Goal: Task Accomplishment & Management: Manage account settings

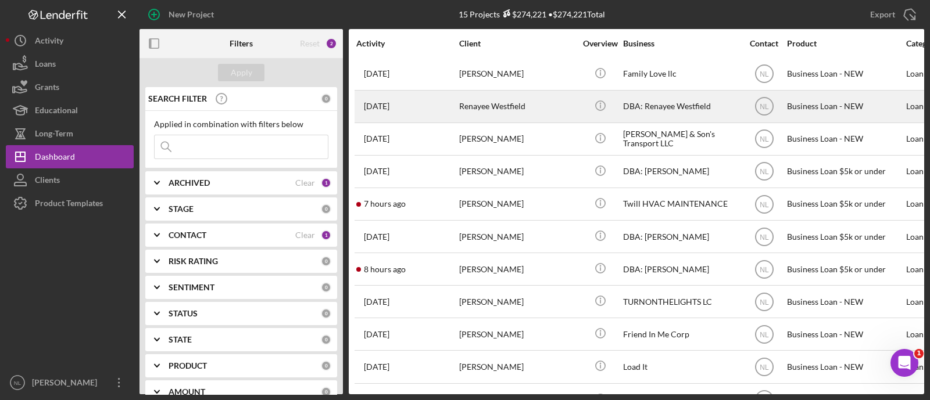
scroll to position [44, 0]
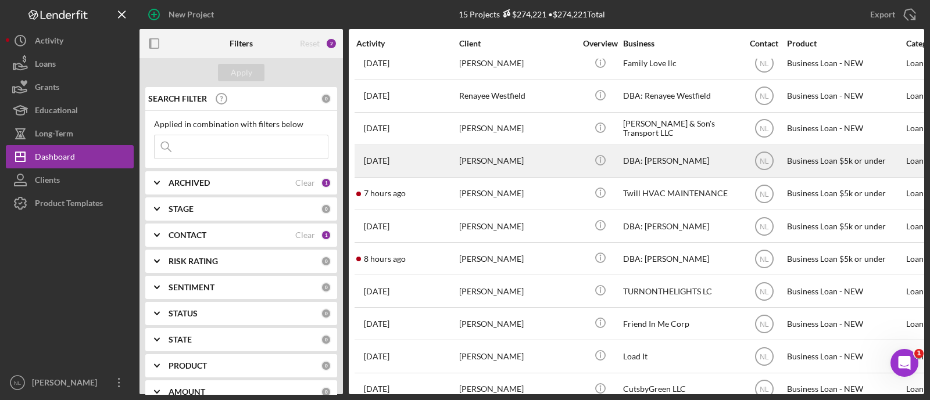
click at [480, 154] on div "Anthony Jones" at bounding box center [517, 161] width 116 height 31
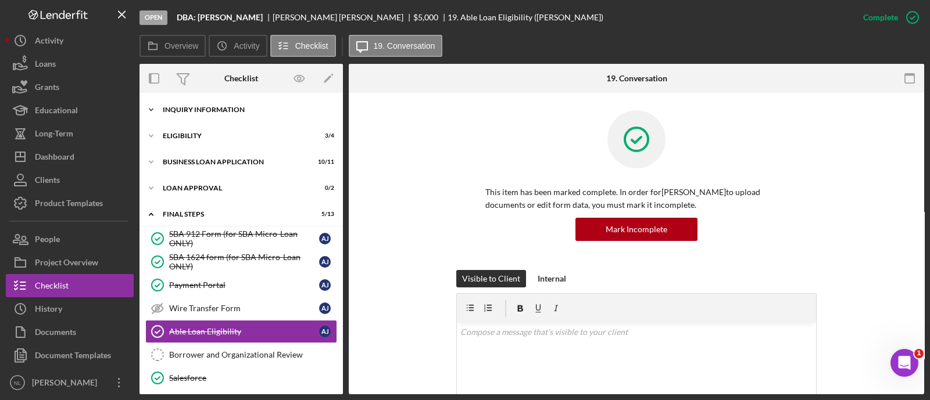
click at [202, 109] on div "INQUIRY INFORMATION" at bounding box center [246, 109] width 166 height 7
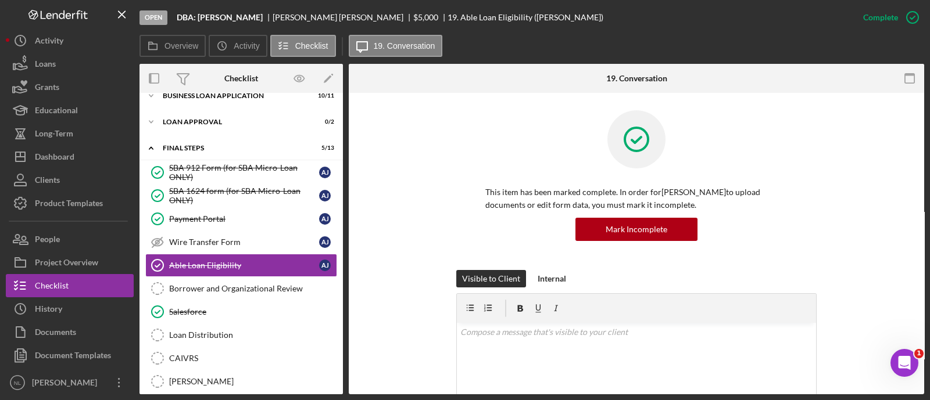
scroll to position [349, 0]
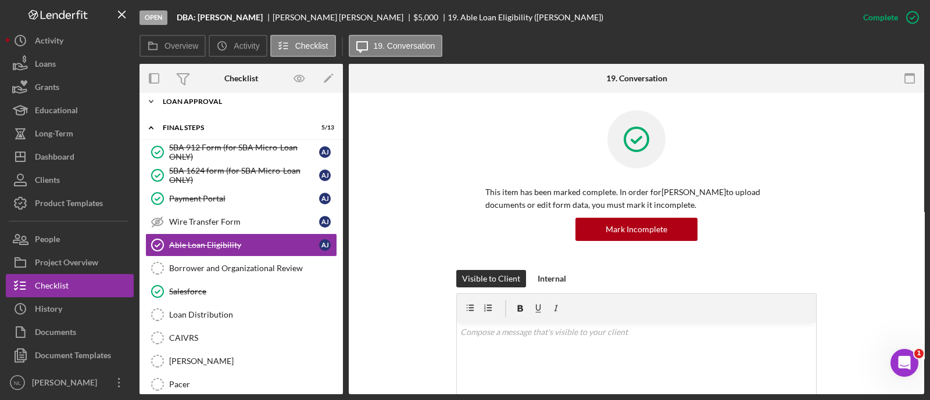
click at [205, 106] on div "Icon/Expander Loan Approval 0 / 2" at bounding box center [240, 101] width 203 height 23
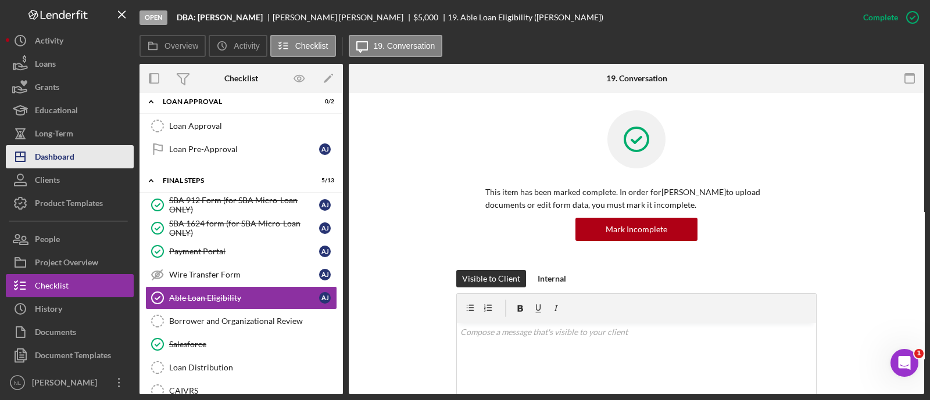
click at [85, 163] on button "Icon/Dashboard Dashboard" at bounding box center [70, 156] width 128 height 23
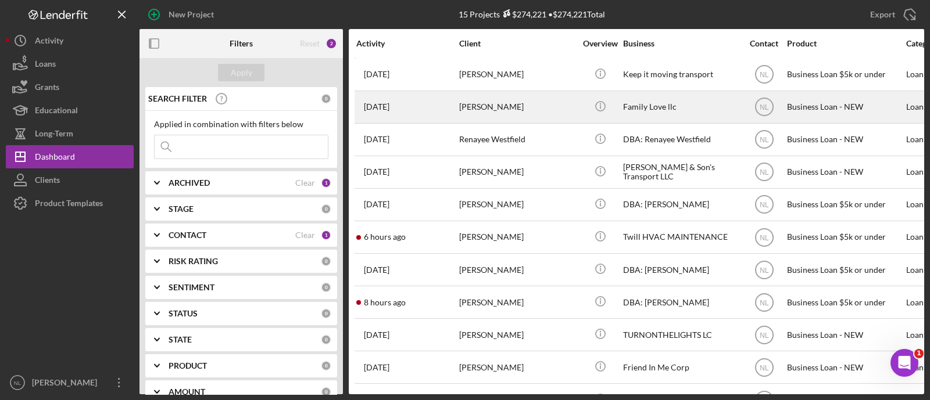
click at [499, 106] on div "Clifton Allen" at bounding box center [517, 107] width 116 height 31
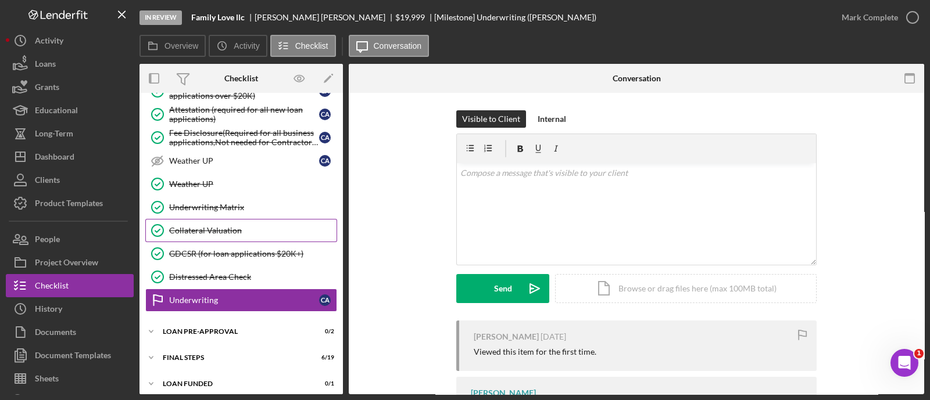
scroll to position [584, 0]
click at [230, 330] on div "Icon/Expander LOAN PRE-APPROVAL 0 / 2" at bounding box center [240, 331] width 203 height 23
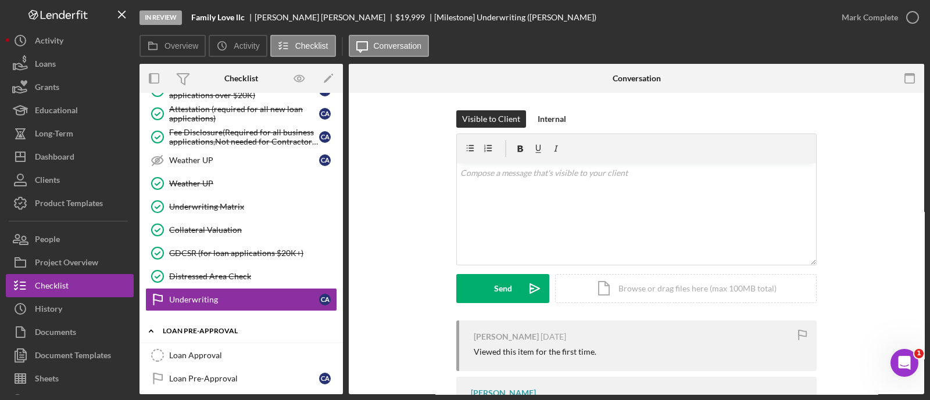
scroll to position [637, 0]
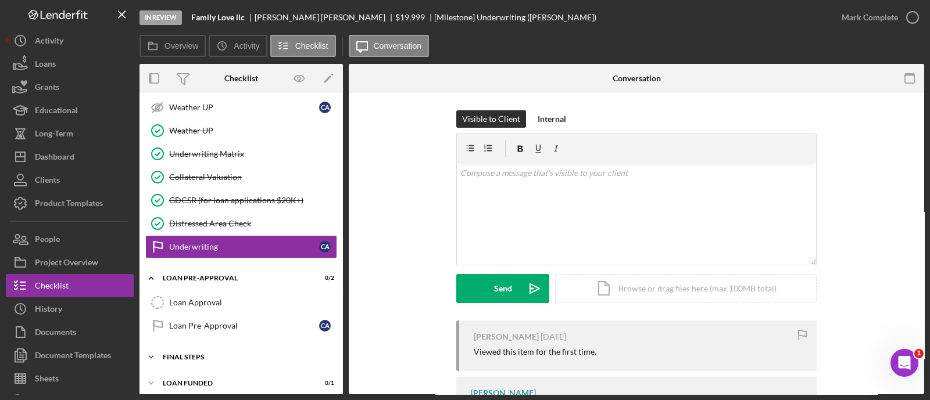
click at [218, 354] on div "Icon/Expander FINAL STEPS 6 / 19" at bounding box center [240, 357] width 203 height 23
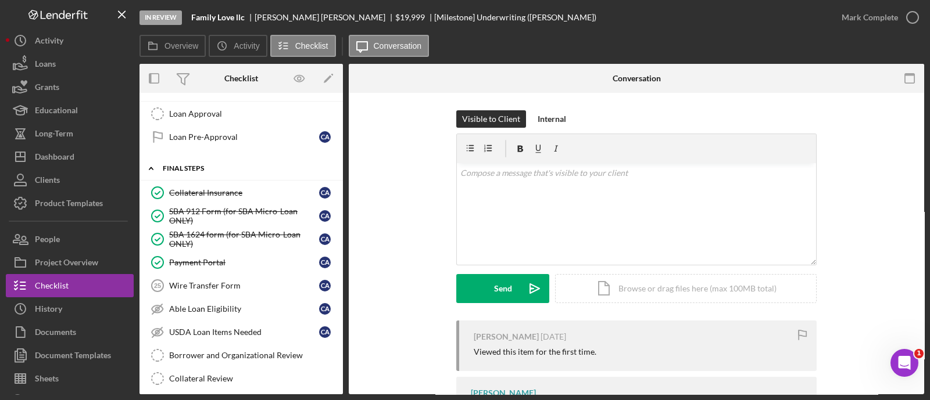
scroll to position [882, 0]
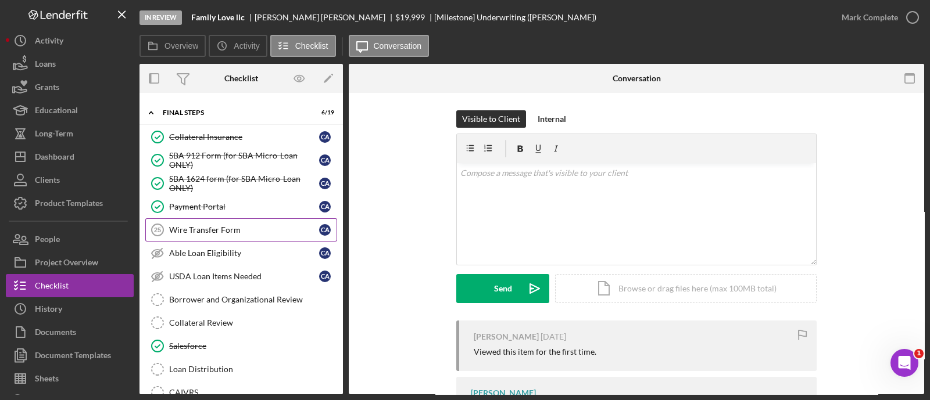
click at [198, 229] on link "Wire Transfer Form 25 Wire Transfer Form C A" at bounding box center [241, 230] width 192 height 23
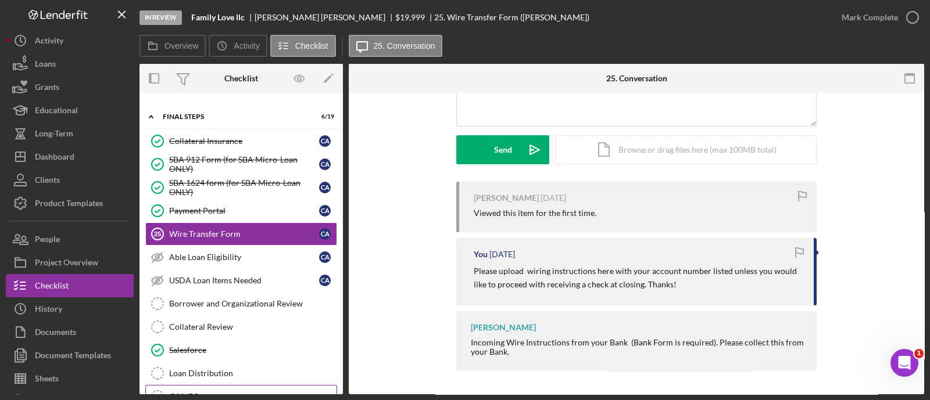
scroll to position [835, 0]
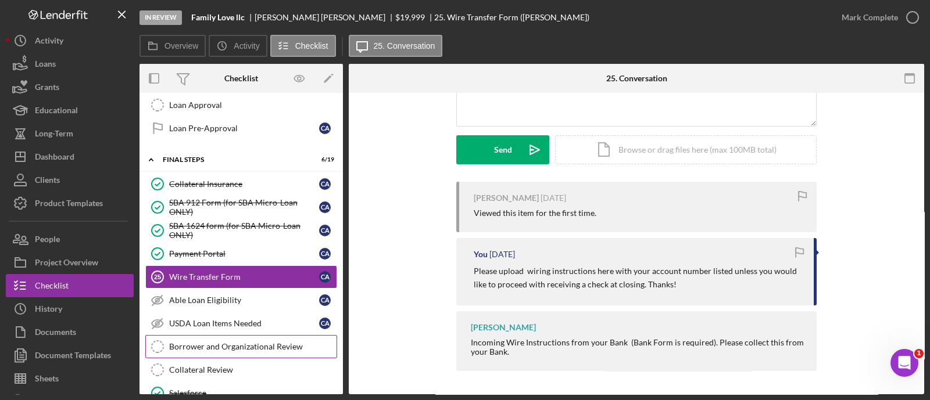
click at [216, 335] on link "Borrower and Organizational Review Borrower and Organizational Review" at bounding box center [241, 346] width 192 height 23
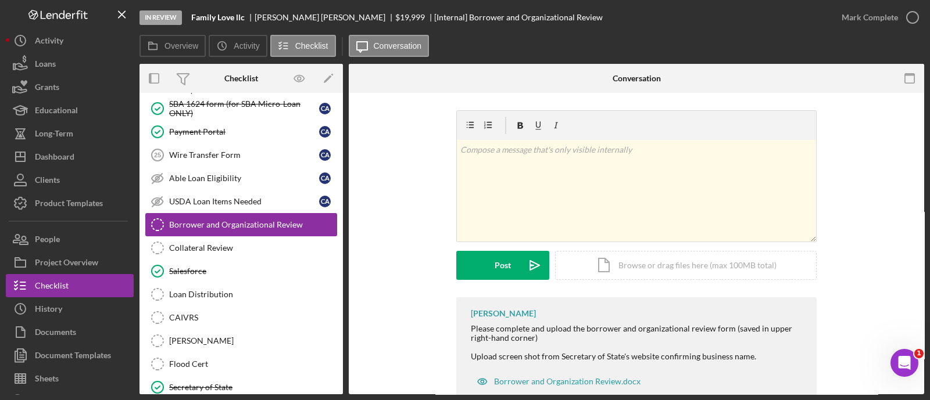
scroll to position [965, 0]
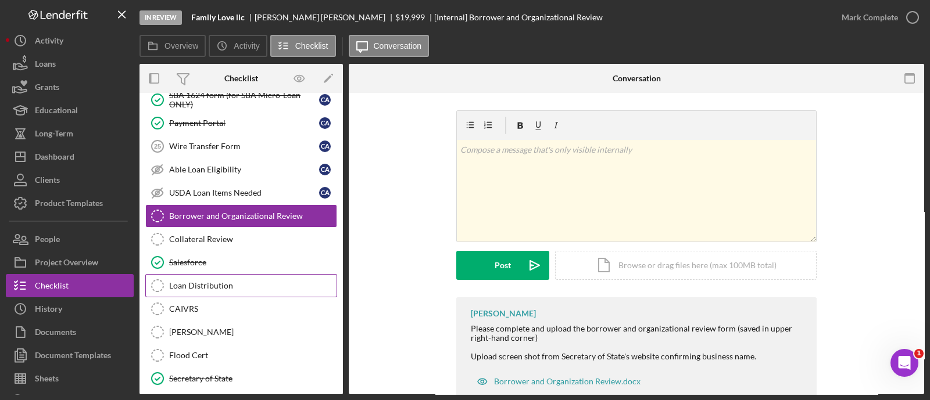
click at [203, 281] on div "Loan Distribution" at bounding box center [252, 285] width 167 height 9
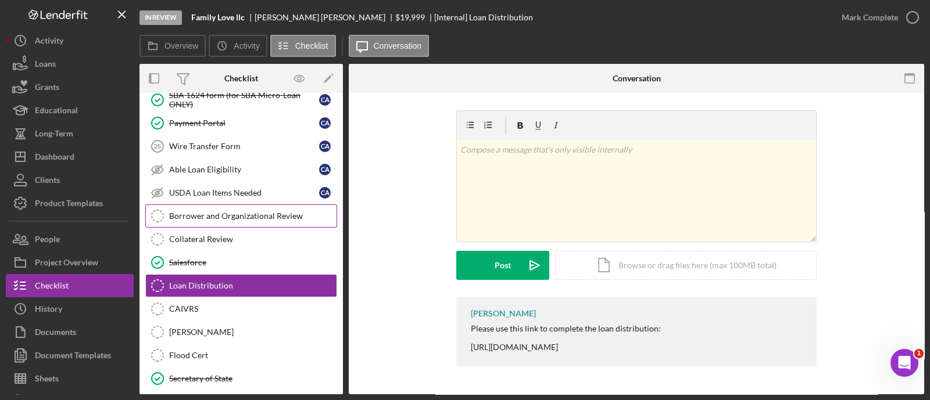
click at [266, 215] on link "Borrower and Organizational Review Borrower and Organizational Review" at bounding box center [241, 216] width 192 height 23
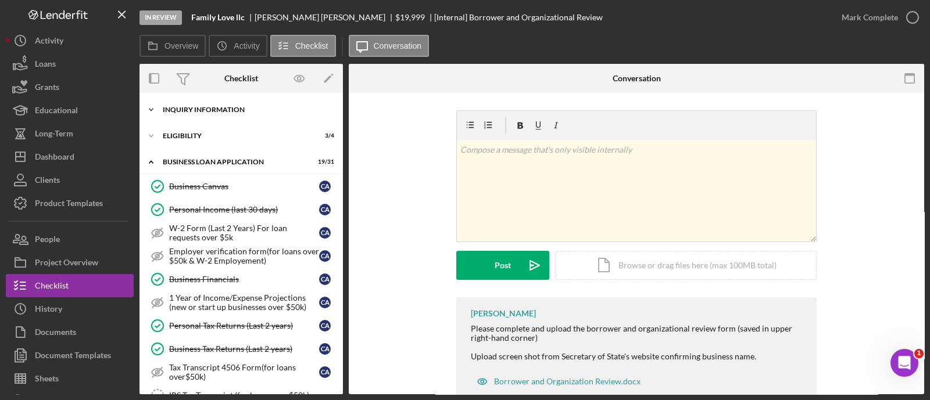
click at [186, 115] on div "Icon/Expander INQUIRY INFORMATION 11 / 11" at bounding box center [240, 109] width 203 height 23
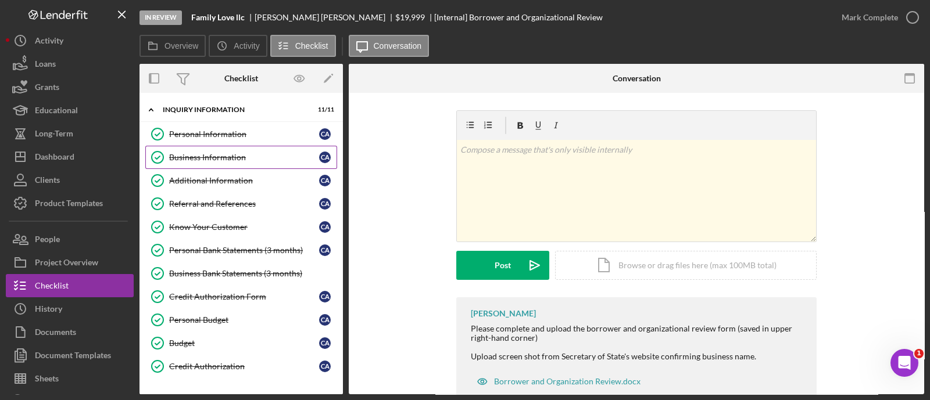
click at [193, 163] on link "Business Information Business Information C A" at bounding box center [241, 157] width 192 height 23
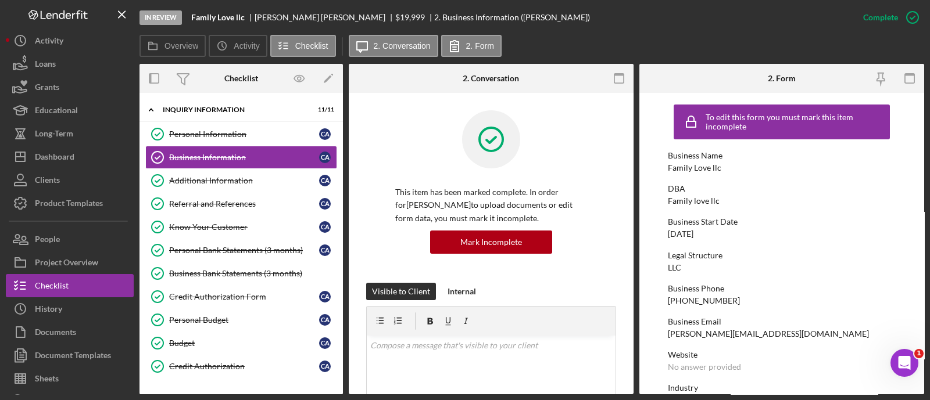
scroll to position [180, 0]
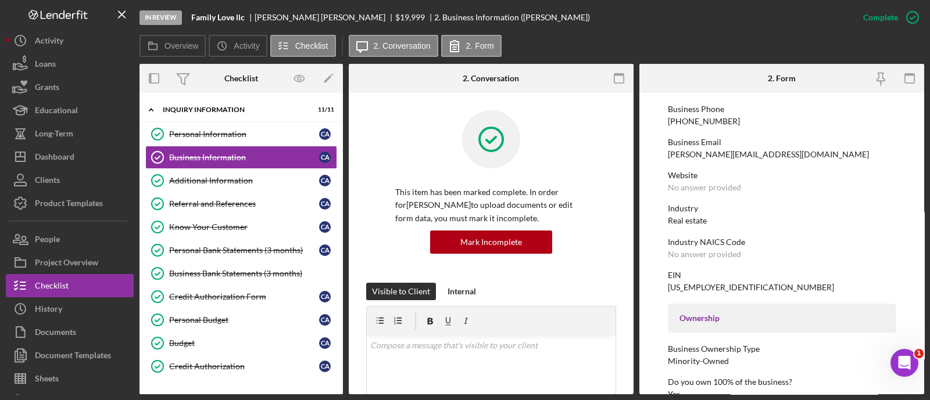
click at [698, 286] on div "45-3498999" at bounding box center [751, 287] width 166 height 9
copy div "45-3498999"
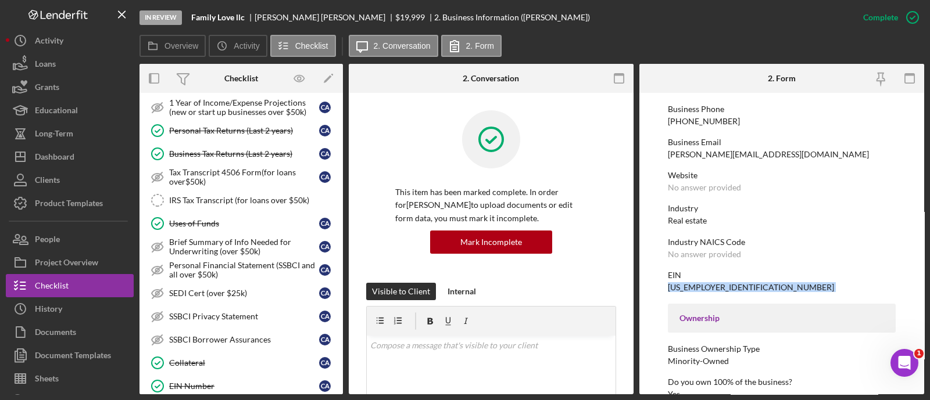
scroll to position [459, 0]
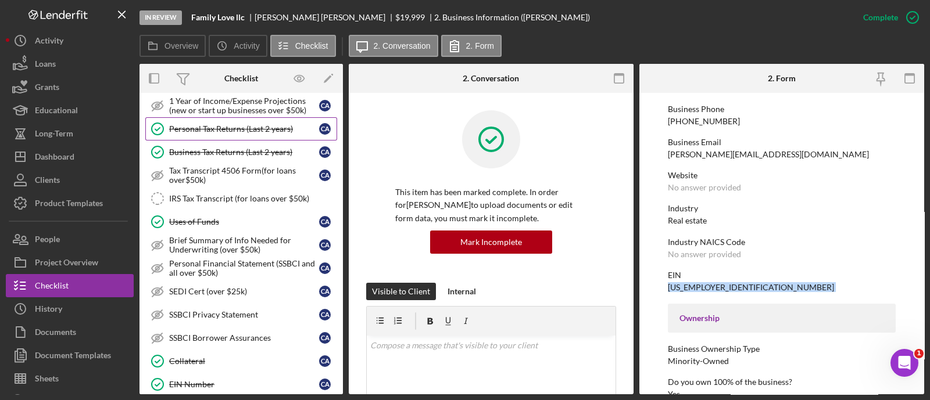
click at [212, 124] on div "Personal Tax Returns (Last 2 years)" at bounding box center [244, 128] width 150 height 9
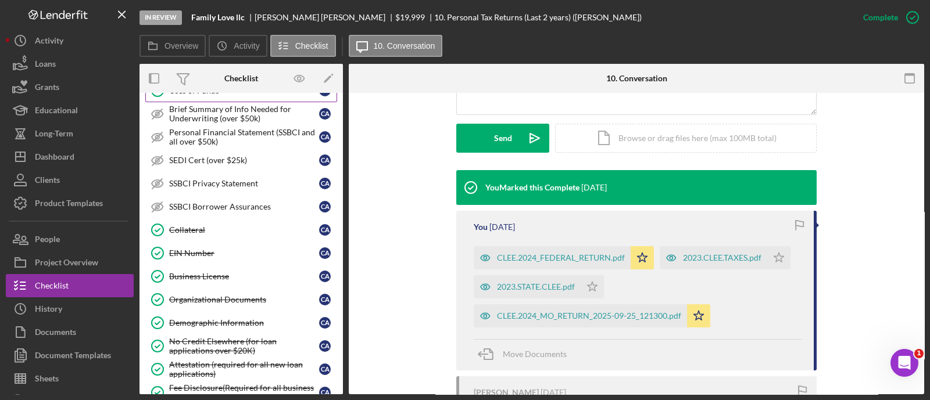
scroll to position [665, 0]
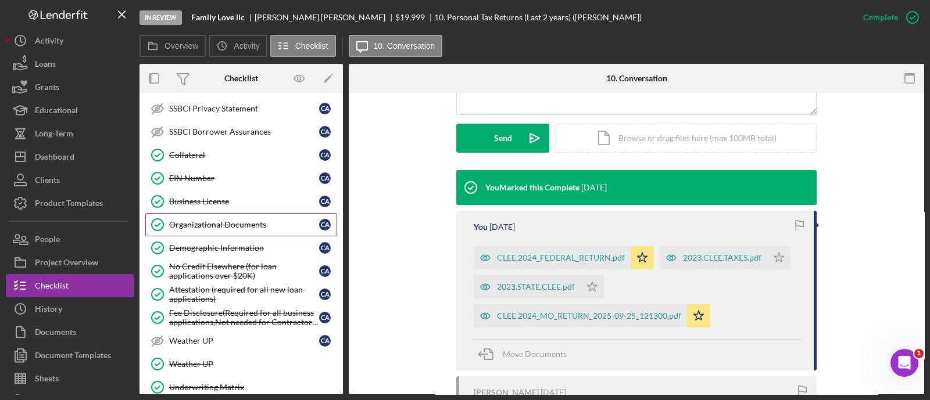
click at [257, 223] on link "Organizational Documents Organizational Documents C A" at bounding box center [241, 224] width 192 height 23
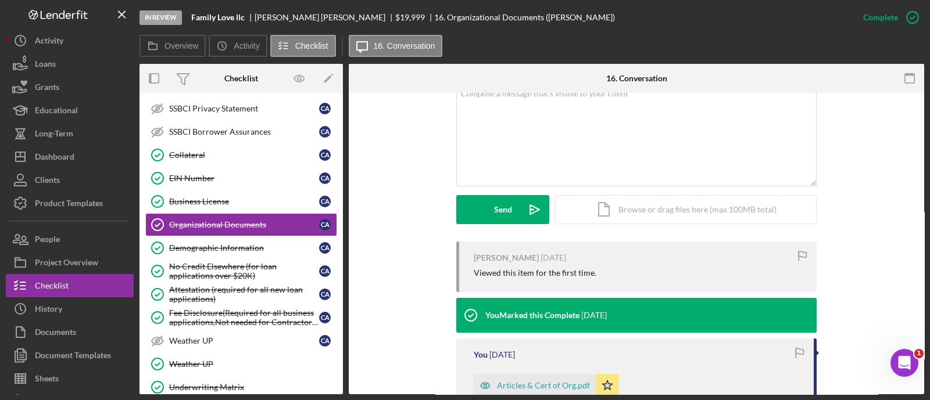
scroll to position [439, 0]
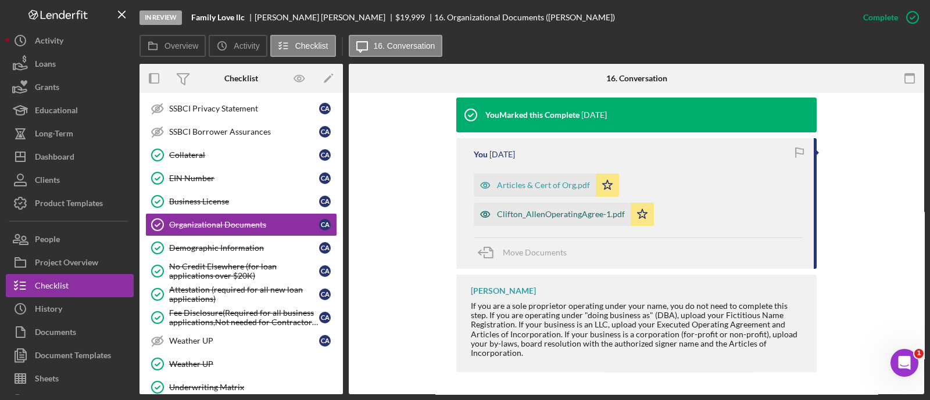
click at [557, 219] on div "Clifton_AllenOperatingAgree-1.pdf" at bounding box center [552, 214] width 157 height 23
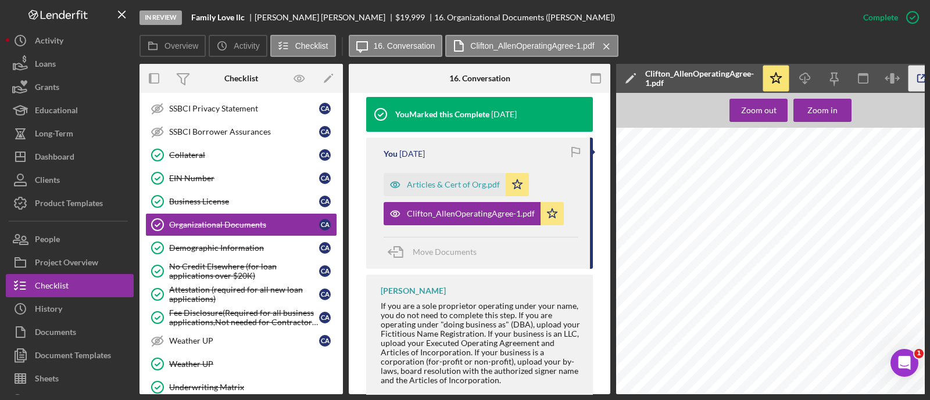
scroll to position [0, 41]
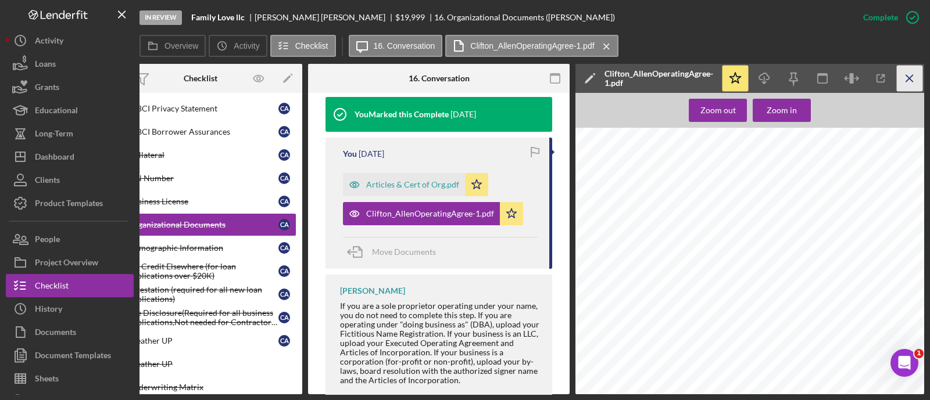
click at [907, 81] on line "button" at bounding box center [909, 78] width 6 height 6
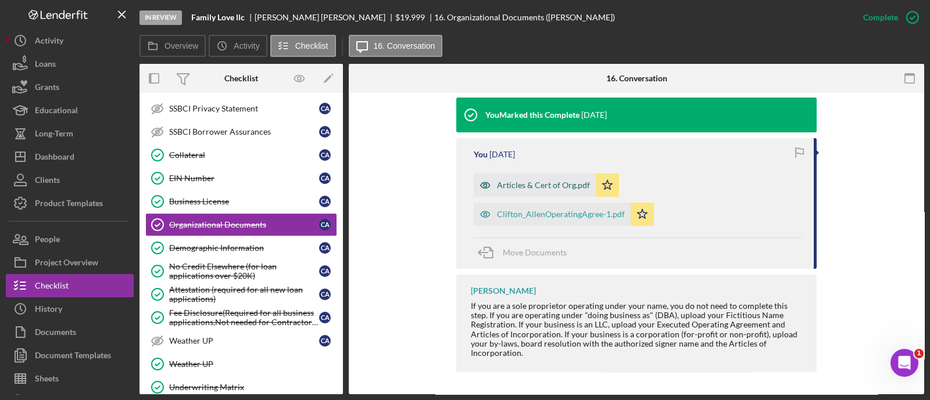
click at [520, 179] on div "Articles & Cert of Org.pdf" at bounding box center [535, 185] width 122 height 23
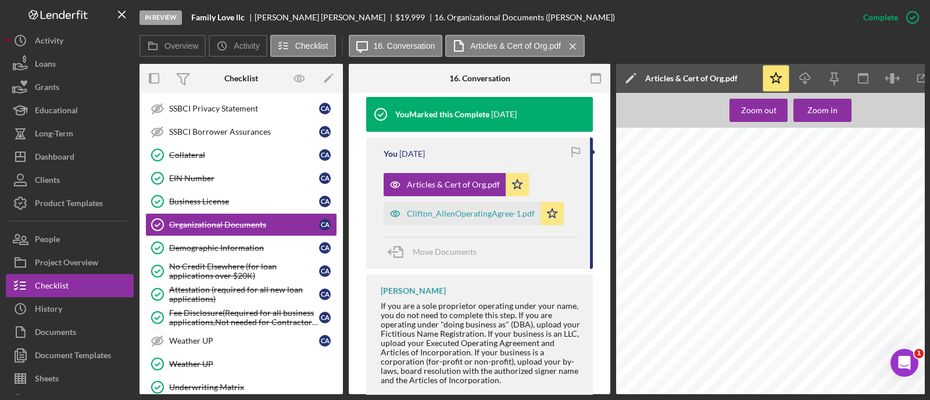
scroll to position [0, 41]
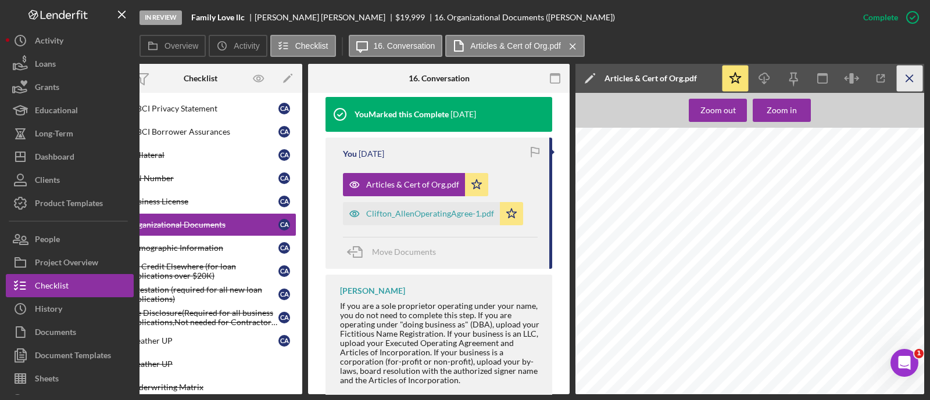
click at [909, 80] on icon "Icon/Menu Close" at bounding box center [910, 79] width 26 height 26
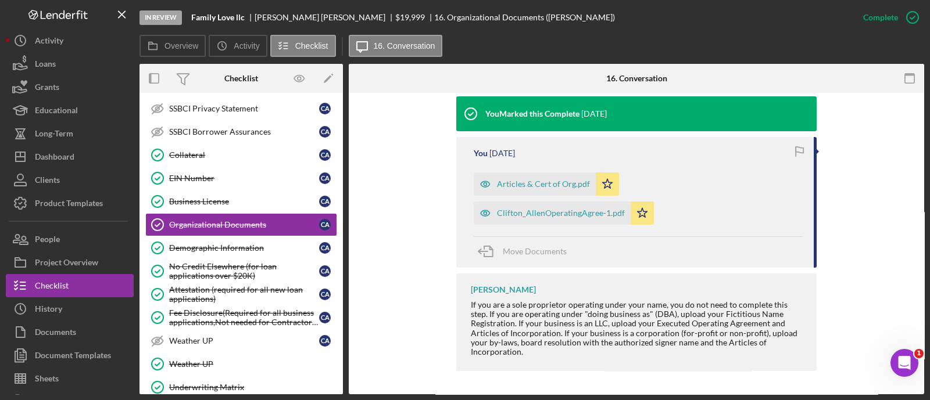
scroll to position [0, 0]
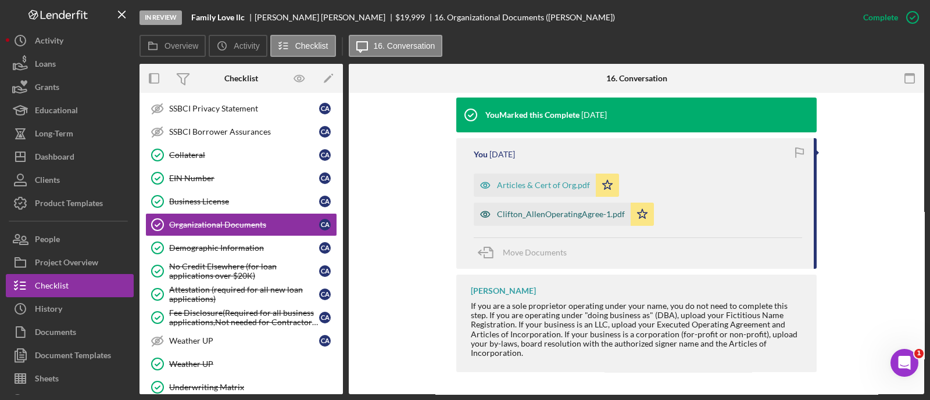
click at [533, 213] on div "Clifton_AllenOperatingAgree-1.pdf" at bounding box center [561, 214] width 128 height 9
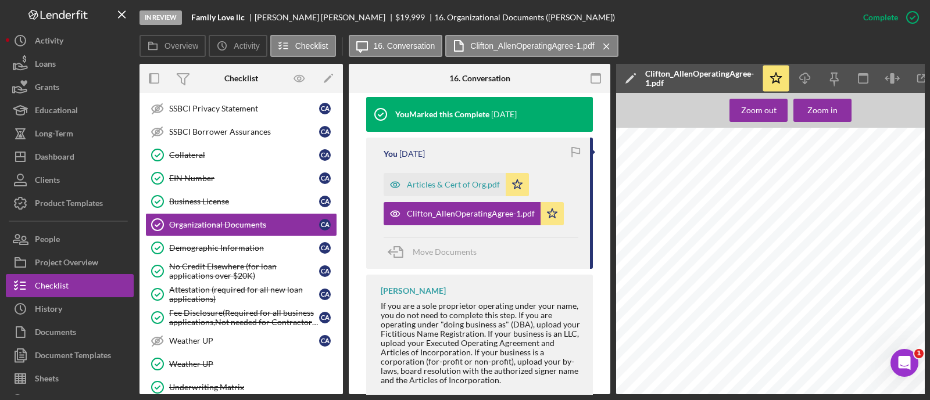
scroll to position [0, 41]
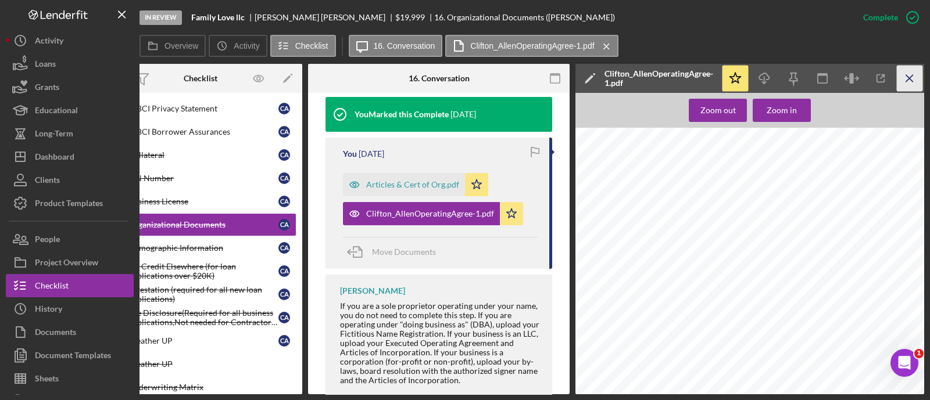
click at [910, 77] on icon "Icon/Menu Close" at bounding box center [910, 79] width 26 height 26
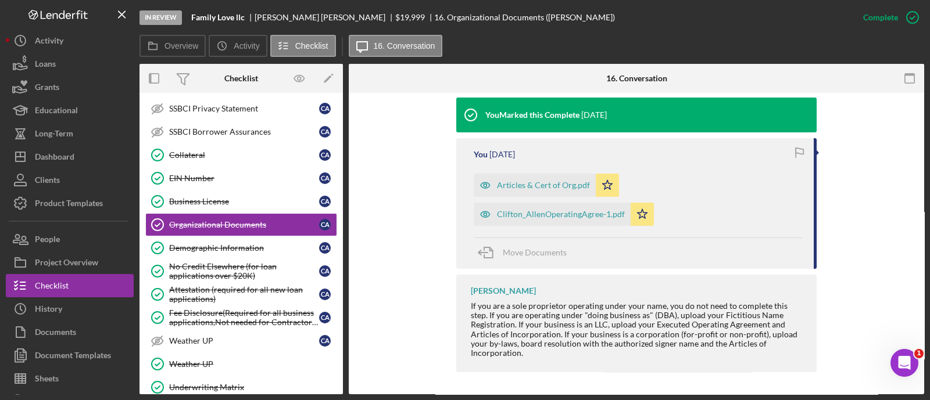
scroll to position [0, 0]
drag, startPoint x: 247, startPoint y: 18, endPoint x: 184, endPoint y: 18, distance: 63.4
click at [184, 18] on div "In Review Family Love llc Clifton Allen $19,999 16. Organizational Documents (C…" at bounding box center [495, 17] width 712 height 35
copy div "Family Love llc"
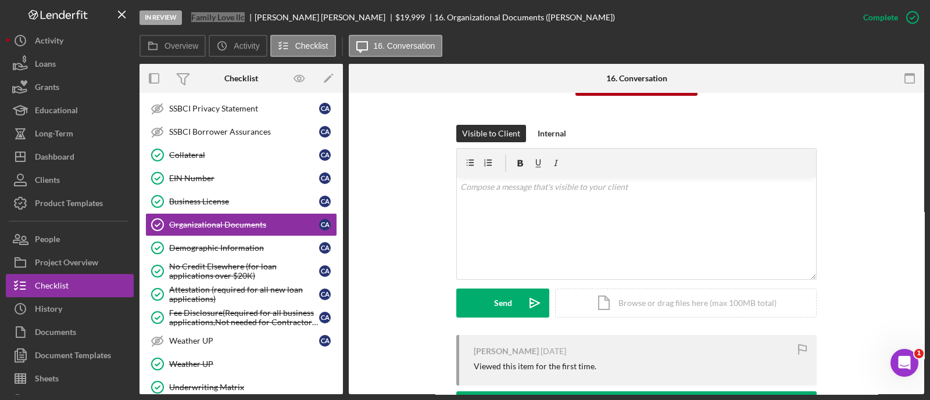
scroll to position [144, 0]
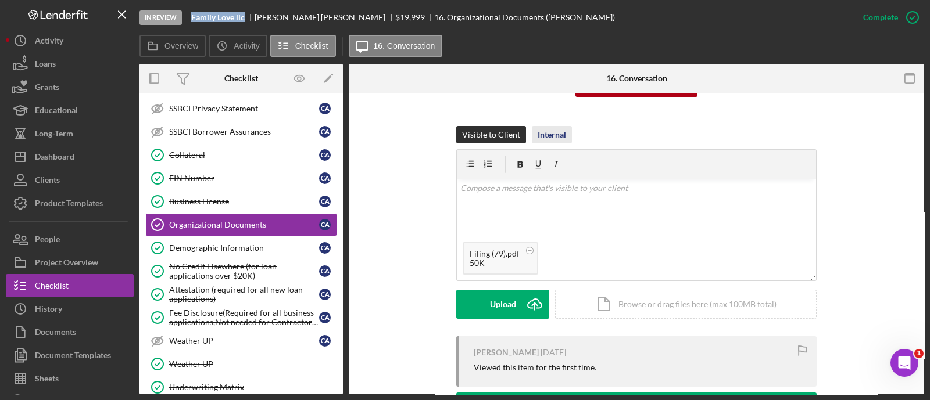
click at [547, 139] on div "Internal" at bounding box center [552, 134] width 28 height 17
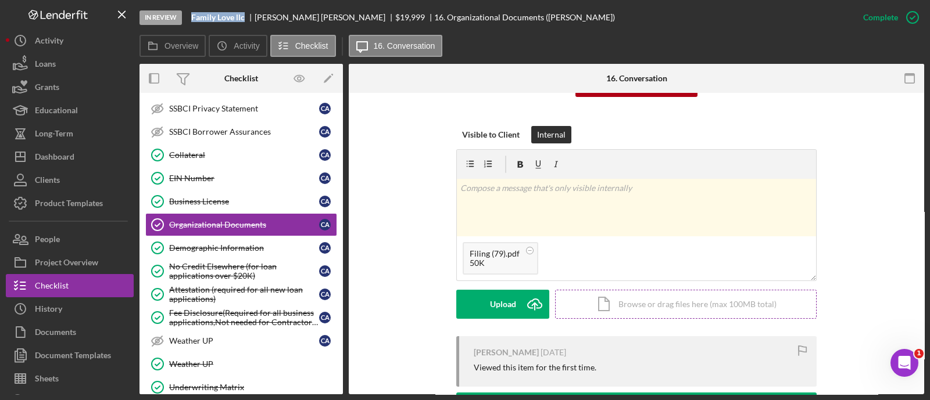
scroll to position [246, 0]
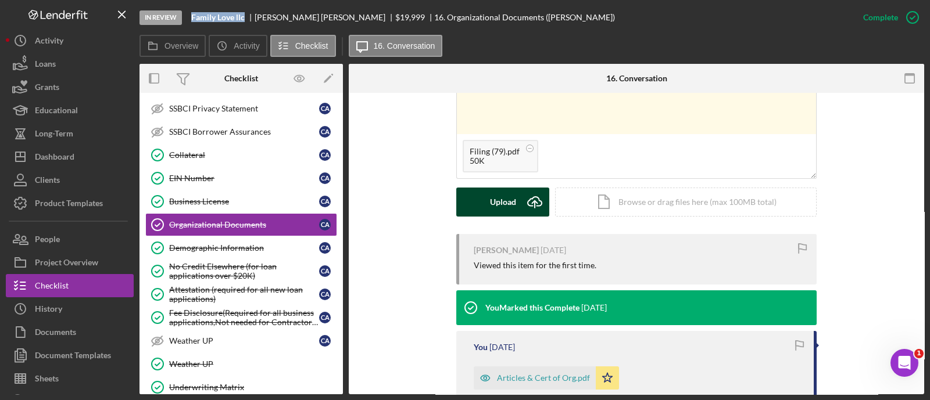
click at [510, 210] on div "Upload" at bounding box center [503, 202] width 26 height 29
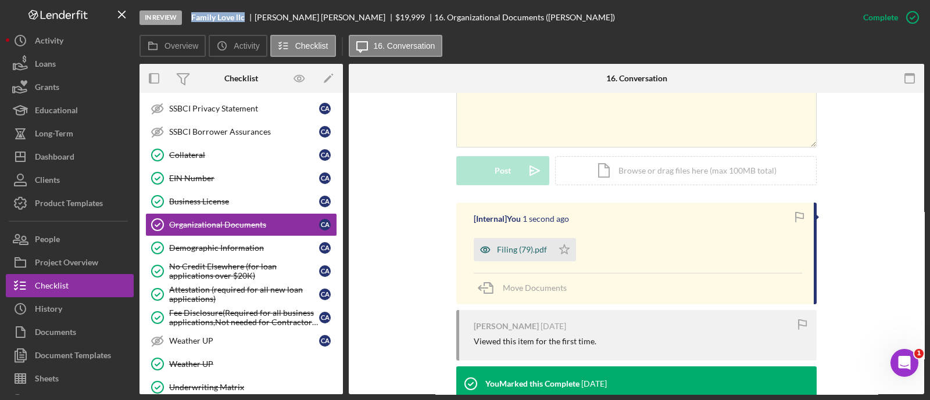
click at [525, 246] on div "Filing (79).pdf" at bounding box center [522, 249] width 50 height 9
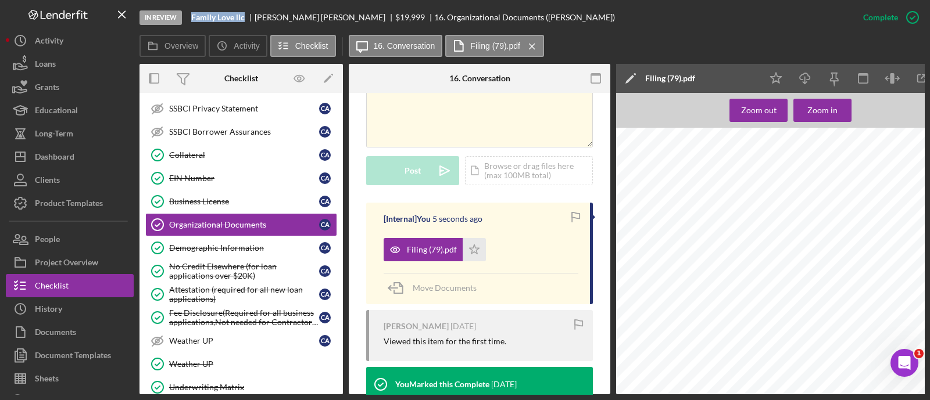
scroll to position [0, 41]
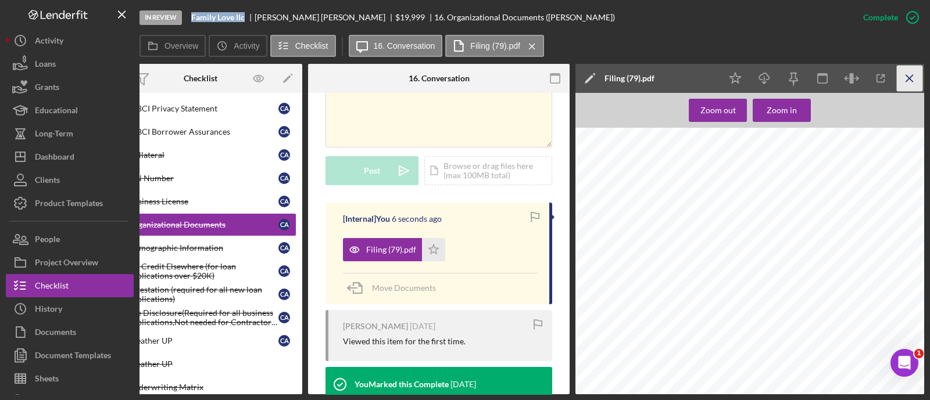
click at [899, 85] on icon "Icon/Menu Close" at bounding box center [910, 79] width 26 height 26
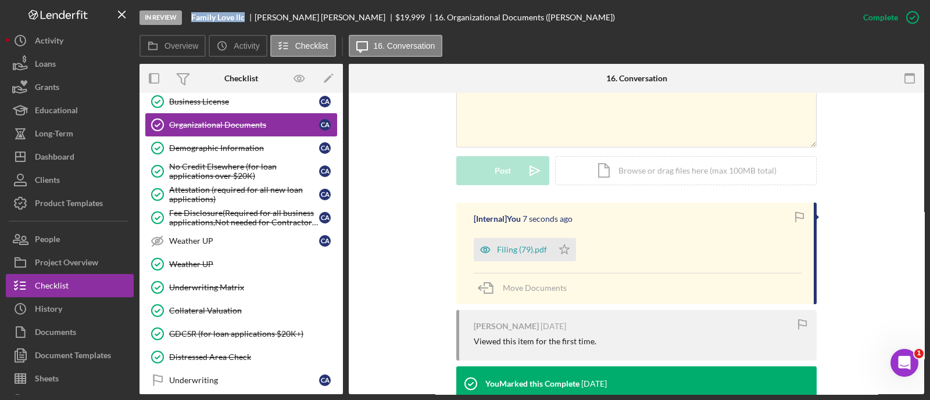
scroll to position [634, 0]
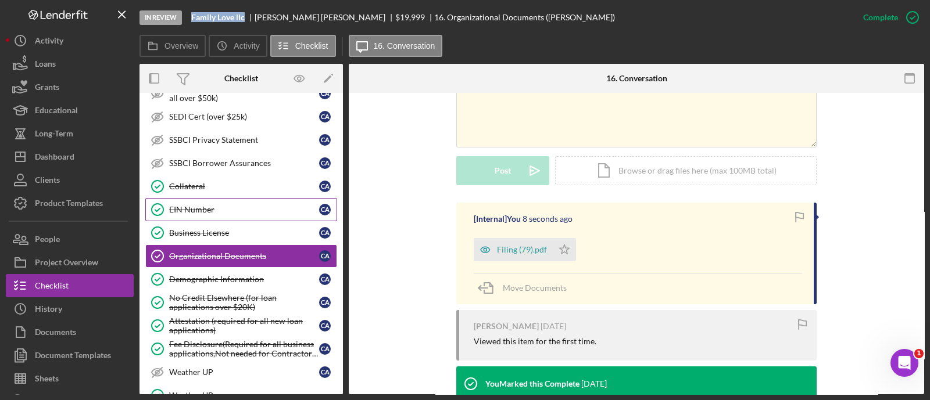
click at [201, 207] on div "EIN Number" at bounding box center [244, 209] width 150 height 9
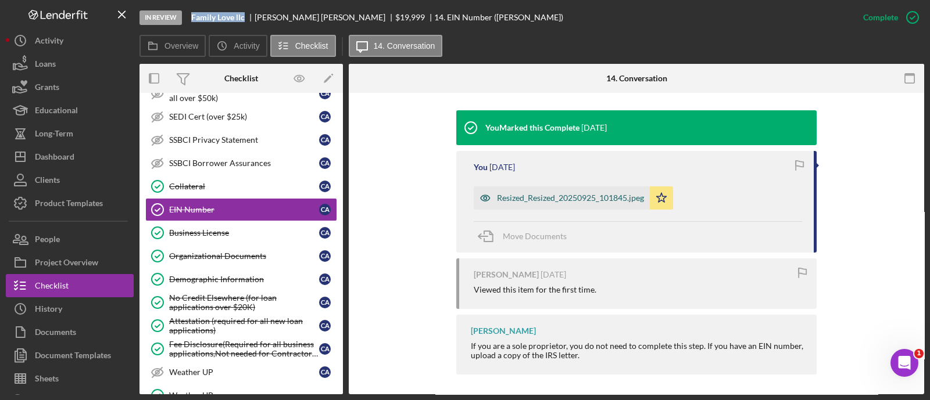
click at [527, 201] on div "Resized_Resized_20250925_101845.jpeg" at bounding box center [570, 198] width 147 height 9
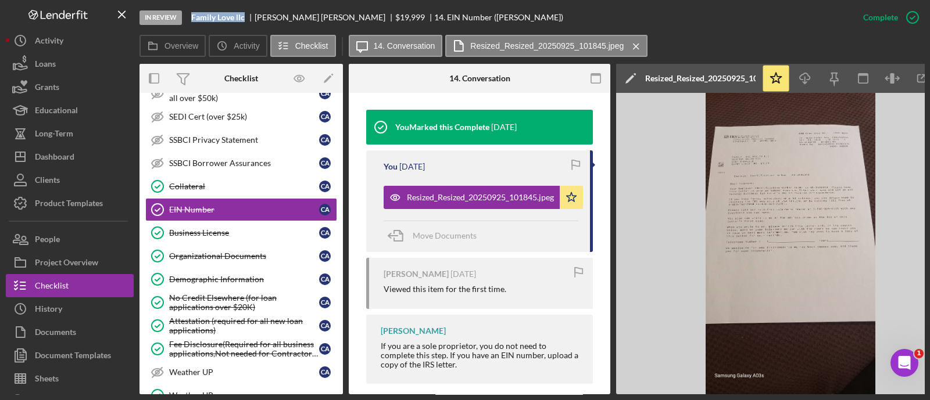
scroll to position [0, 41]
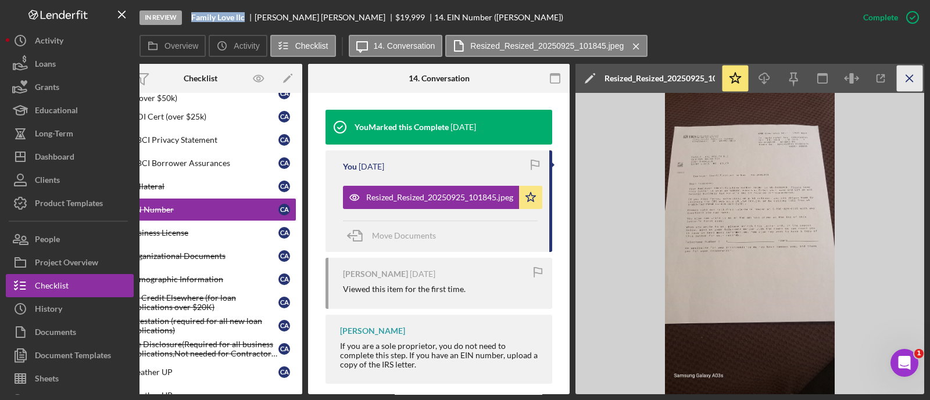
click at [908, 80] on line "button" at bounding box center [909, 78] width 6 height 6
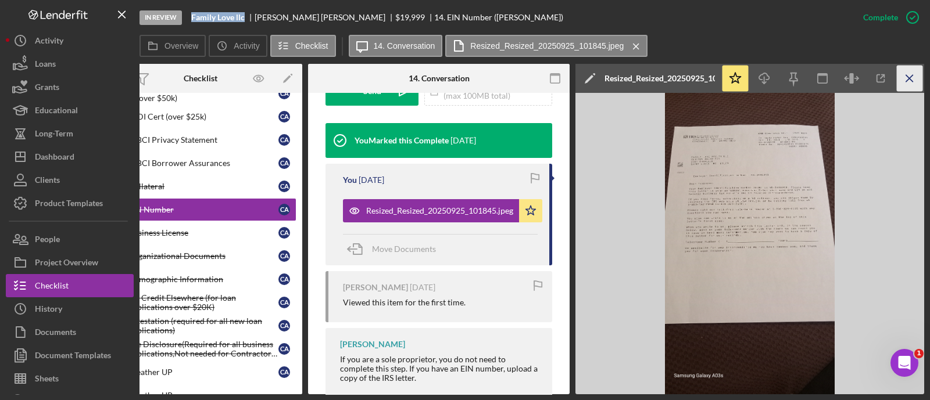
scroll to position [0, 0]
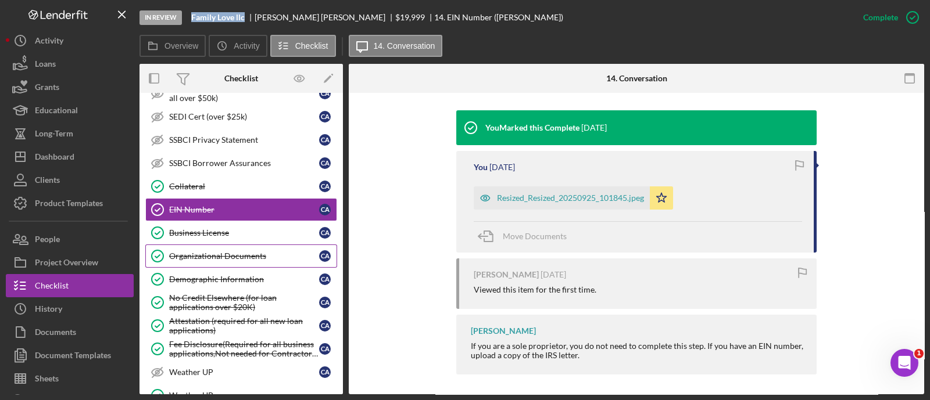
click at [254, 253] on div "Organizational Documents" at bounding box center [244, 256] width 150 height 9
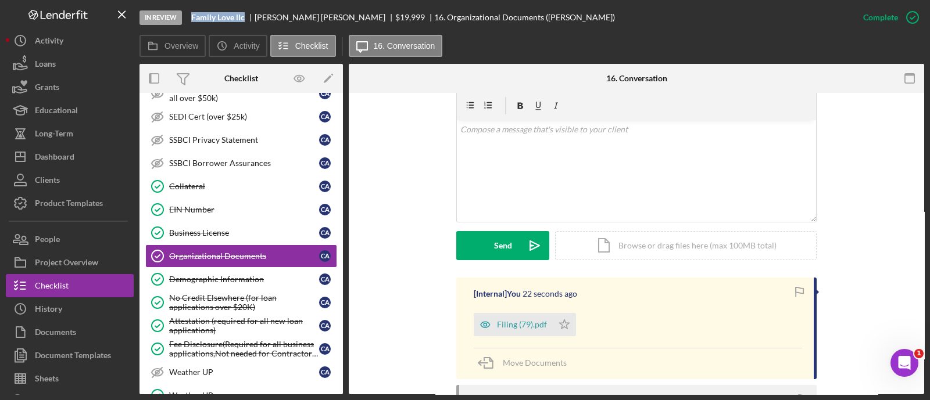
scroll to position [206, 0]
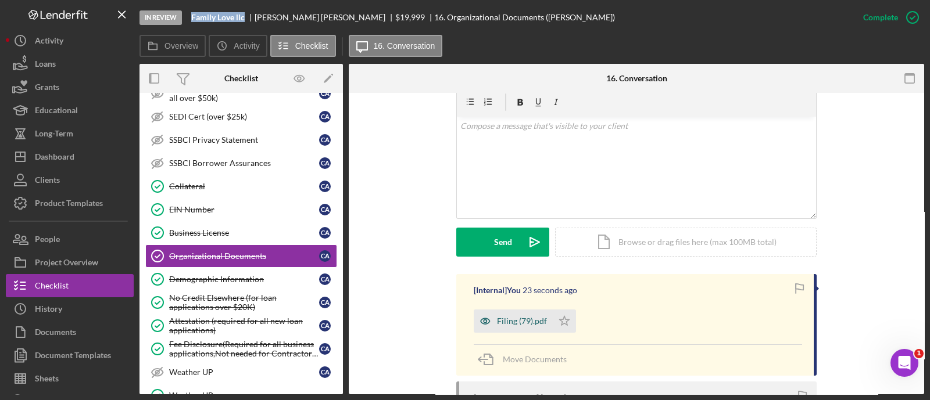
click at [523, 323] on div "Filing (79).pdf" at bounding box center [522, 321] width 50 height 9
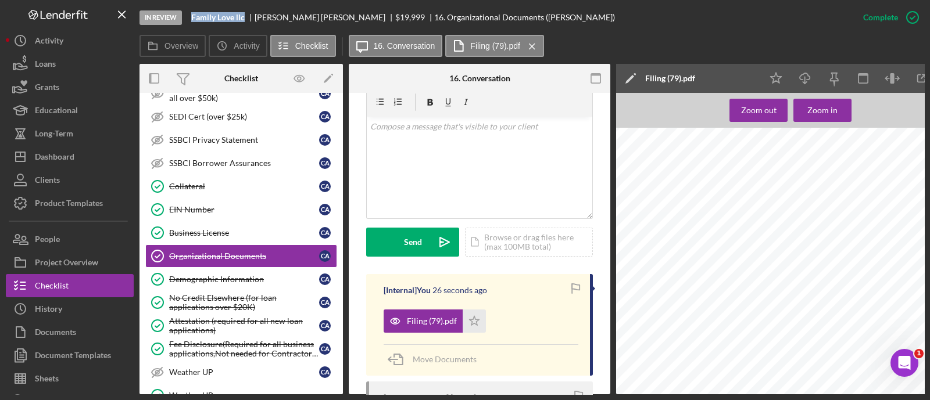
scroll to position [0, 41]
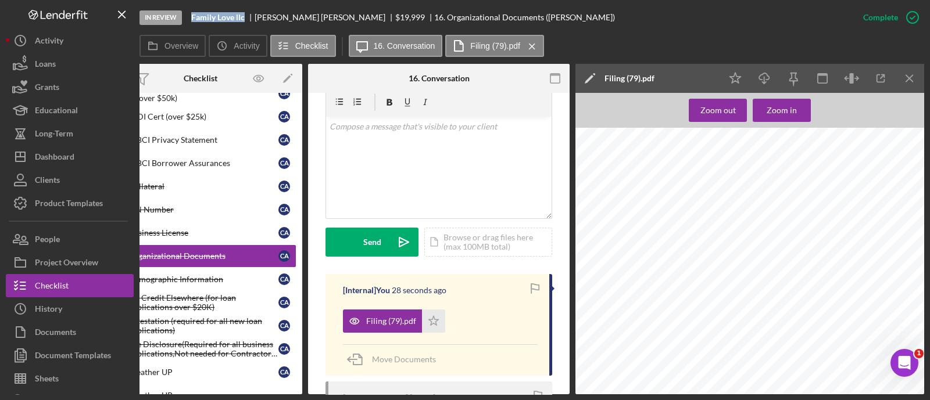
drag, startPoint x: 916, startPoint y: 88, endPoint x: 704, endPoint y: 34, distance: 218.5
click at [704, 34] on div "In Review Family Love llc Clifton Allen $19,999 16. Organizational Documents (C…" at bounding box center [495, 17] width 712 height 35
click at [903, 77] on icon "Icon/Menu Close" at bounding box center [910, 79] width 26 height 26
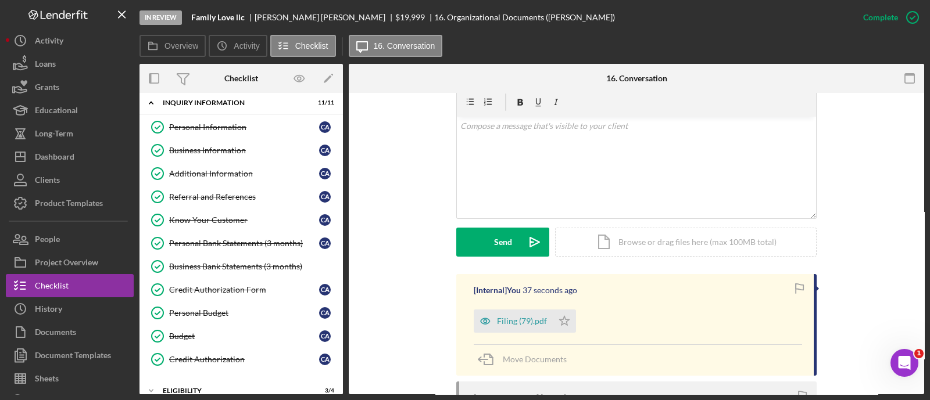
scroll to position [0, 0]
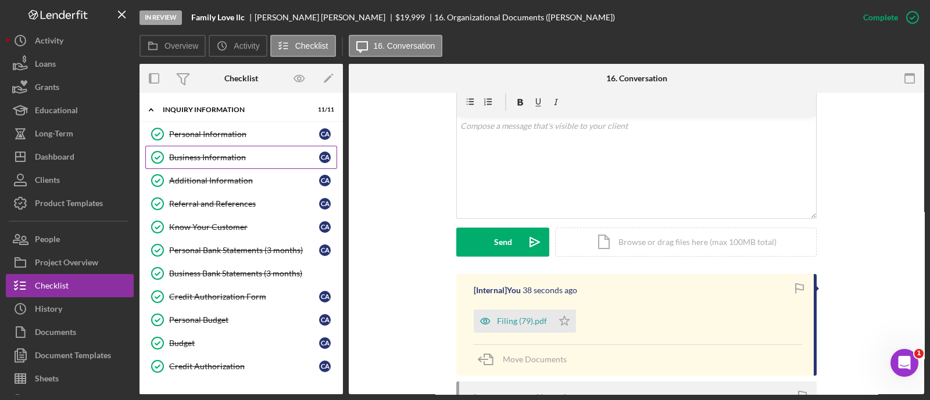
click at [221, 162] on link "Business Information Business Information C A" at bounding box center [241, 157] width 192 height 23
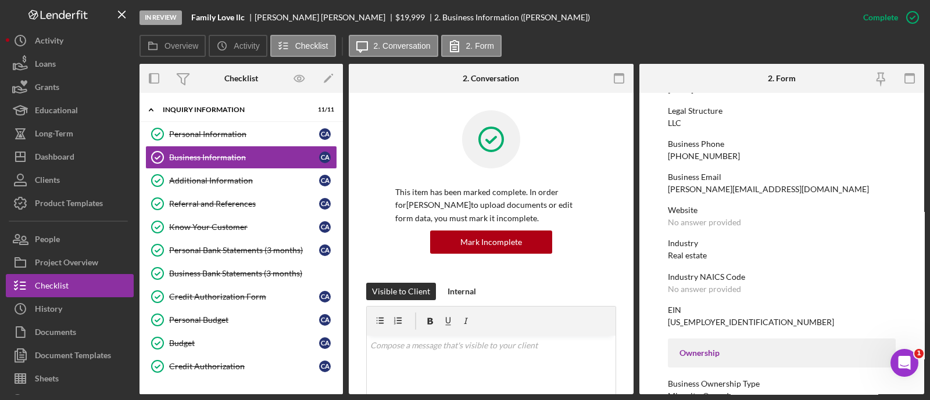
scroll to position [145, 0]
click at [686, 318] on div "45-3498999" at bounding box center [751, 322] width 166 height 9
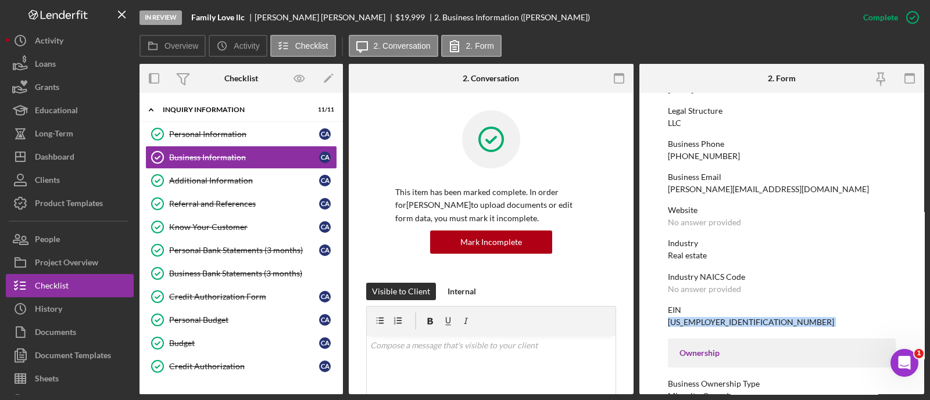
copy div "45-3498999"
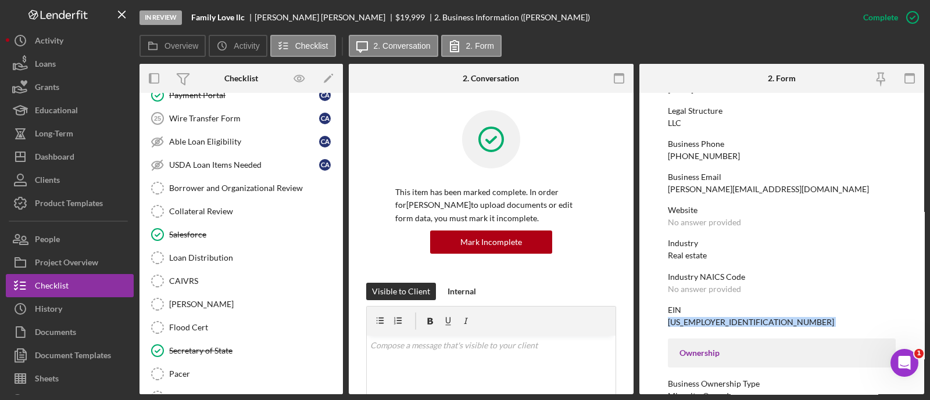
scroll to position [1263, 0]
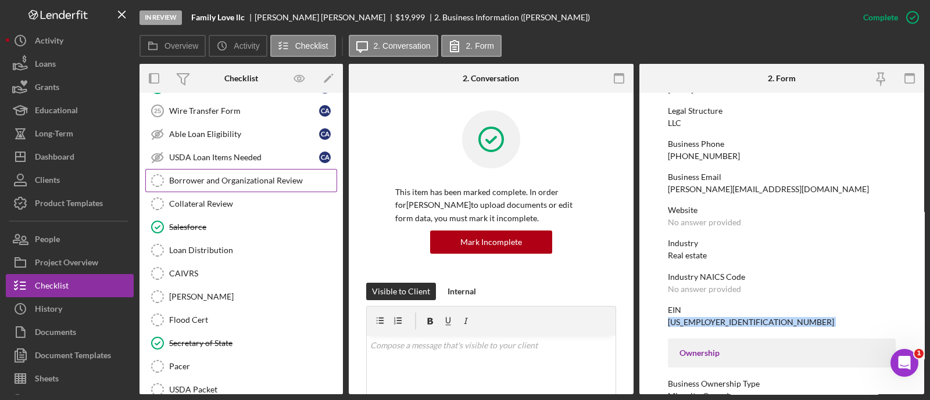
click at [226, 176] on div "Borrower and Organizational Review" at bounding box center [252, 180] width 167 height 9
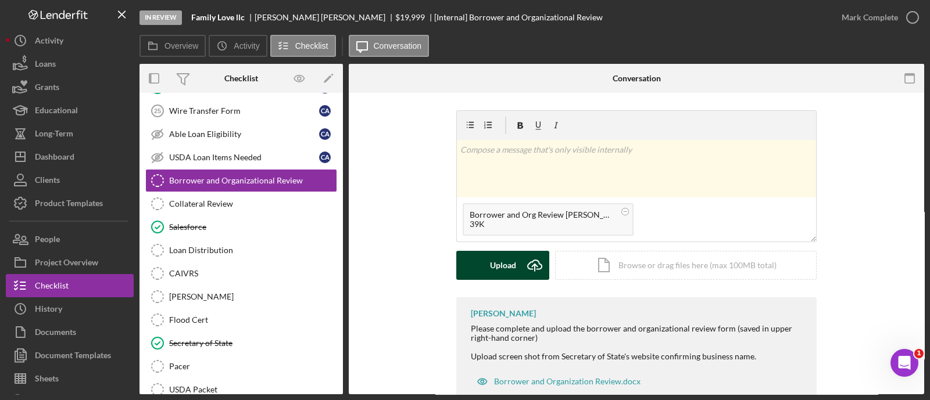
click at [505, 270] on div "Upload" at bounding box center [503, 265] width 26 height 29
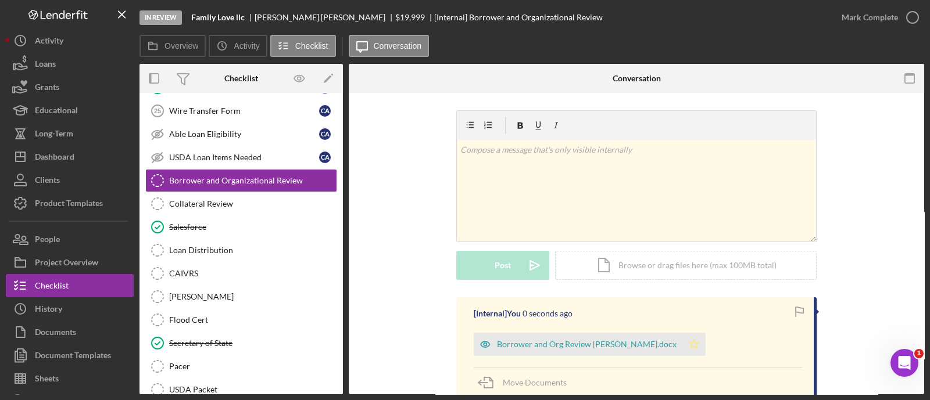
click at [682, 348] on icon "Icon/Star" at bounding box center [693, 344] width 23 height 23
click at [857, 34] on div "Mark Complete" at bounding box center [877, 17] width 94 height 35
click at [857, 24] on div "Mark Complete" at bounding box center [870, 17] width 56 height 23
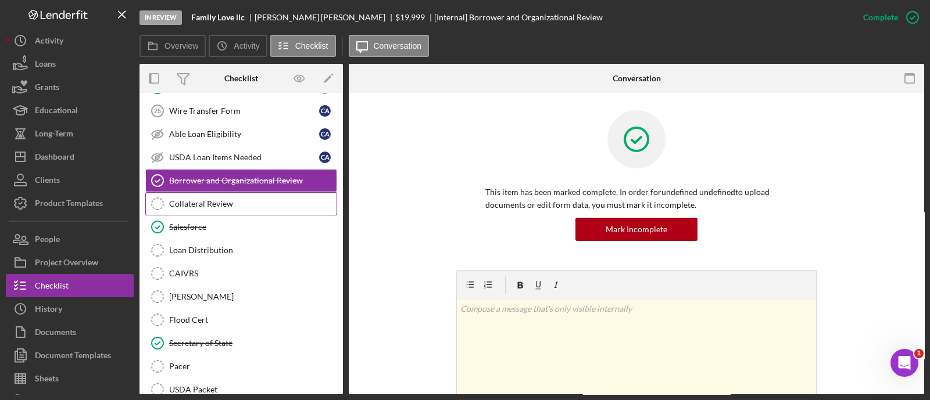
click at [212, 199] on div "Collateral Review" at bounding box center [252, 203] width 167 height 9
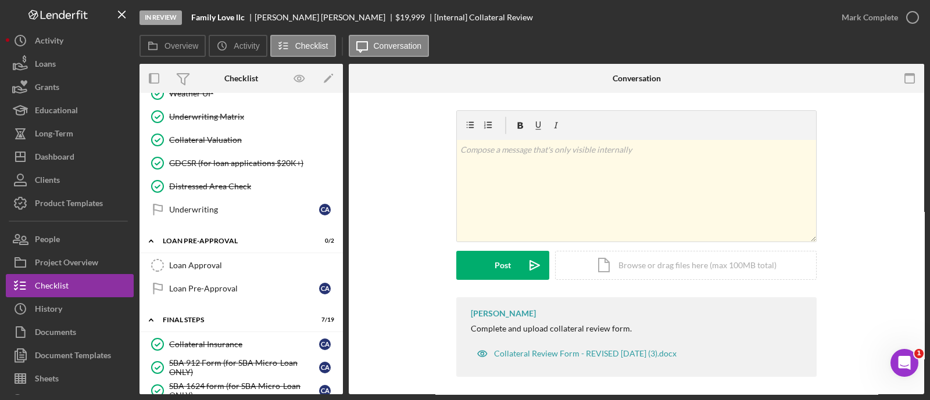
scroll to position [881, 0]
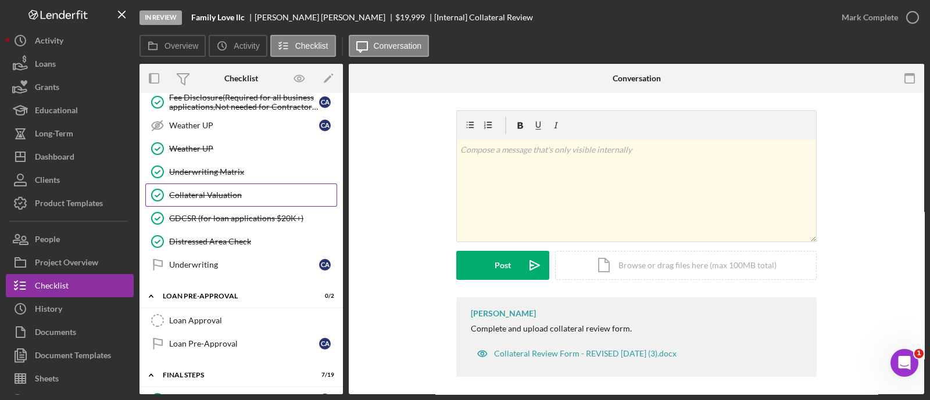
click at [225, 191] on div "Collateral Valuation" at bounding box center [252, 195] width 167 height 9
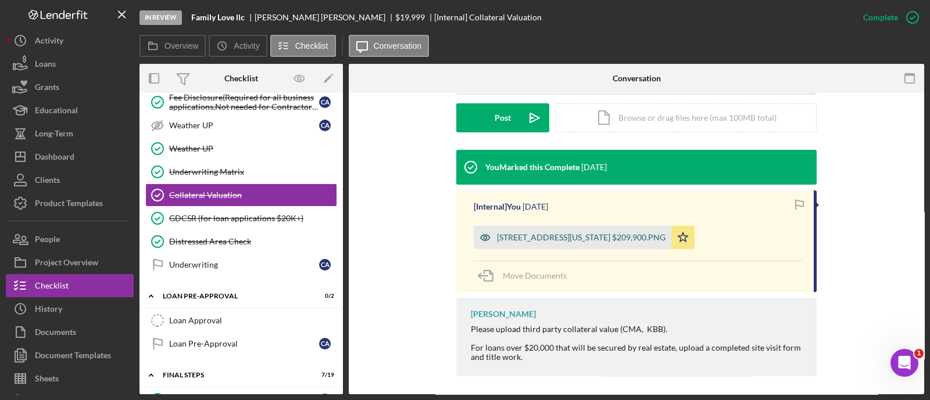
click at [561, 243] on div "3321 Minnesota Ave Valuation $209,900.PNG" at bounding box center [573, 237] width 198 height 23
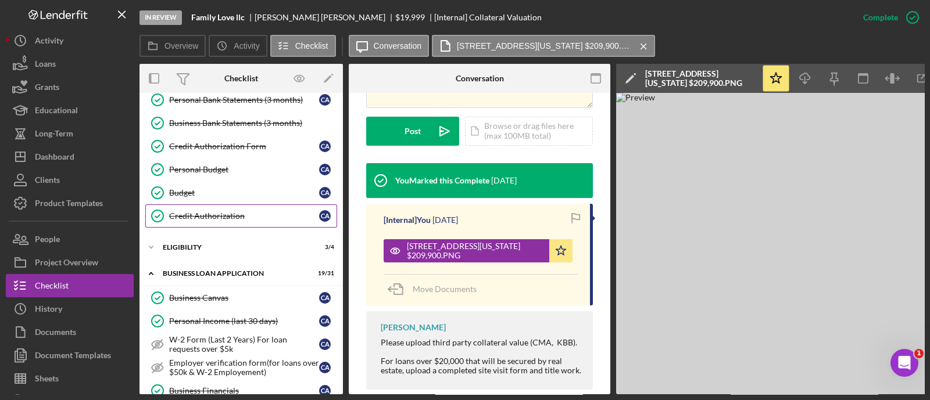
scroll to position [149, 0]
click at [216, 242] on div "Icon/Expander ELIGIBILITY 3 / 4" at bounding box center [240, 249] width 203 height 23
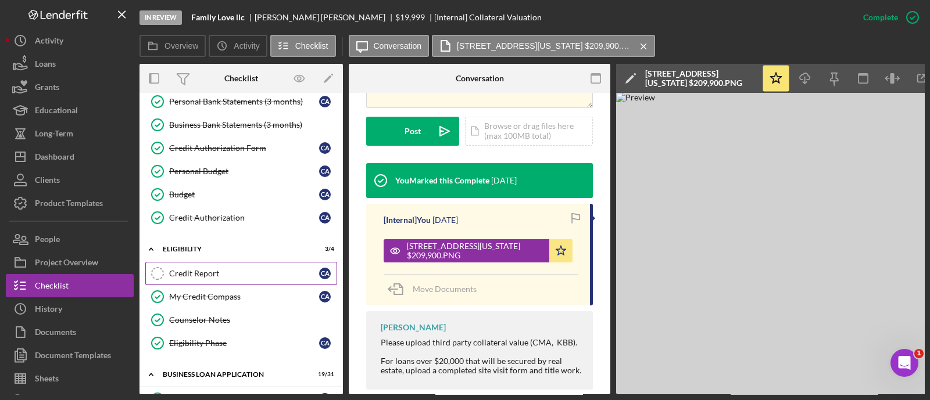
click at [213, 274] on div "Credit Report" at bounding box center [244, 273] width 150 height 9
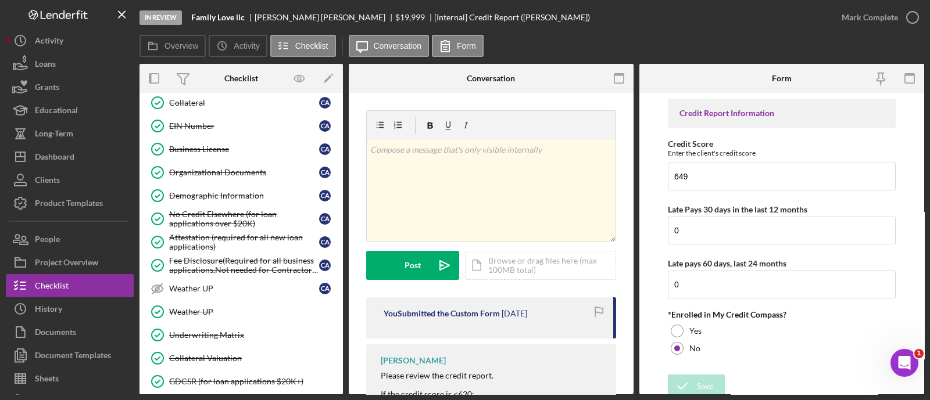
scroll to position [819, 0]
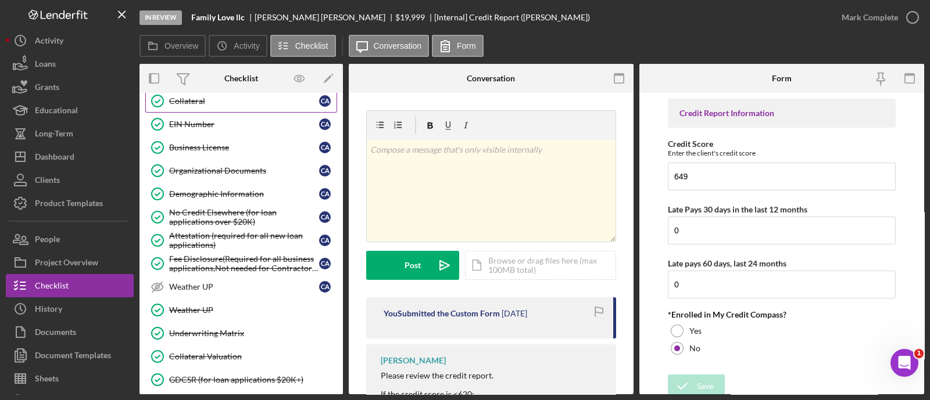
click at [209, 103] on link "Collateral Collateral C A" at bounding box center [241, 101] width 192 height 23
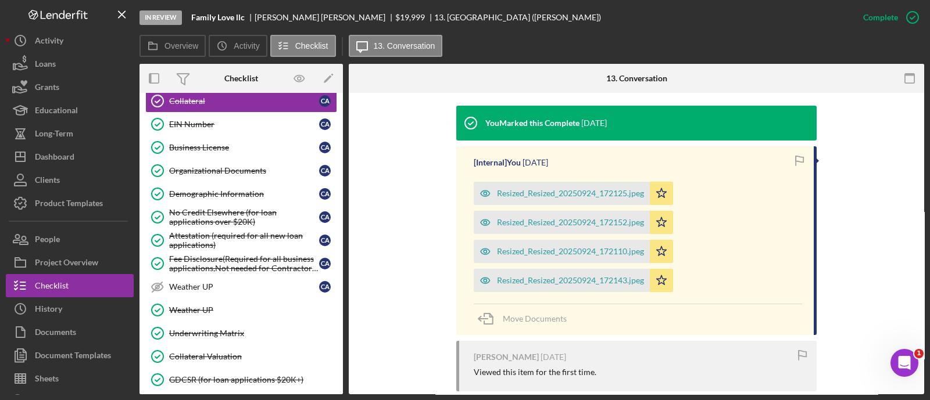
scroll to position [373, 0]
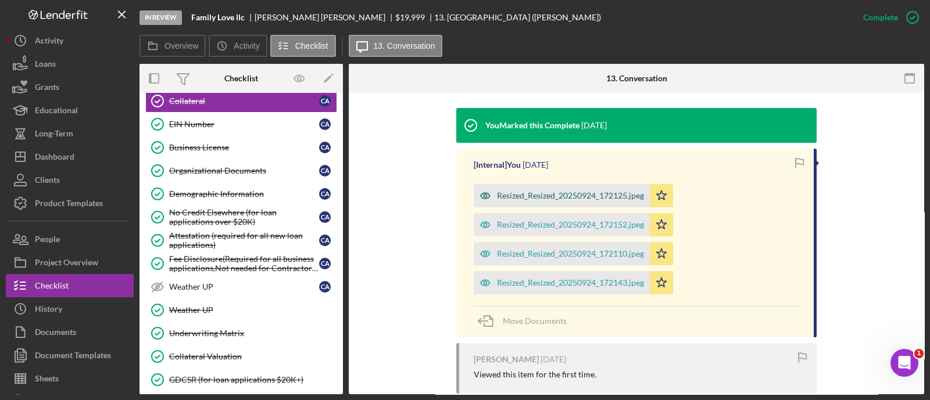
click at [536, 203] on div "Resized_Resized_20250924_172125.jpeg" at bounding box center [562, 195] width 176 height 23
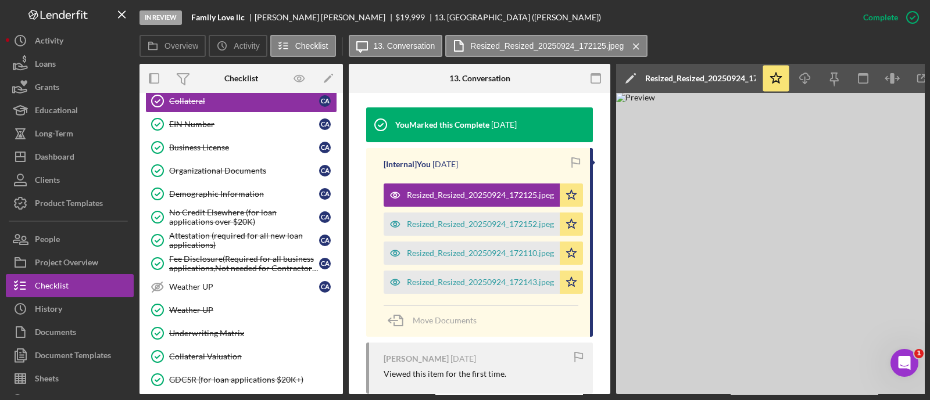
scroll to position [0, 41]
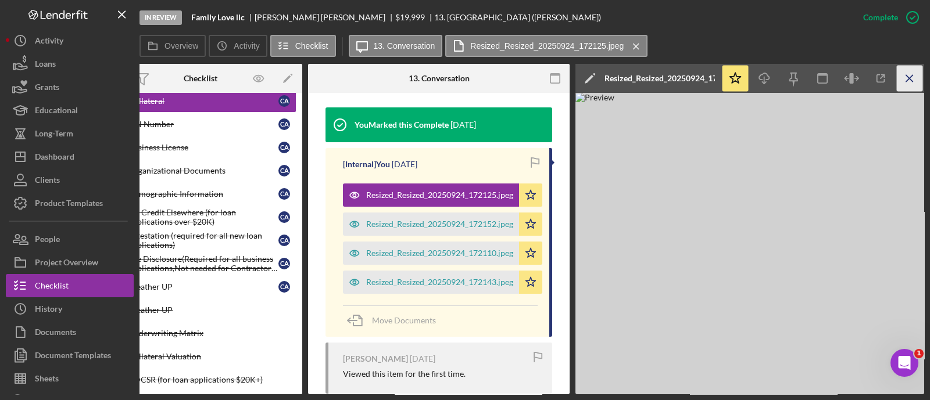
click at [910, 76] on icon "Icon/Menu Close" at bounding box center [910, 79] width 26 height 26
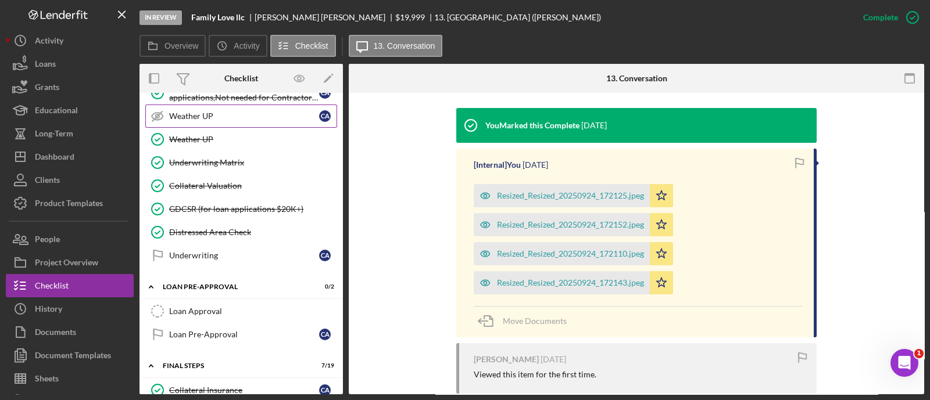
scroll to position [993, 0]
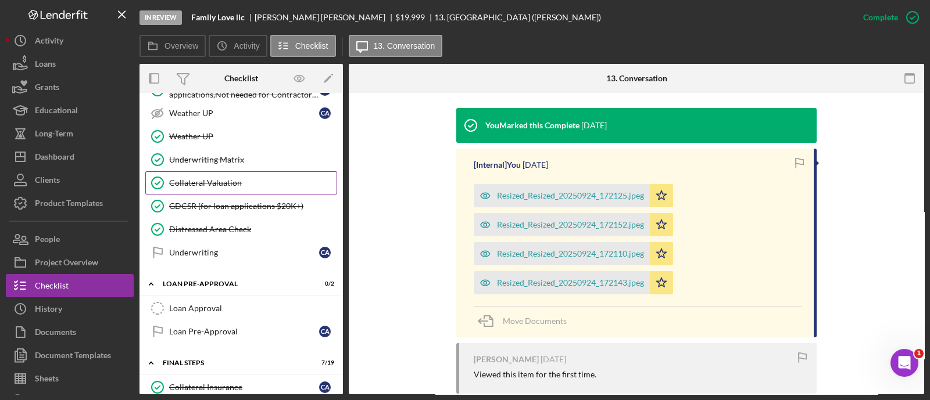
click at [200, 178] on div "Collateral Valuation" at bounding box center [252, 182] width 167 height 9
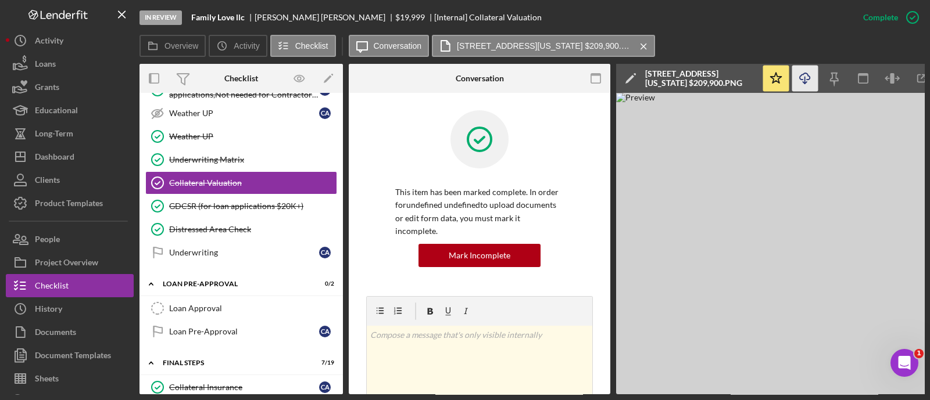
click at [805, 77] on line "button" at bounding box center [805, 80] width 0 height 6
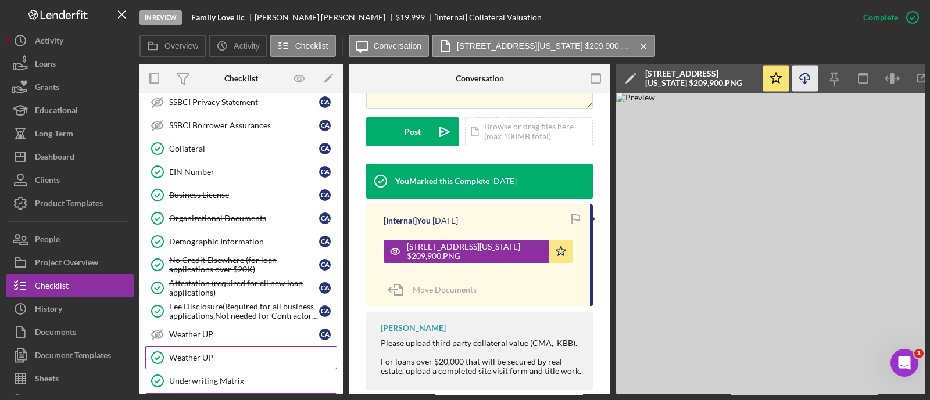
scroll to position [758, 0]
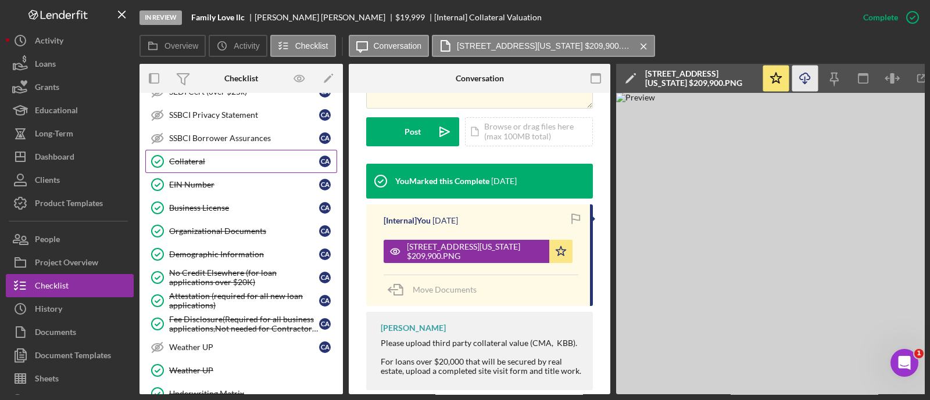
click at [194, 150] on link "Collateral Collateral C A" at bounding box center [241, 161] width 192 height 23
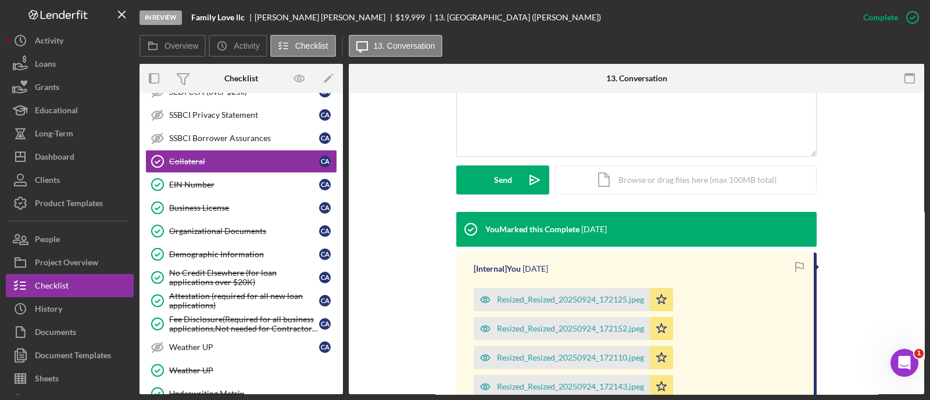
scroll to position [281, 0]
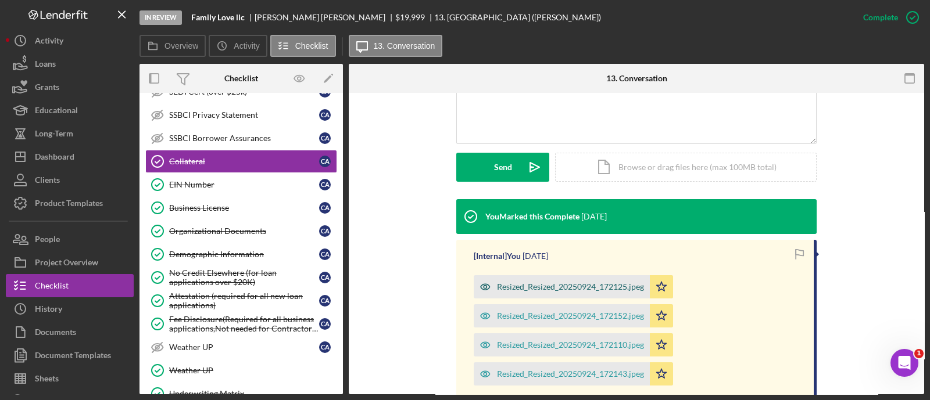
click at [525, 286] on div "Resized_Resized_20250924_172125.jpeg" at bounding box center [570, 286] width 147 height 9
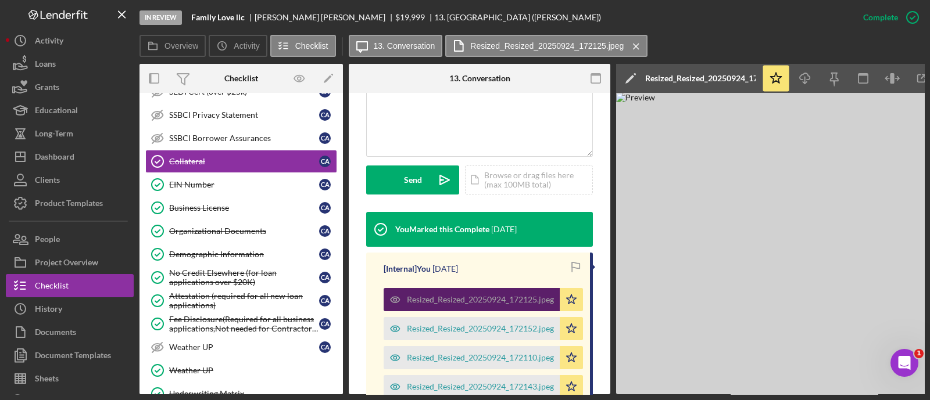
scroll to position [294, 0]
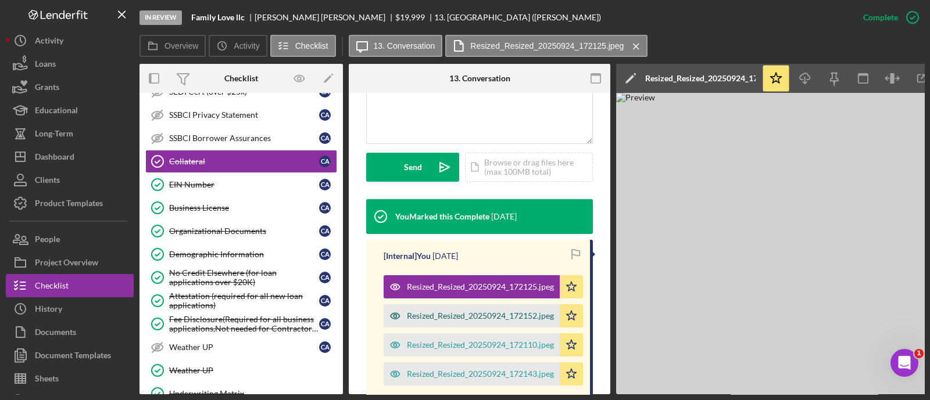
click at [455, 315] on div "Resized_Resized_20250924_172152.jpeg" at bounding box center [480, 316] width 147 height 9
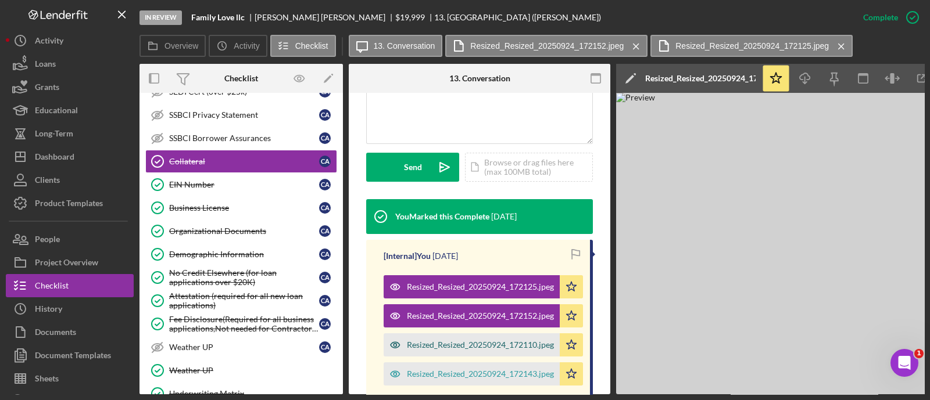
click at [480, 341] on div "Resized_Resized_20250924_172110.jpeg" at bounding box center [480, 345] width 147 height 9
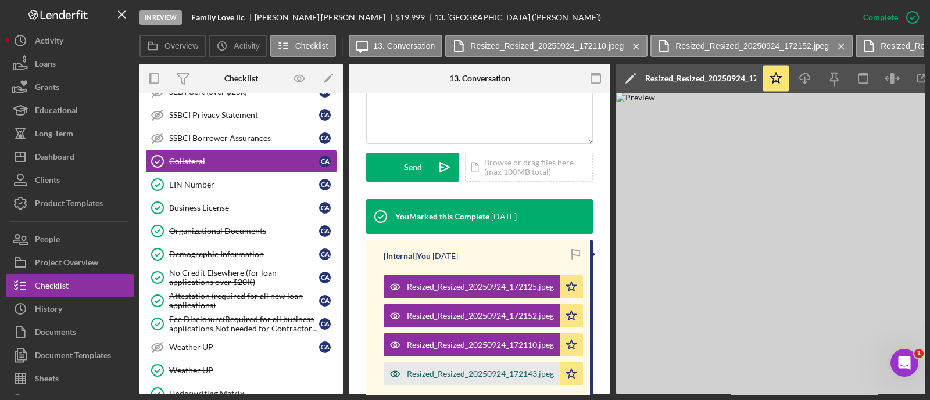
click at [506, 374] on div "Resized_Resized_20250924_172143.jpeg" at bounding box center [480, 374] width 147 height 9
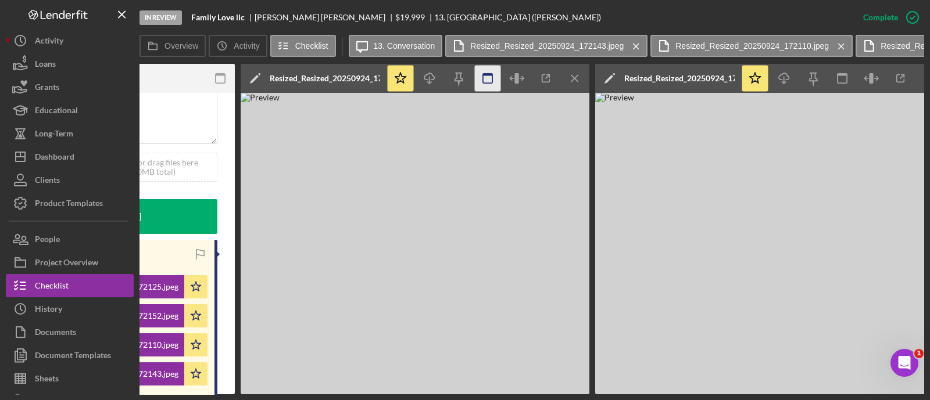
scroll to position [0, 392]
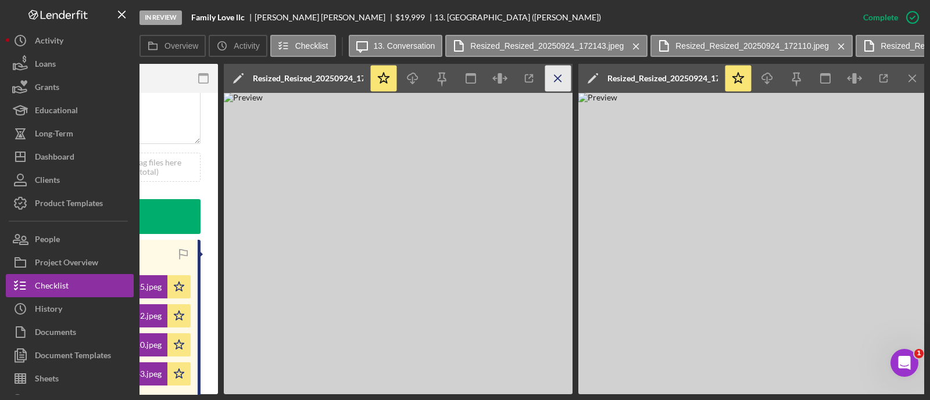
click at [561, 80] on icon "Icon/Menu Close" at bounding box center [558, 79] width 26 height 26
click at [409, 74] on icon "button" at bounding box center [412, 76] width 10 height 6
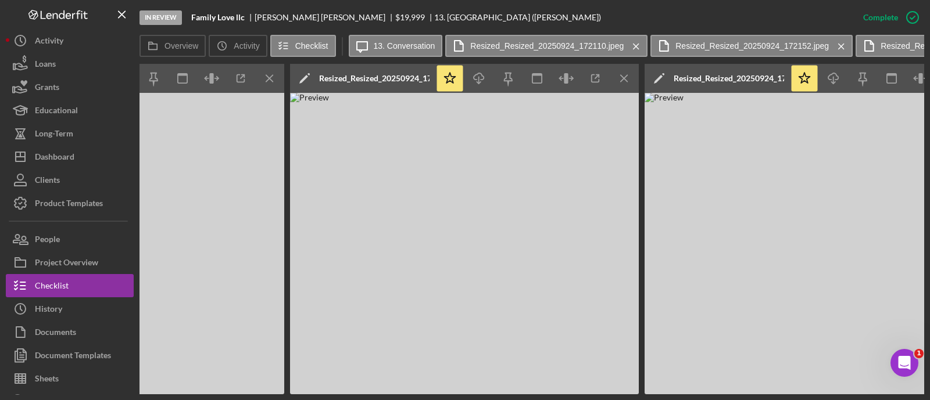
scroll to position [0, 750]
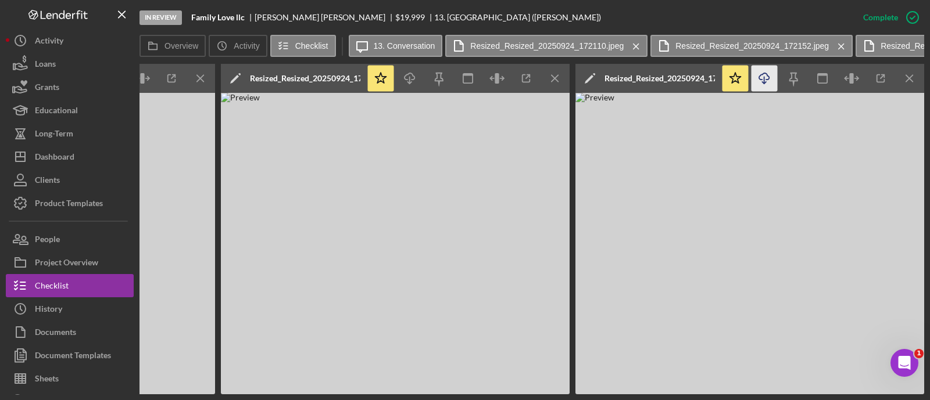
click at [771, 84] on icon "Icon/Download" at bounding box center [765, 79] width 26 height 26
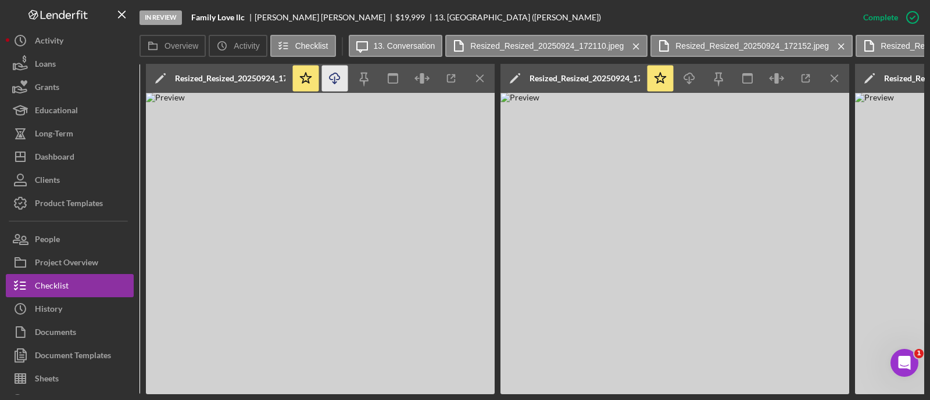
scroll to position [0, 468]
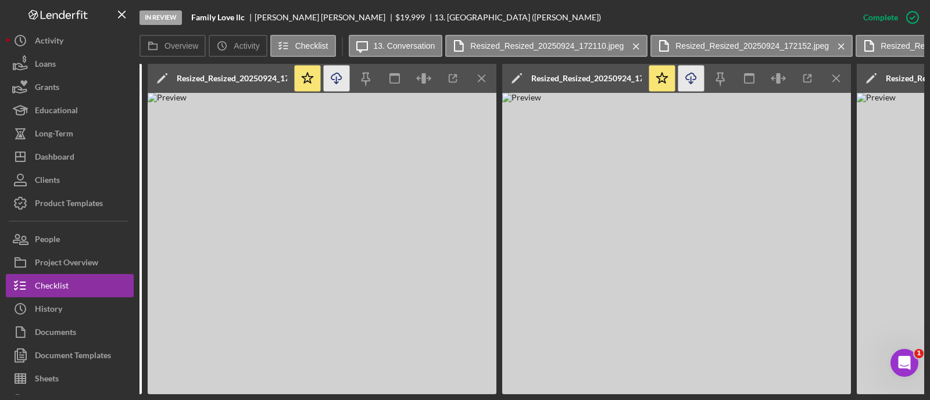
click at [693, 79] on icon "Icon/Download" at bounding box center [691, 79] width 26 height 26
click at [846, 74] on icon "Icon/Menu Close" at bounding box center [837, 79] width 26 height 26
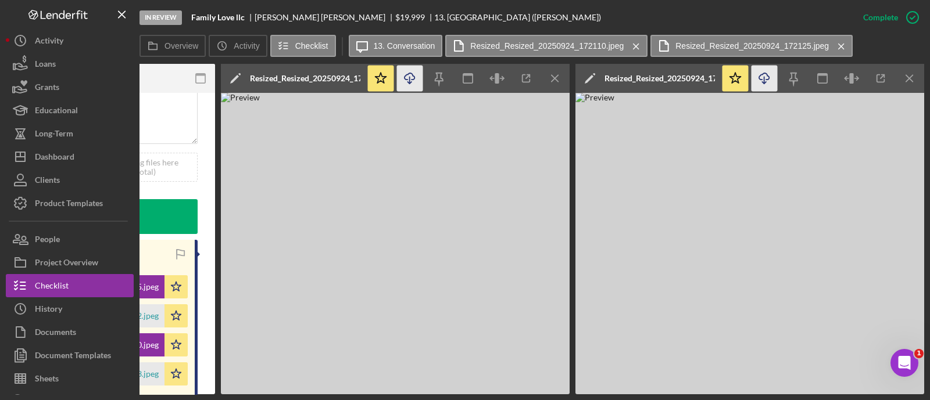
click at [410, 83] on polyline "button" at bounding box center [409, 83] width 4 height 2
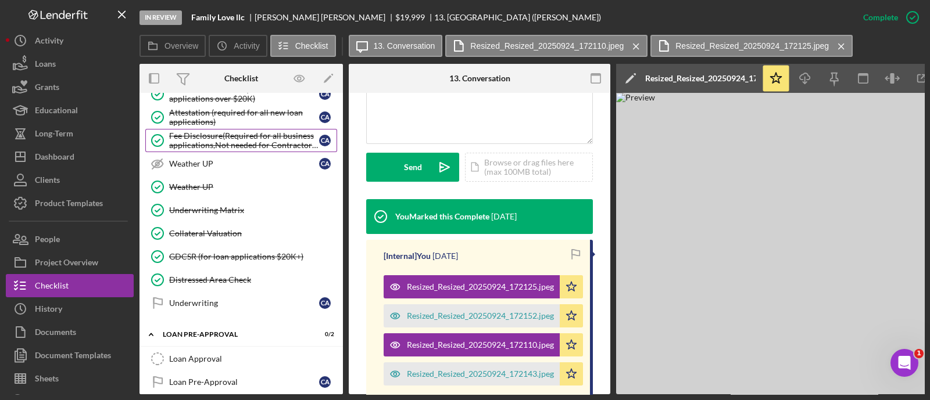
scroll to position [1005, 0]
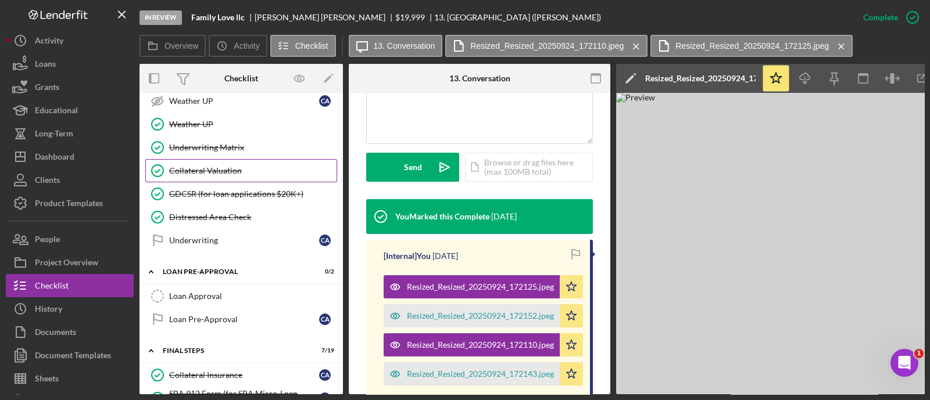
click at [226, 166] on div "Collateral Valuation" at bounding box center [252, 170] width 167 height 9
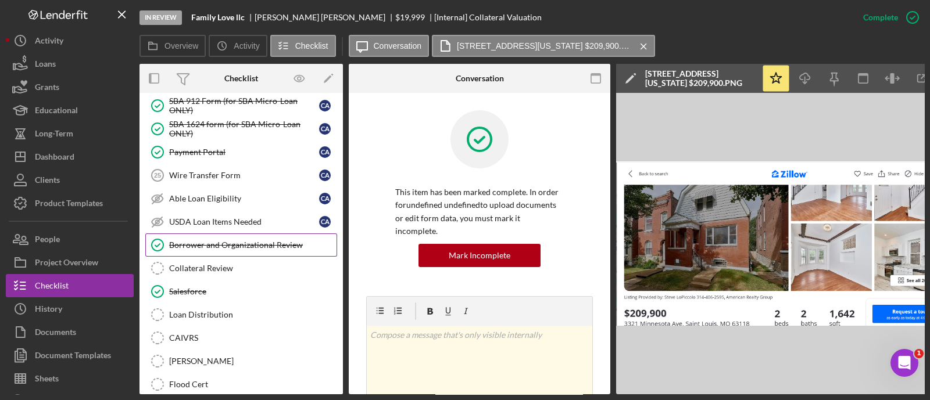
scroll to position [1299, 0]
click at [230, 261] on link "Collateral Review Collateral Review" at bounding box center [241, 267] width 192 height 23
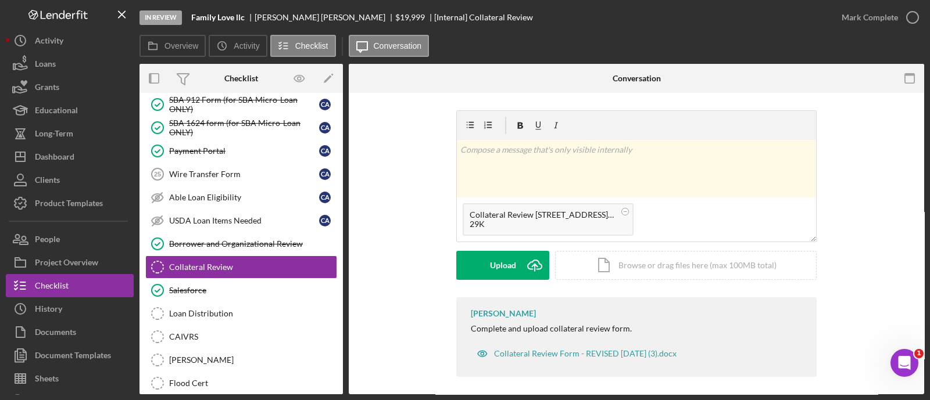
click at [507, 280] on div "v Color teal Color pink Remove color Add row above Add row below Add column bef…" at bounding box center [636, 203] width 360 height 187
click at [507, 266] on div "Upload" at bounding box center [503, 265] width 26 height 29
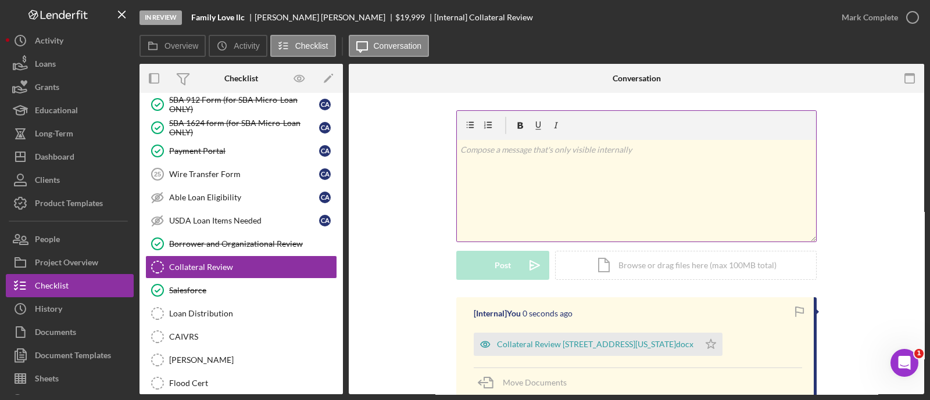
scroll to position [112, 0]
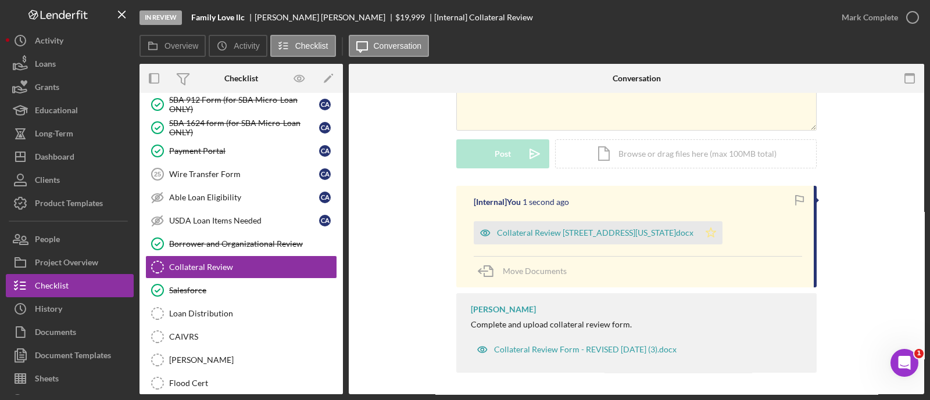
click at [720, 238] on icon "Icon/Star" at bounding box center [710, 232] width 23 height 23
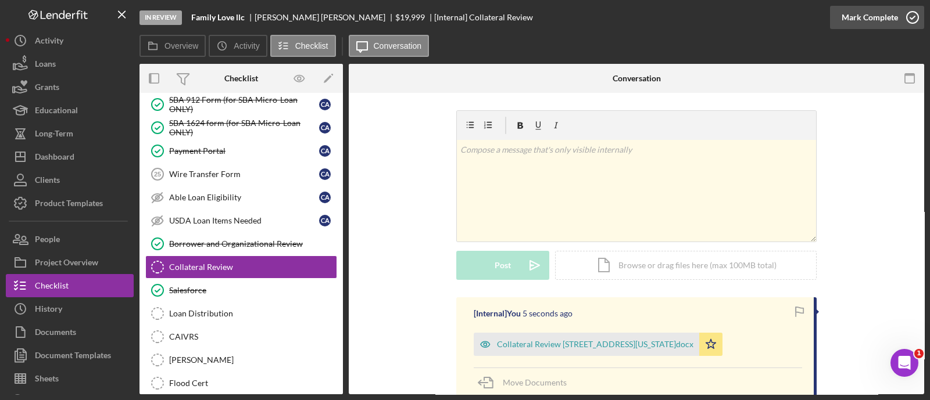
click at [895, 28] on div "Mark Complete" at bounding box center [870, 17] width 56 height 23
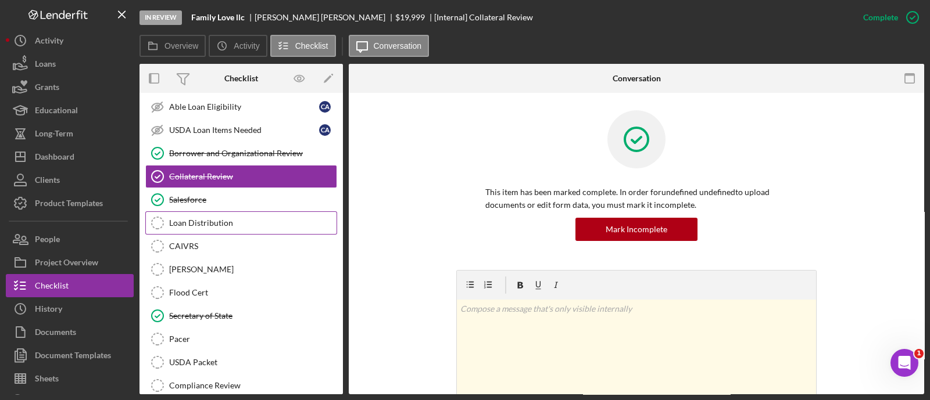
scroll to position [1392, 0]
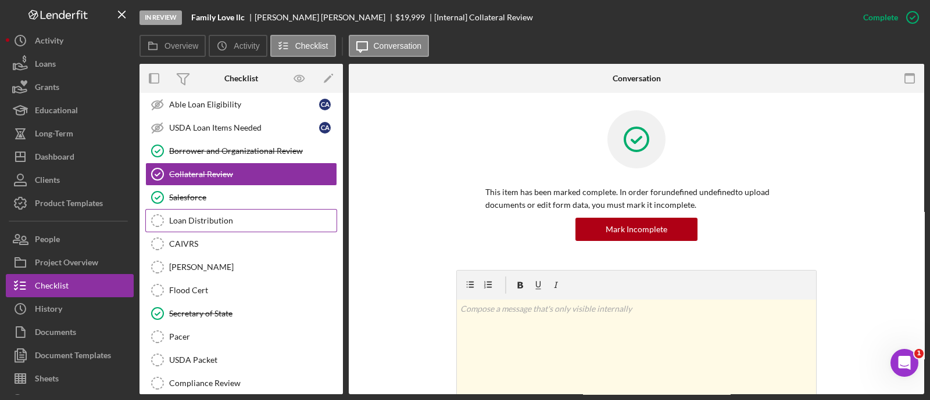
click at [213, 209] on link "Loan Distribution Loan Distribution" at bounding box center [241, 220] width 192 height 23
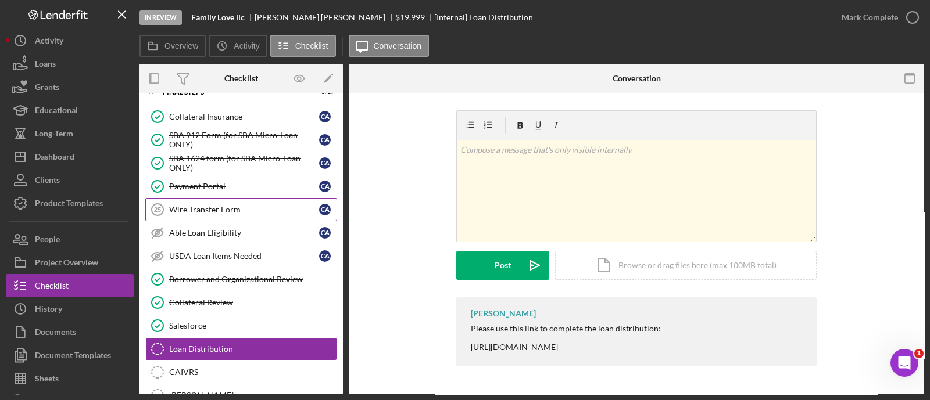
scroll to position [1261, 0]
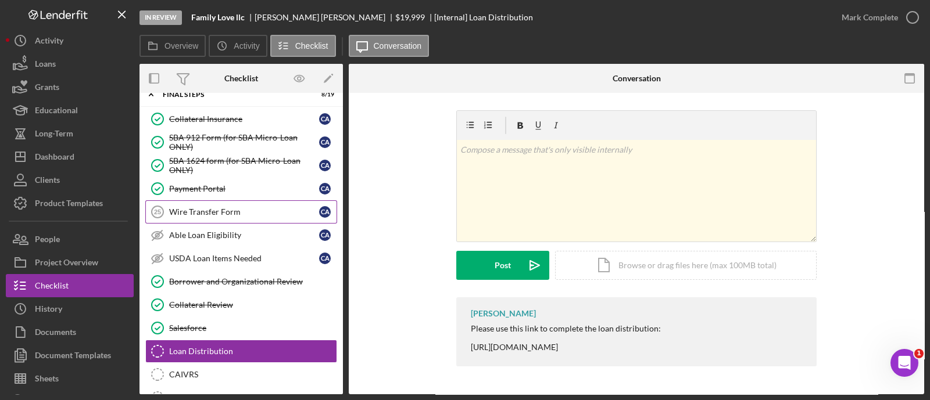
click at [246, 207] on div "Wire Transfer Form" at bounding box center [244, 211] width 150 height 9
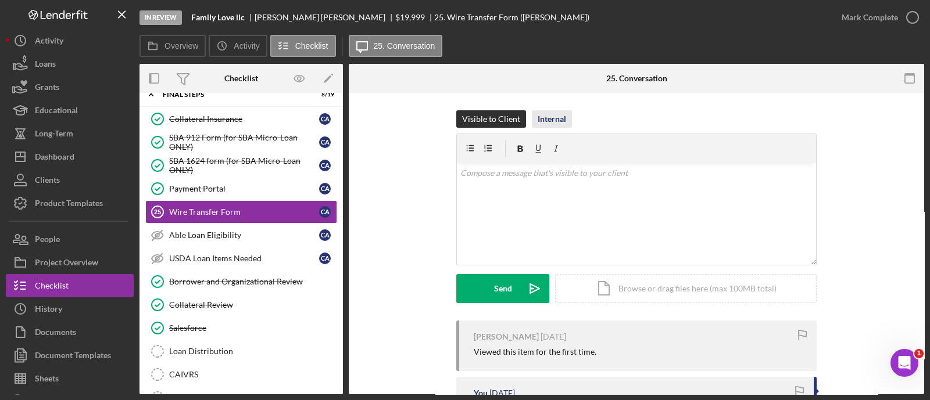
click at [538, 116] on div "Internal" at bounding box center [552, 118] width 28 height 17
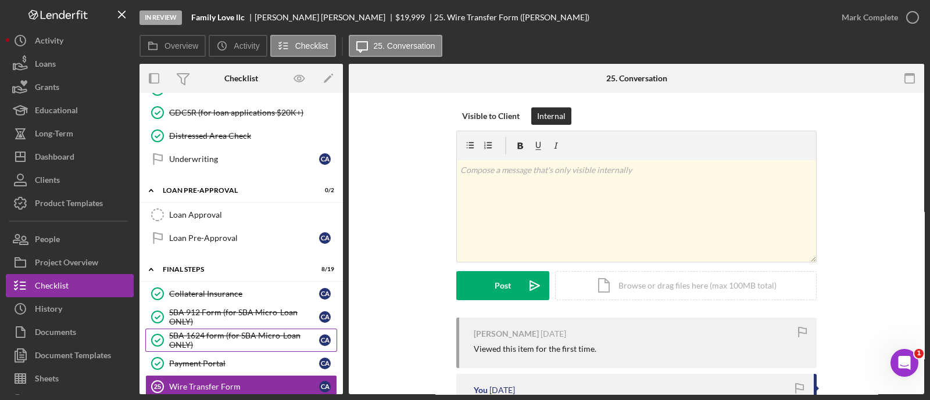
scroll to position [1083, 0]
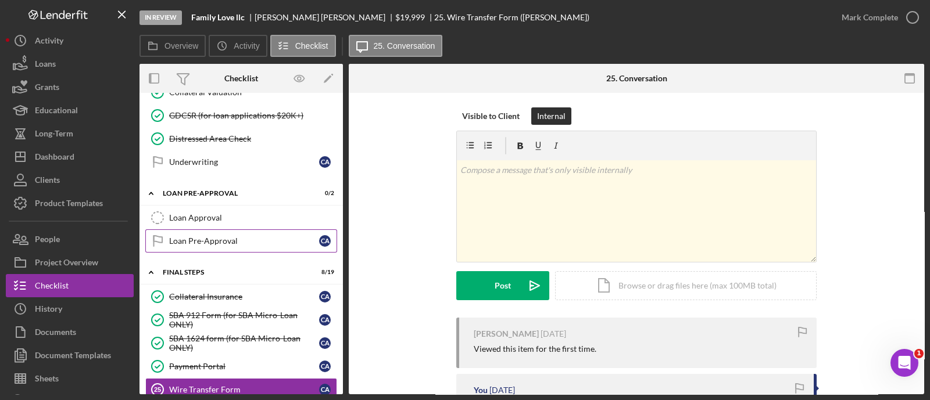
click at [249, 230] on link "Loan Pre-Approval Loan Pre-Approval C A" at bounding box center [241, 241] width 192 height 23
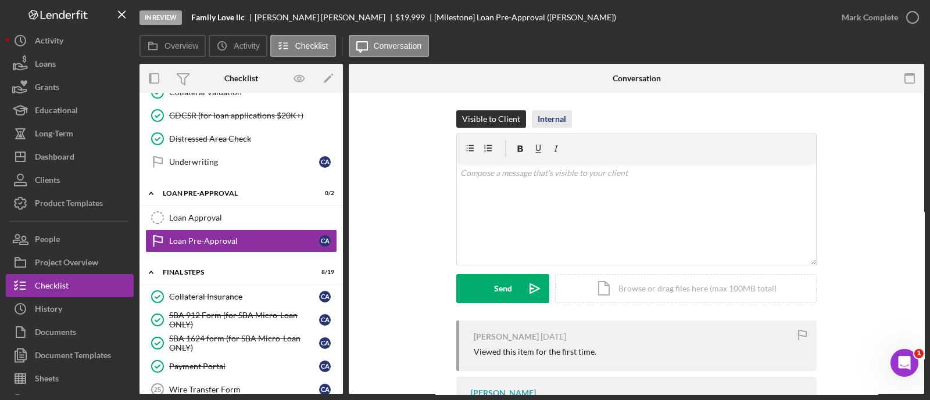
click at [561, 118] on div "Internal" at bounding box center [552, 118] width 28 height 17
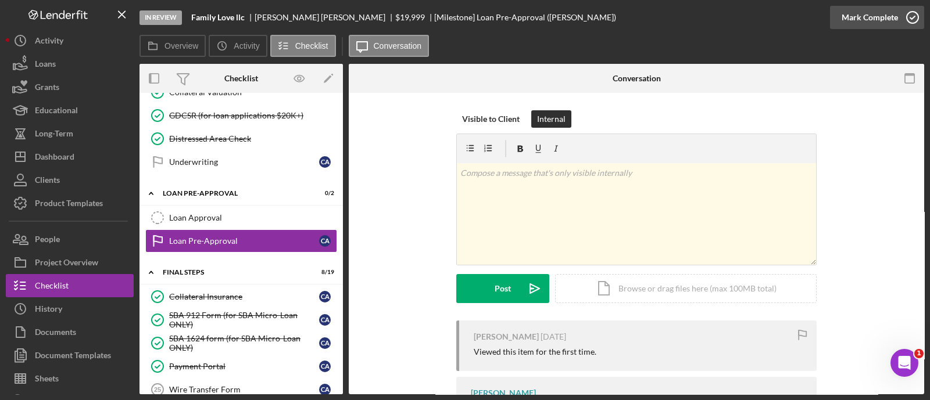
click at [881, 9] on div "Mark Complete" at bounding box center [870, 17] width 56 height 23
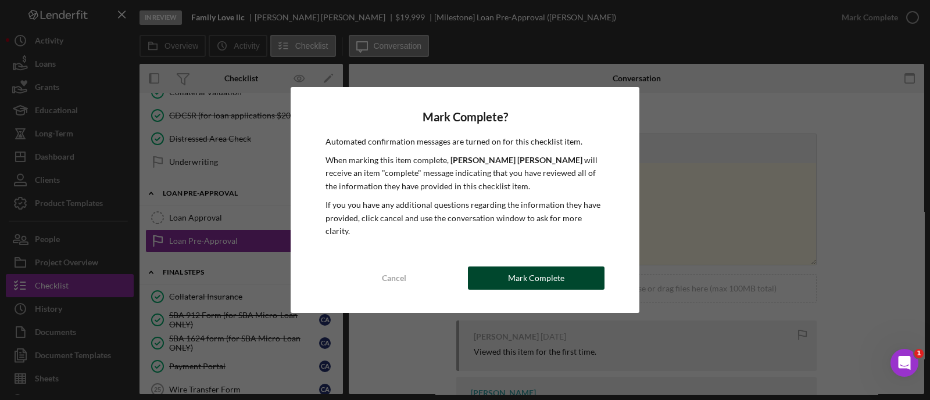
click at [537, 272] on div "Mark Complete" at bounding box center [536, 278] width 56 height 23
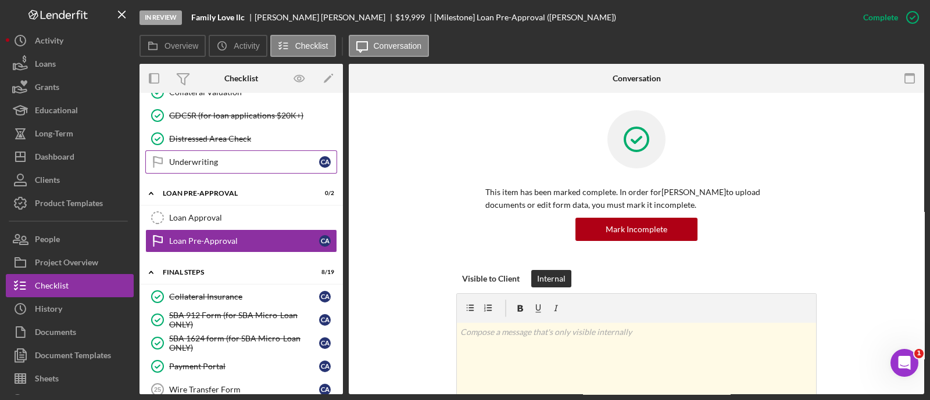
click at [247, 158] on link "Underwriting Underwriting C A" at bounding box center [241, 162] width 192 height 23
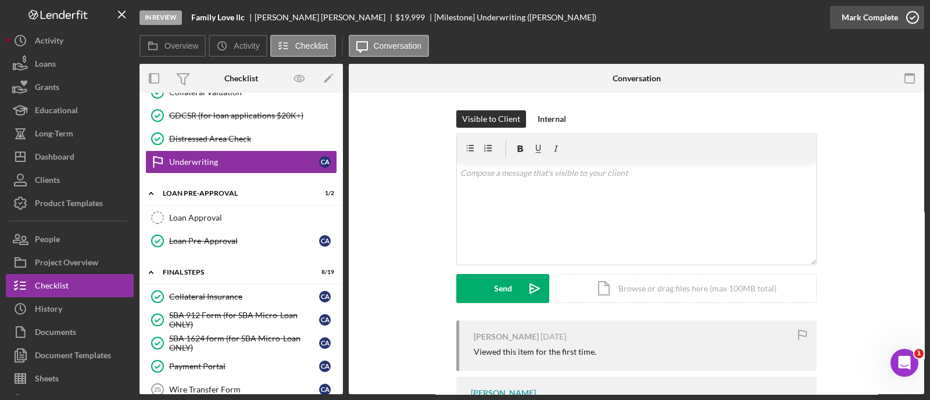
click at [868, 24] on div "Mark Complete" at bounding box center [870, 17] width 56 height 23
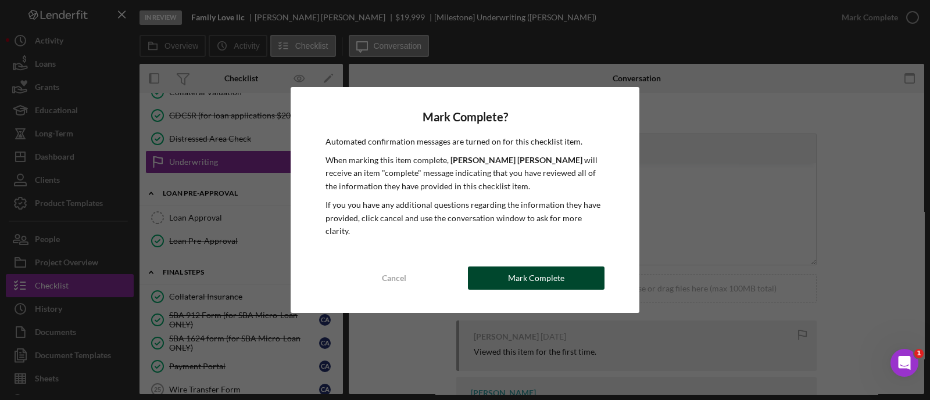
click at [553, 275] on div "Mark Complete" at bounding box center [536, 278] width 56 height 23
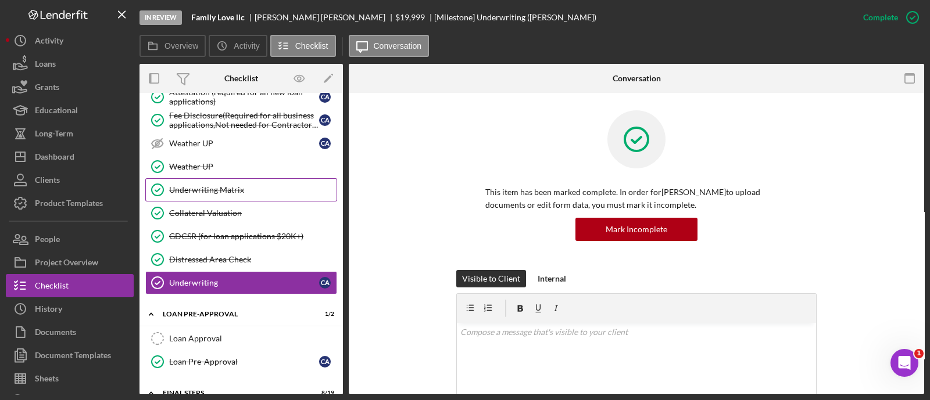
scroll to position [961, 0]
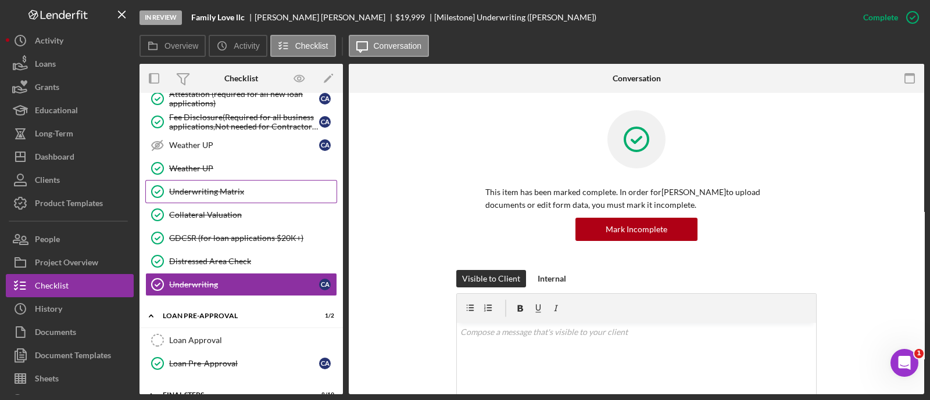
click at [226, 187] on div "Underwriting Matrix" at bounding box center [252, 191] width 167 height 9
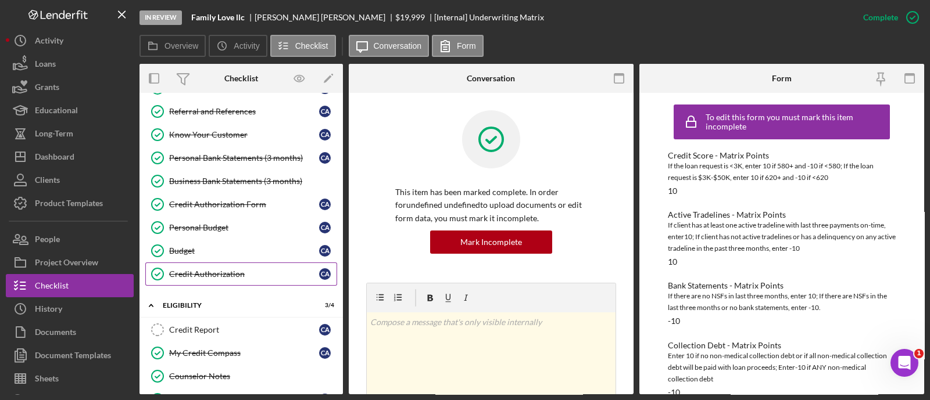
scroll to position [91, 0]
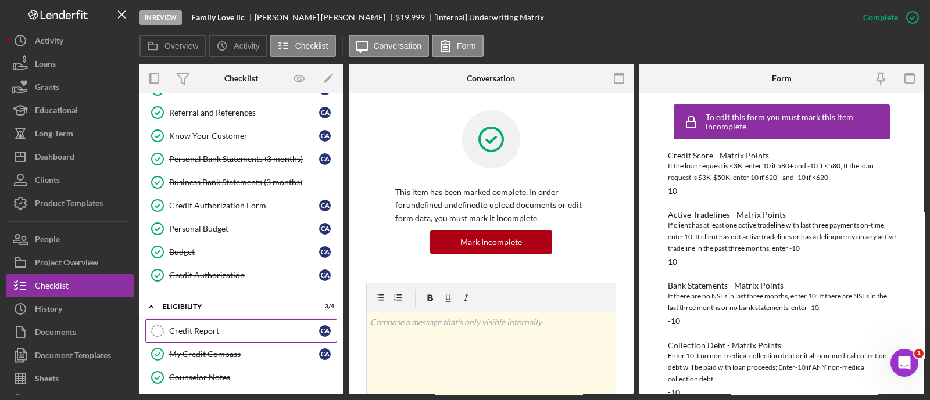
click at [219, 327] on div "Credit Report" at bounding box center [244, 331] width 150 height 9
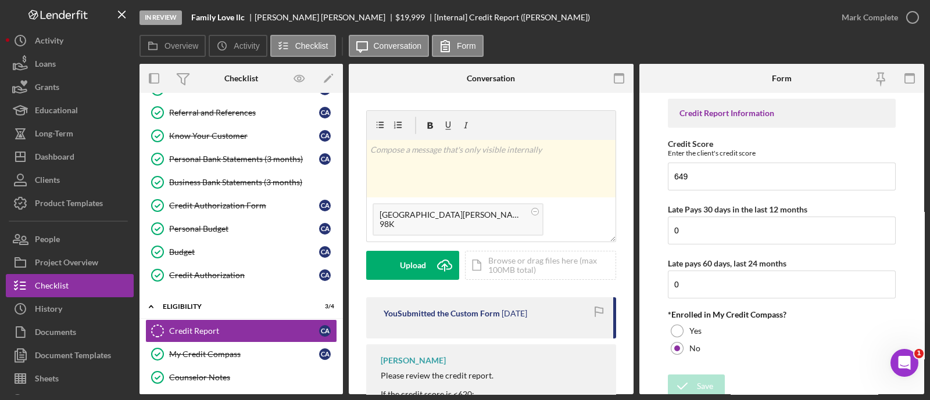
click at [619, 281] on div "v Color teal Color pink Remove color Add row above Add row below Add column bef…" at bounding box center [491, 292] width 285 height 398
click at [707, 235] on input "0" at bounding box center [782, 231] width 228 height 28
type input "q"
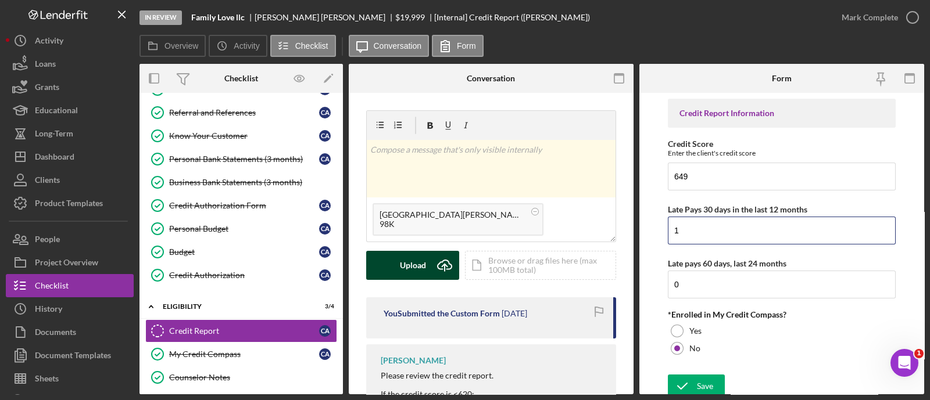
type input "1"
click at [445, 271] on line "submit" at bounding box center [445, 267] width 0 height 7
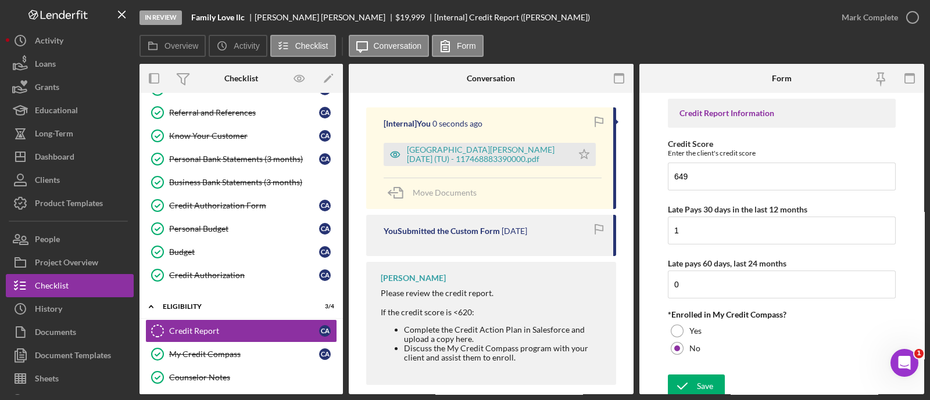
scroll to position [193, 0]
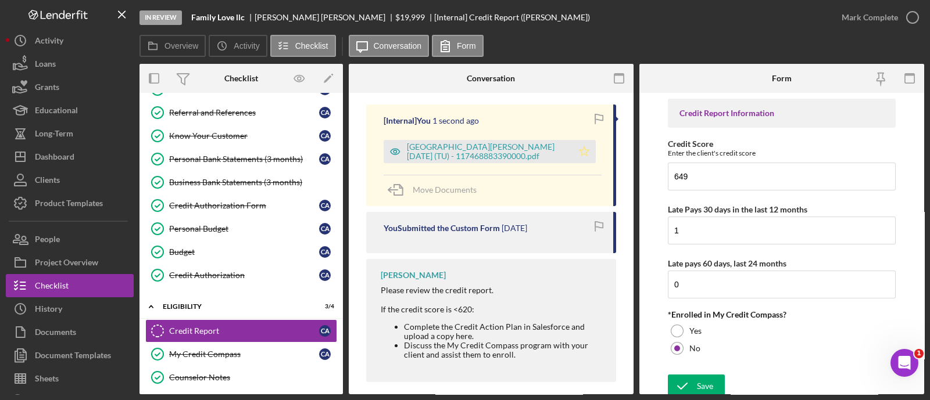
click at [579, 160] on icon "Icon/Star" at bounding box center [583, 151] width 23 height 23
click at [703, 388] on div "Save" at bounding box center [705, 386] width 16 height 23
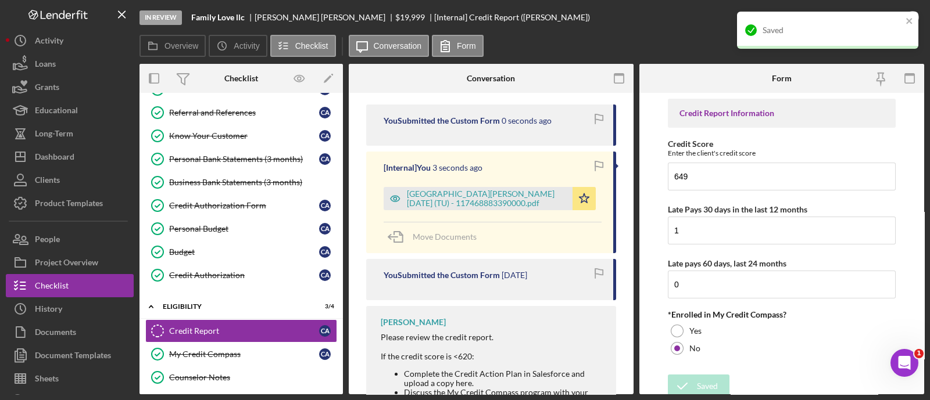
click at [914, 25] on div "Saved" at bounding box center [827, 30] width 181 height 37
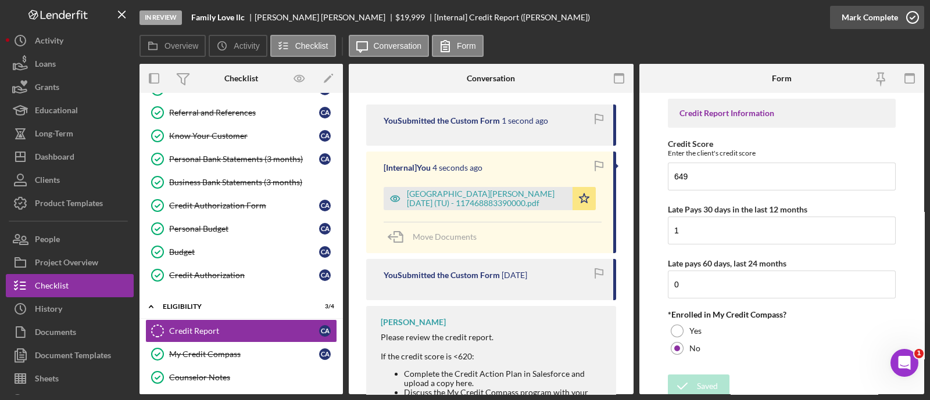
click at [892, 12] on div "Mark Complete" at bounding box center [870, 17] width 56 height 23
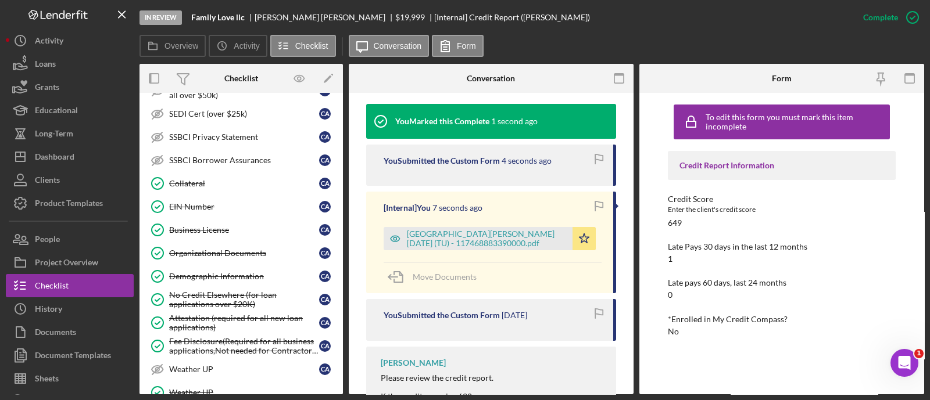
scroll to position [892, 0]
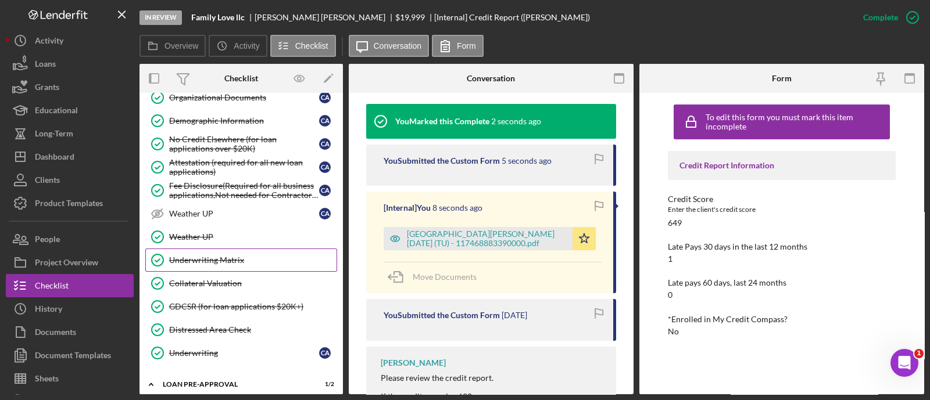
click at [232, 257] on link "Underwriting Matrix Underwriting Matrix" at bounding box center [241, 260] width 192 height 23
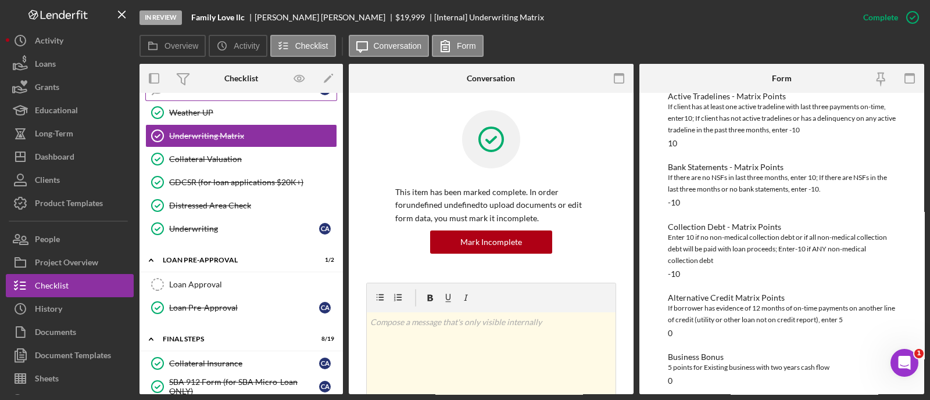
scroll to position [1034, 0]
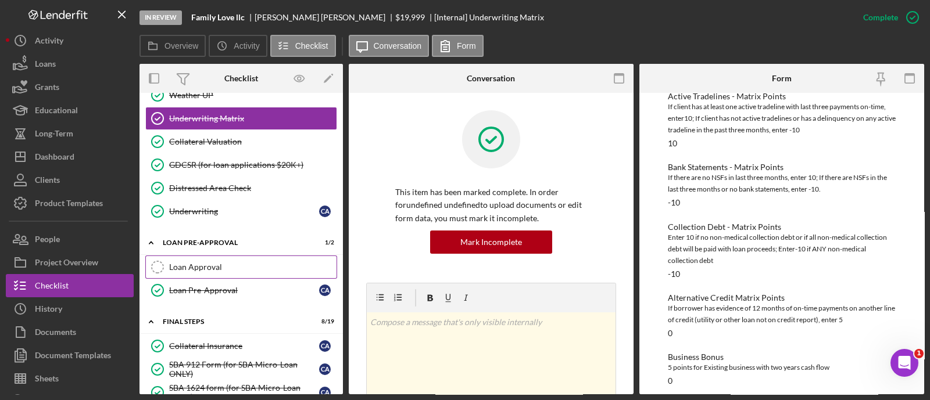
click at [223, 263] on div "Loan Approval" at bounding box center [252, 267] width 167 height 9
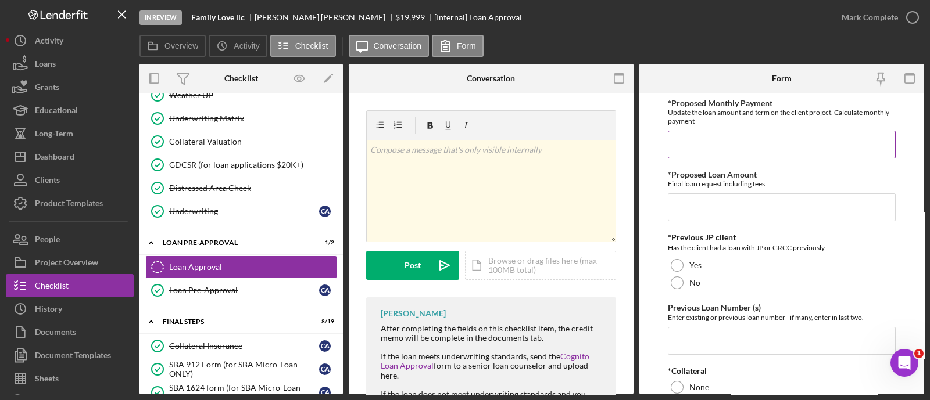
click at [700, 145] on input "*Proposed Monthly Payment" at bounding box center [782, 145] width 228 height 28
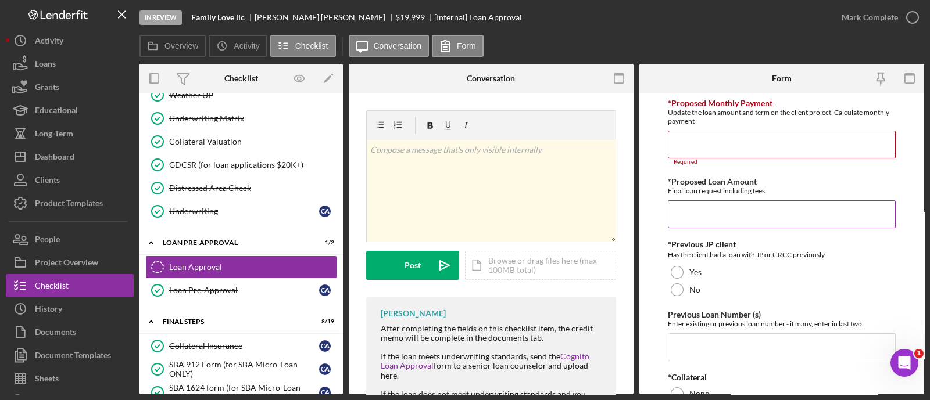
click at [689, 211] on input "*Proposed Loan Amount" at bounding box center [782, 215] width 228 height 28
type input "$20,000"
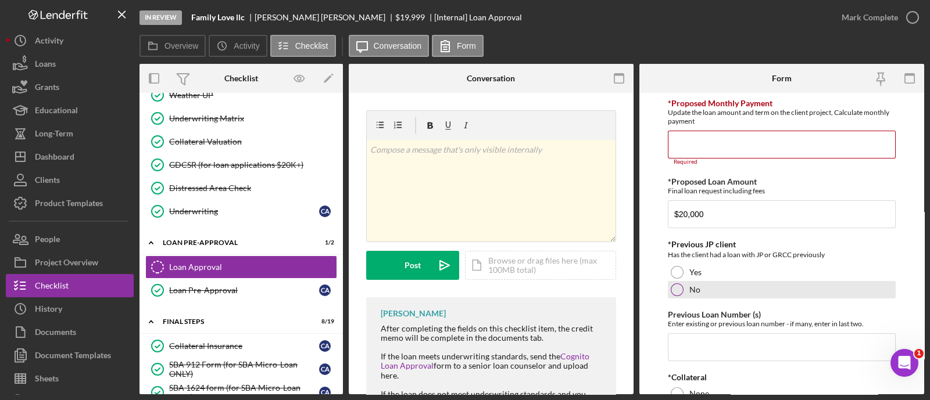
click at [686, 291] on div "No" at bounding box center [782, 289] width 228 height 17
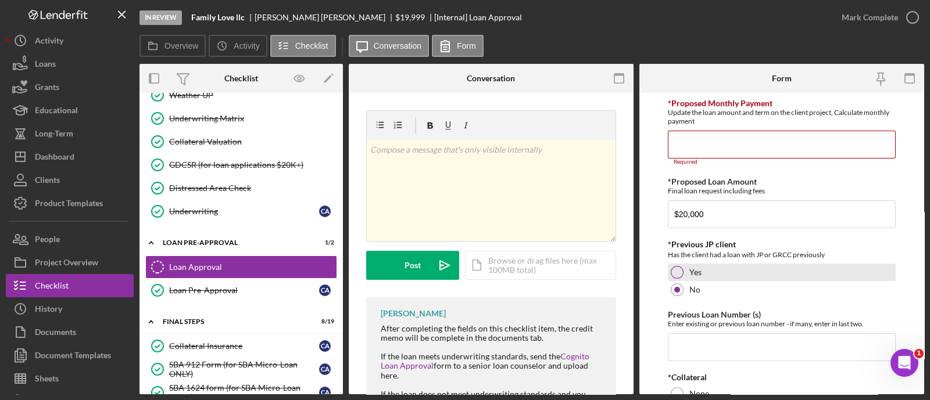
click at [677, 270] on div at bounding box center [677, 272] width 13 height 13
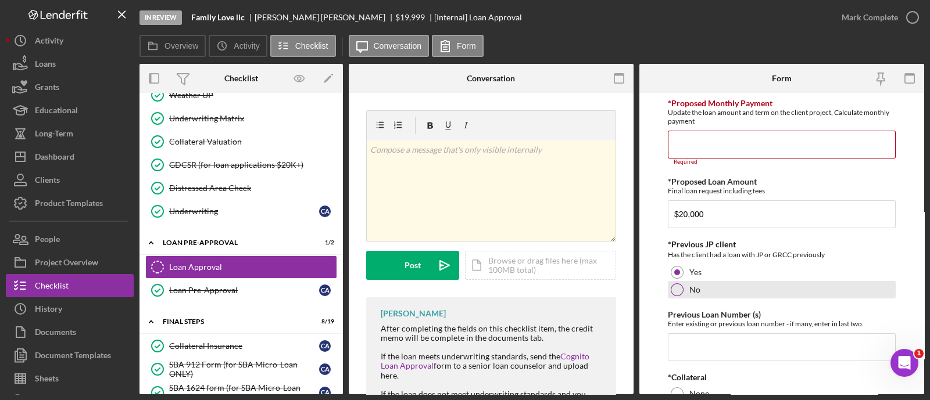
scroll to position [139, 0]
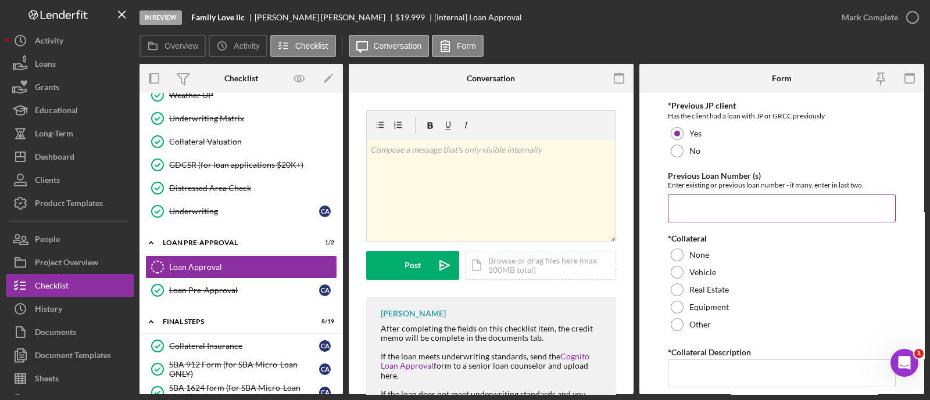
click at [696, 209] on input "Previous Loan Number (s)" at bounding box center [782, 209] width 228 height 28
paste input "10578"
type input "10578"
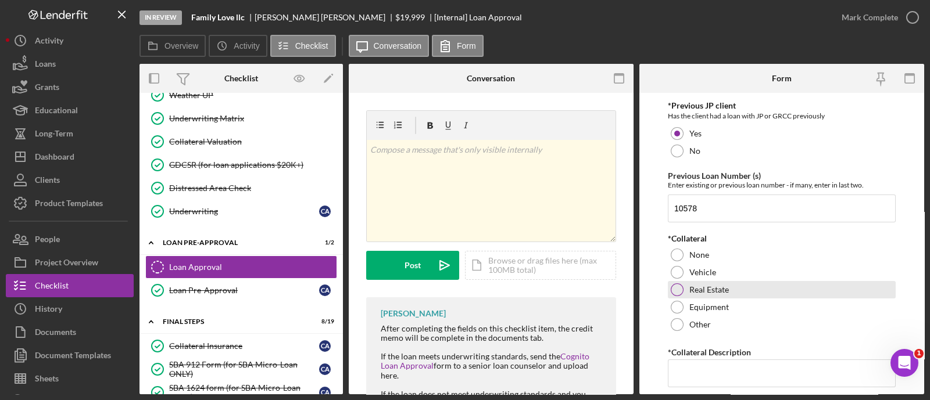
click at [682, 290] on div at bounding box center [677, 290] width 13 height 13
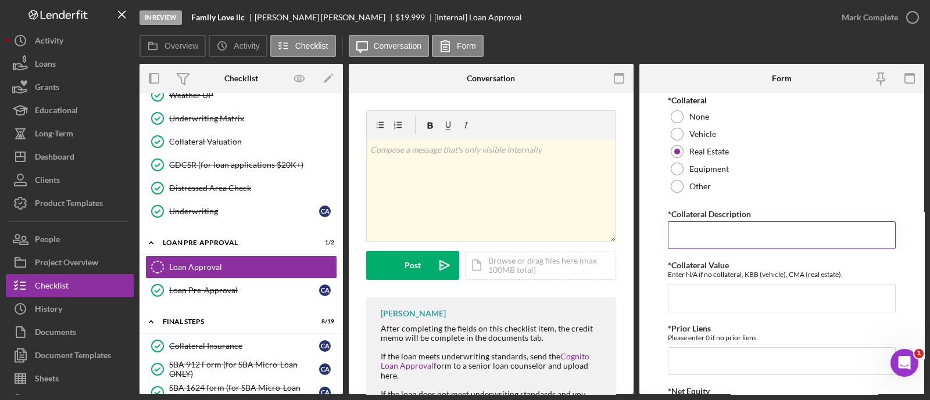
scroll to position [278, 0]
click at [686, 238] on input "*Collateral Description" at bounding box center [782, 234] width 228 height 28
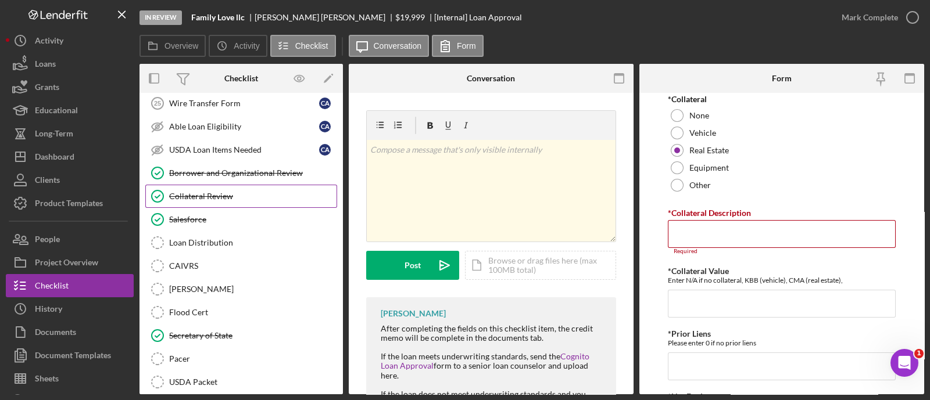
scroll to position [1366, 0]
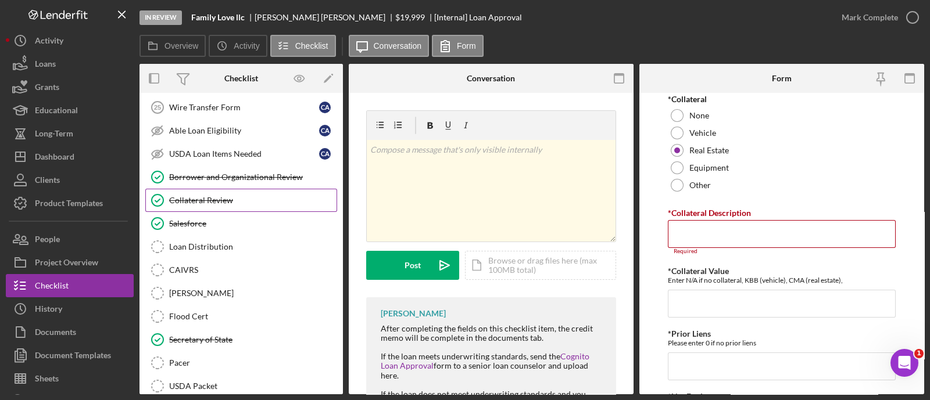
click at [213, 196] on div "Collateral Review" at bounding box center [252, 200] width 167 height 9
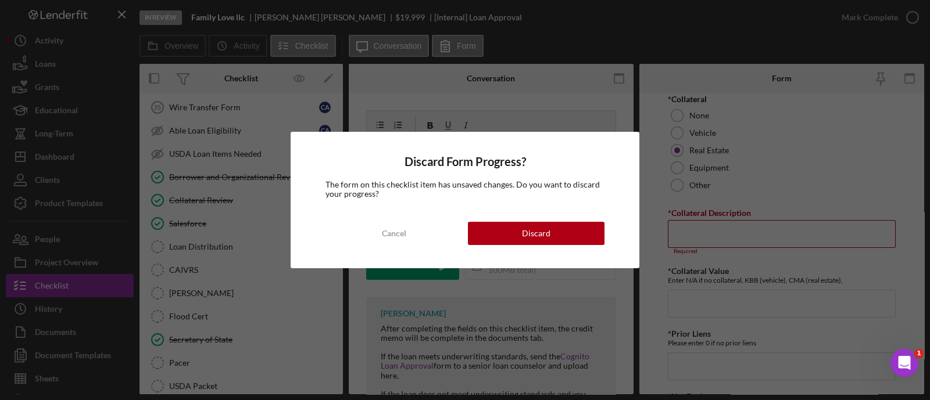
click at [426, 250] on div "Discard Form Progress? The form on this checklist item has unsaved changes. Do …" at bounding box center [465, 200] width 349 height 137
click at [406, 228] on button "Cancel" at bounding box center [393, 233] width 137 height 23
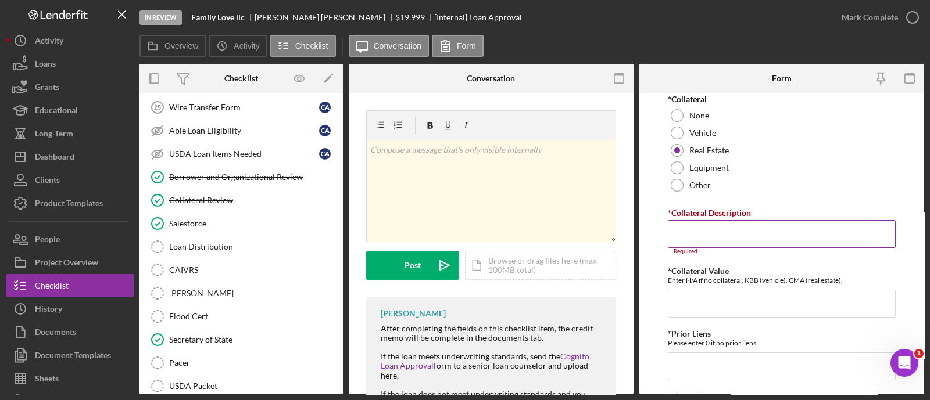
click at [708, 224] on input "*Collateral Description" at bounding box center [782, 234] width 228 height 28
paste input "3321 Minnesota AveSt. Louis, MO 63118"
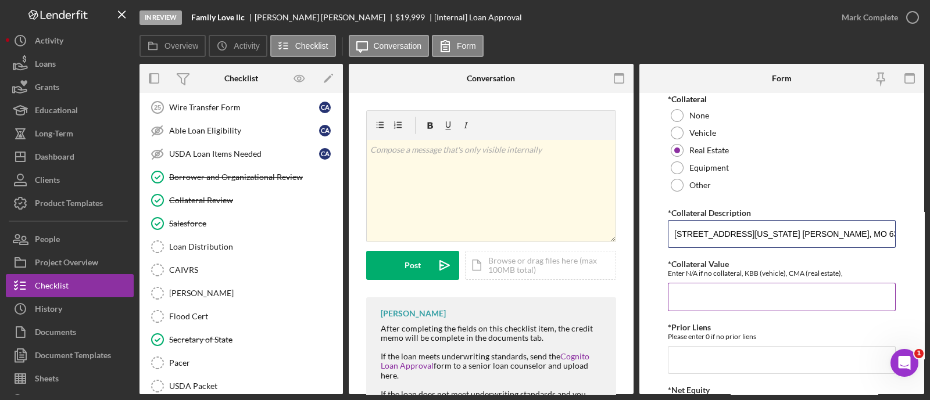
type input "3321 Minnesota AveSt. Louis, MO 63118"
click at [707, 295] on input "*Collateral Value" at bounding box center [782, 297] width 228 height 28
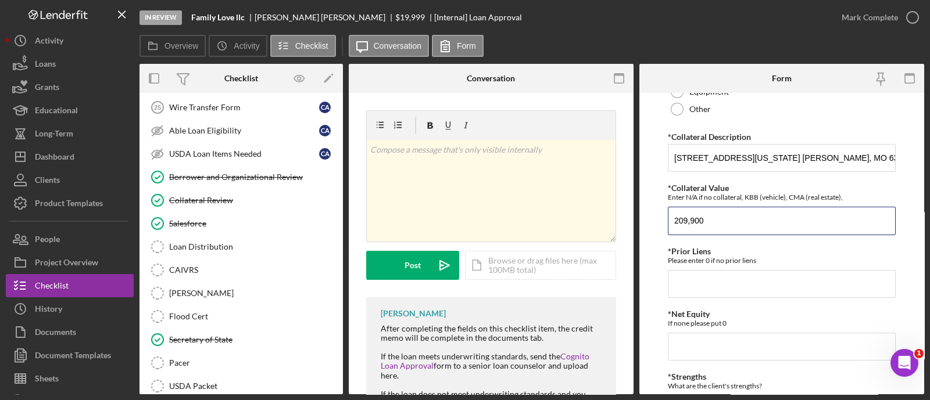
scroll to position [356, 0]
type input "209,900"
click at [695, 289] on input "*Prior Liens" at bounding box center [782, 283] width 228 height 28
type input "0"
click at [695, 342] on input "*Net Equity" at bounding box center [782, 346] width 228 height 28
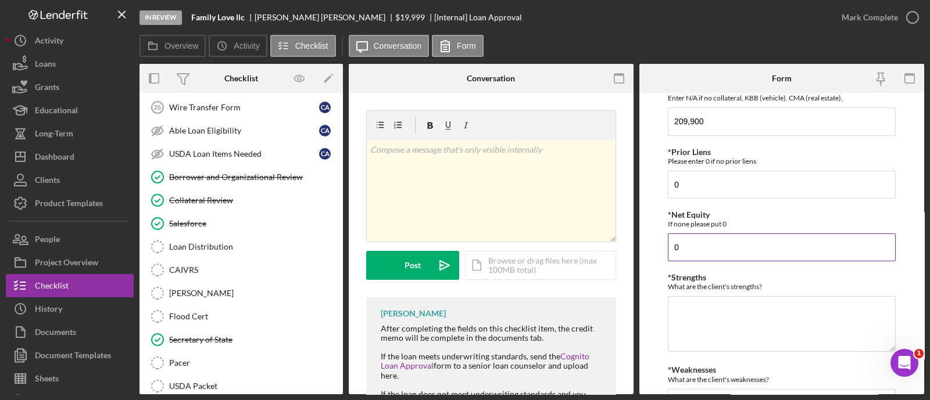
scroll to position [455, 0]
click at [708, 200] on div "*Proposed Monthly Payment Update the loan amount and term on the client project…" at bounding box center [782, 82] width 228 height 876
click at [704, 194] on input "0" at bounding box center [782, 184] width 228 height 28
click at [697, 242] on input "0" at bounding box center [782, 246] width 228 height 28
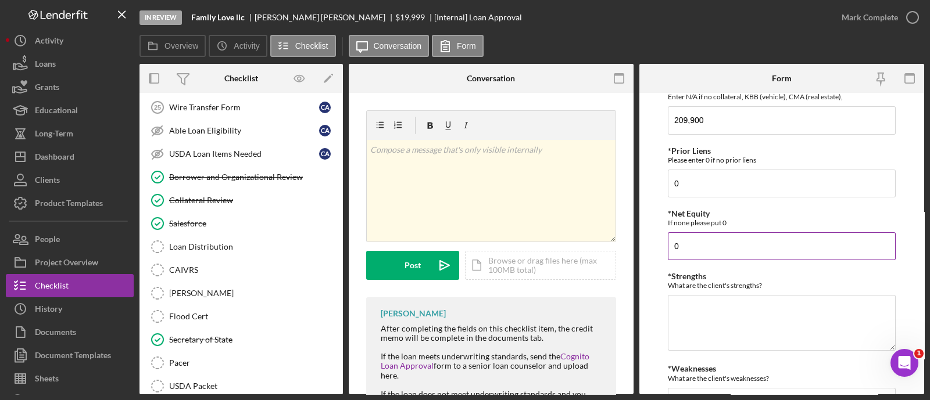
click at [697, 242] on input "0" at bounding box center [782, 246] width 228 height 28
type input "100"
click at [706, 300] on textarea "*Strengths" at bounding box center [782, 323] width 228 height 56
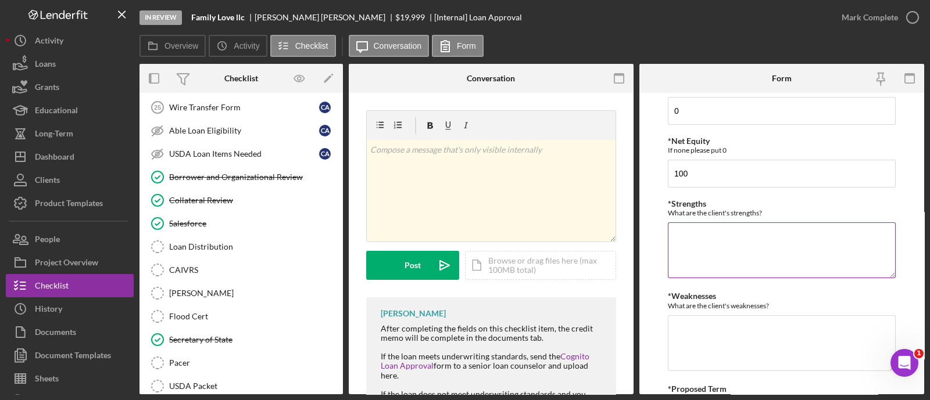
scroll to position [536, 0]
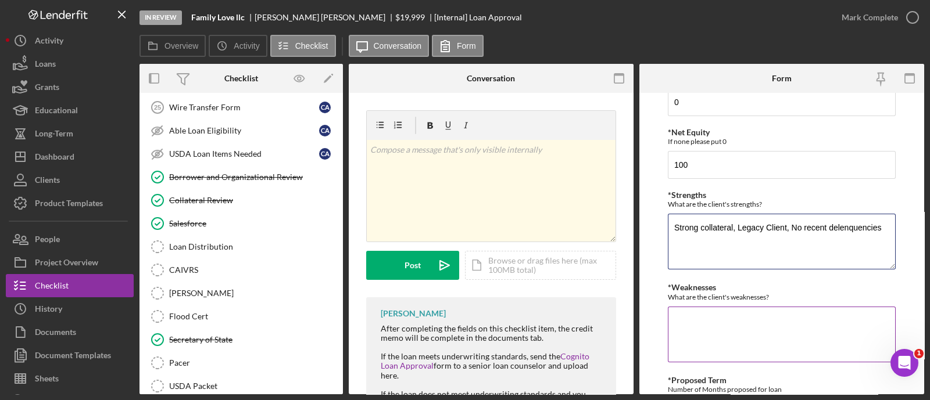
type textarea "Strong collateral, Legacy Client, No recent delenquencies"
click at [707, 316] on textarea "*Weaknesses" at bounding box center [782, 335] width 228 height 56
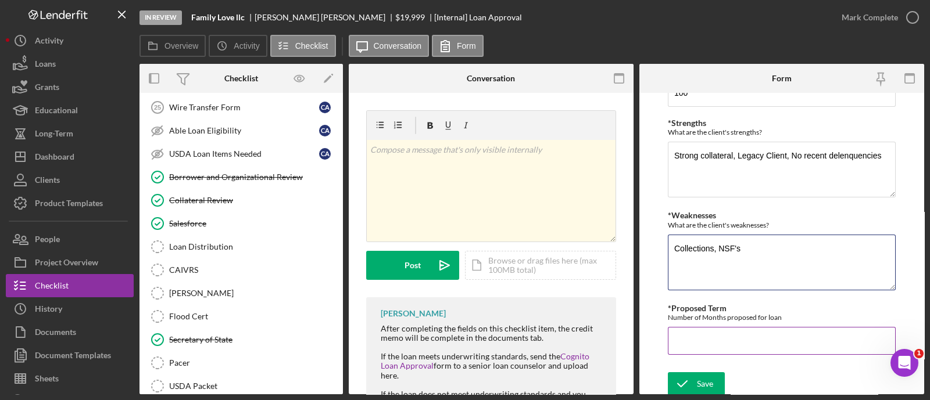
type textarea "Collections, NSF's"
click at [698, 346] on input "*Proposed Term" at bounding box center [782, 341] width 228 height 28
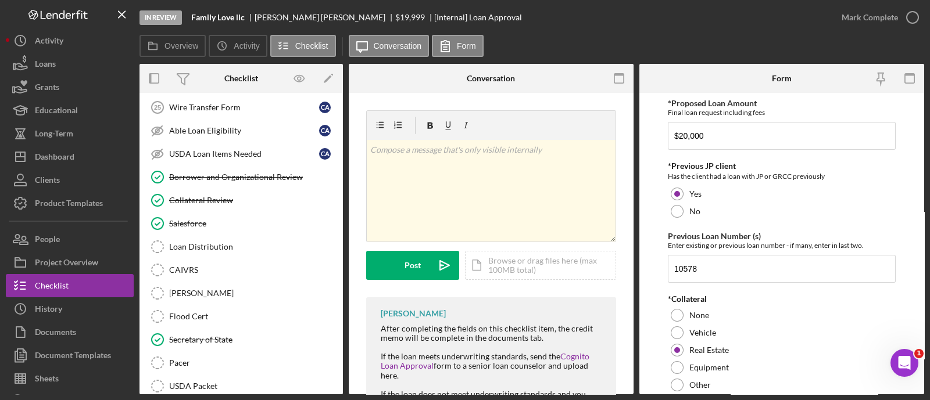
scroll to position [0, 0]
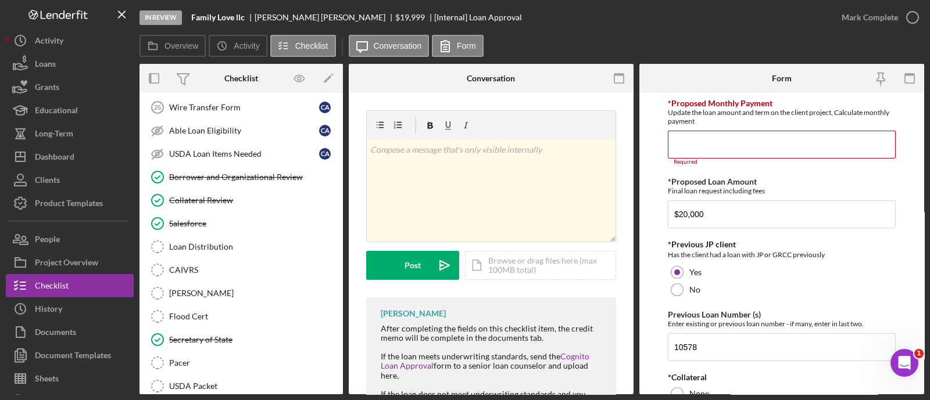
type input "84"
click at [701, 141] on input "*Proposed Monthly Payment" at bounding box center [782, 145] width 228 height 28
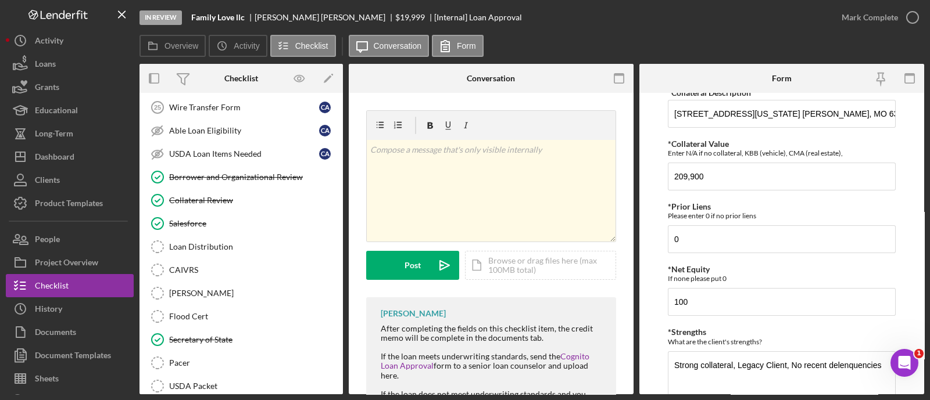
scroll to position [602, 0]
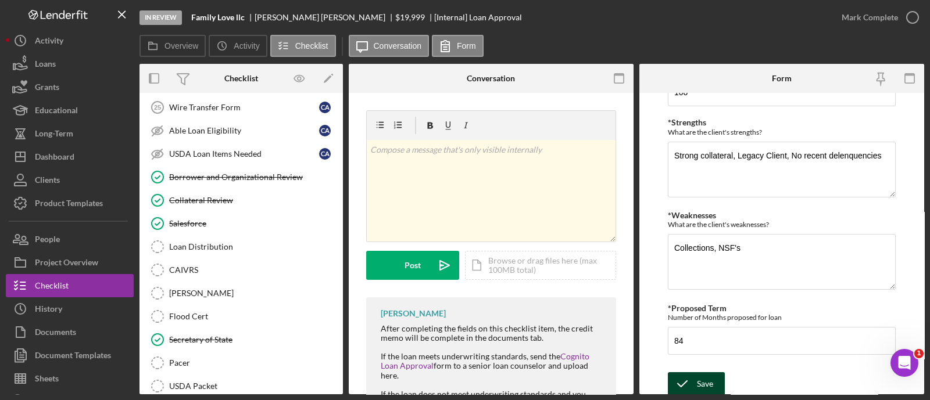
type input "$428.69"
click at [704, 387] on div "Save" at bounding box center [705, 384] width 16 height 23
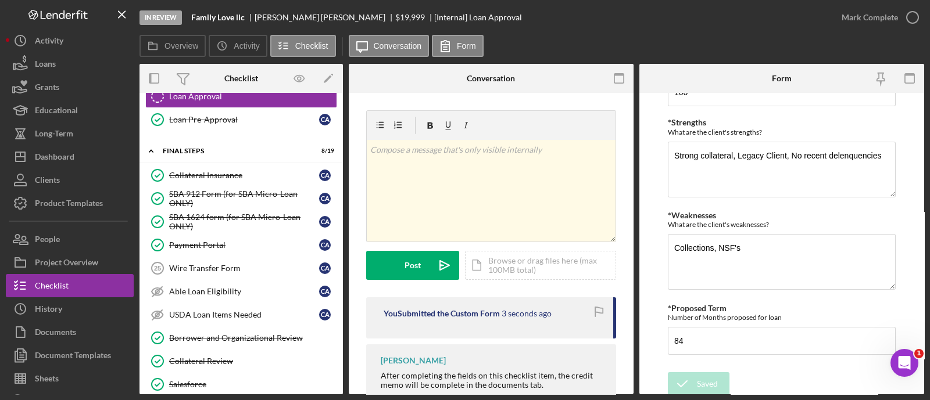
scroll to position [1268, 0]
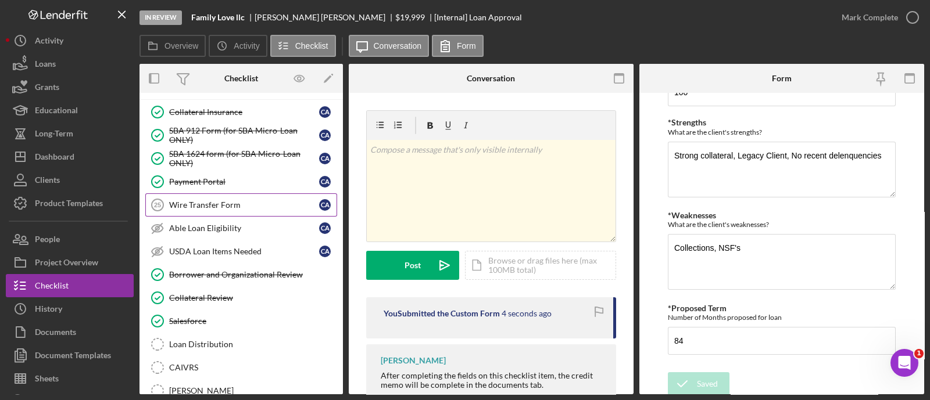
click at [210, 201] on div "Wire Transfer Form" at bounding box center [244, 205] width 150 height 9
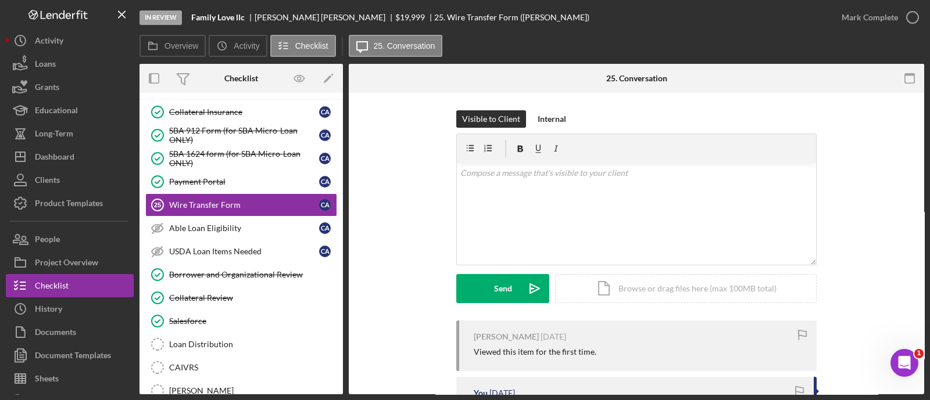
click at [543, 107] on div "Visible to Client Internal v Color teal Color pink Remove color Add row above A…" at bounding box center [636, 313] width 575 height 441
click at [546, 112] on div "Internal" at bounding box center [552, 118] width 28 height 17
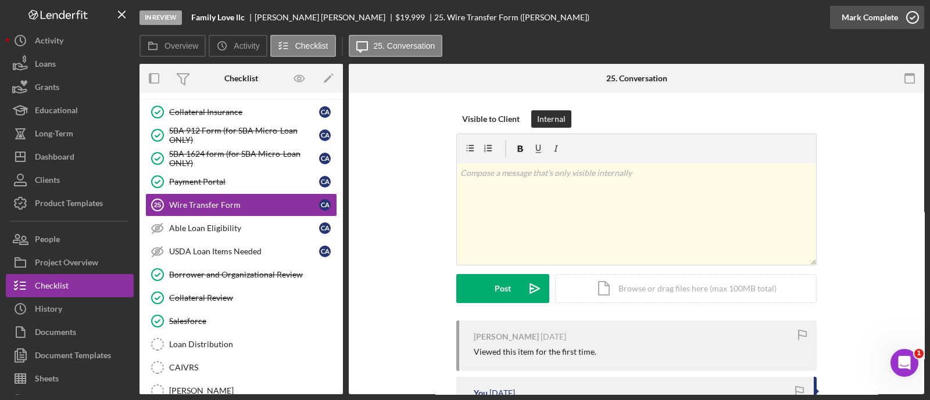
click at [853, 27] on div "Mark Complete" at bounding box center [870, 17] width 56 height 23
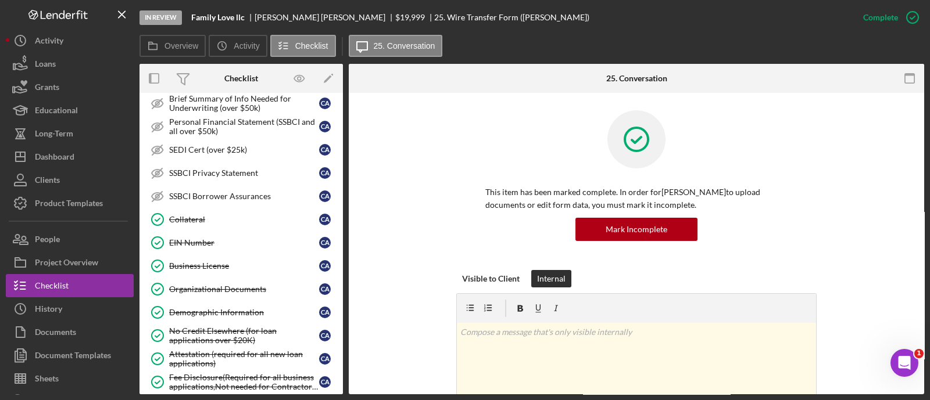
scroll to position [715, 0]
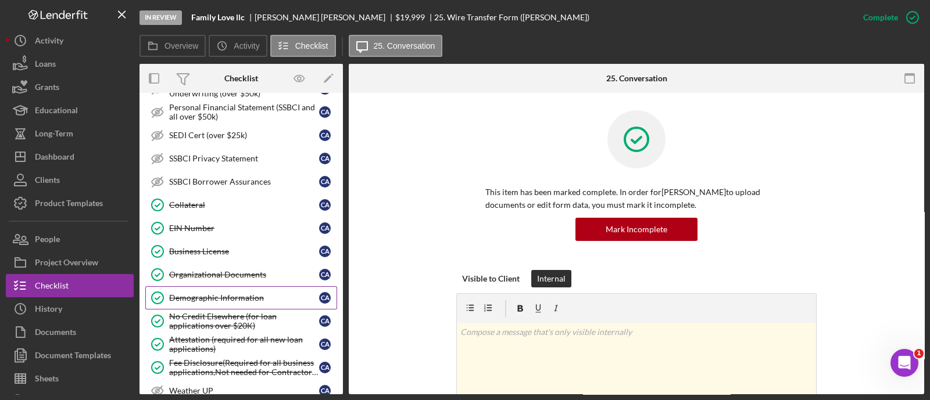
click at [216, 294] on div "Demographic Information" at bounding box center [244, 298] width 150 height 9
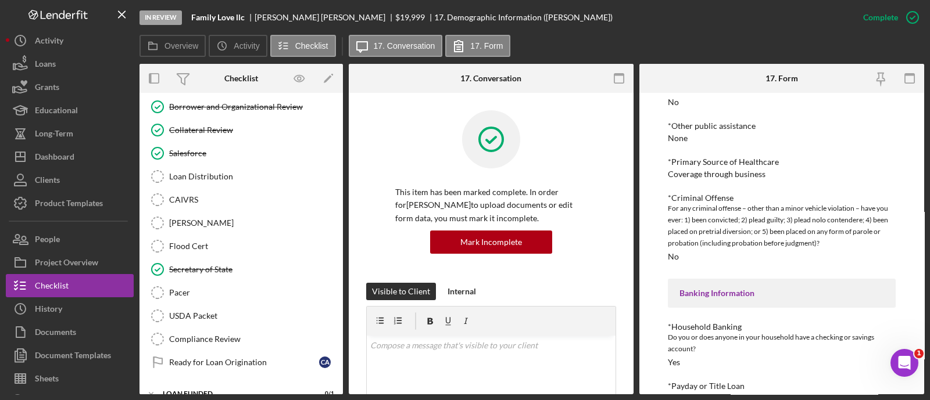
scroll to position [1440, 0]
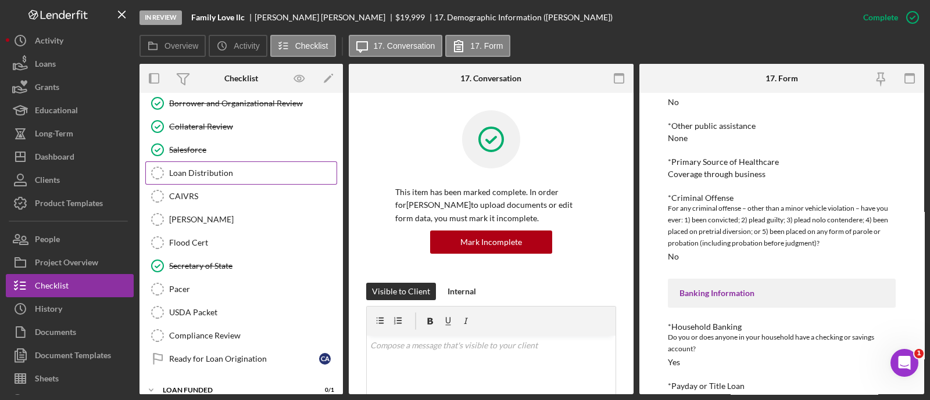
click at [185, 169] on div "Loan Distribution" at bounding box center [252, 173] width 167 height 9
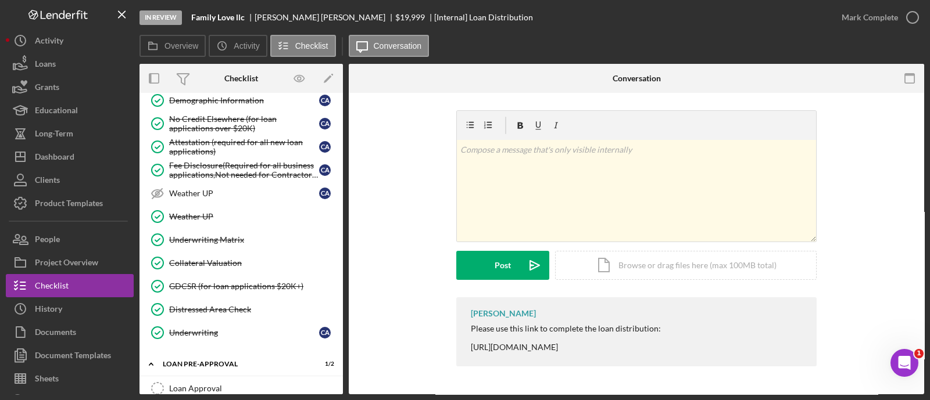
scroll to position [913, 0]
click at [253, 228] on link "Underwriting Matrix Underwriting Matrix" at bounding box center [241, 239] width 192 height 23
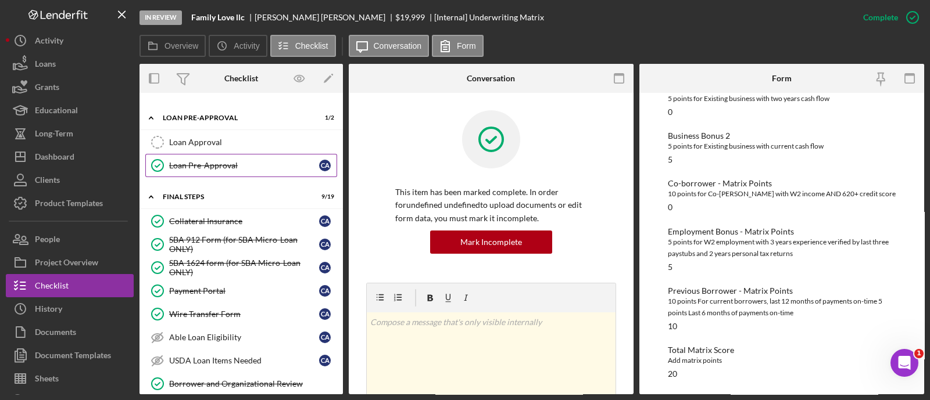
scroll to position [1149, 0]
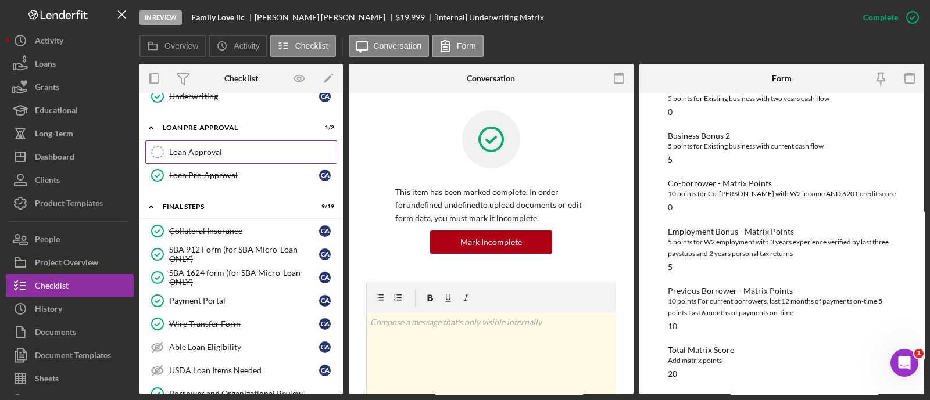
click at [222, 152] on link "Loan Approval Loan Approval" at bounding box center [241, 152] width 192 height 23
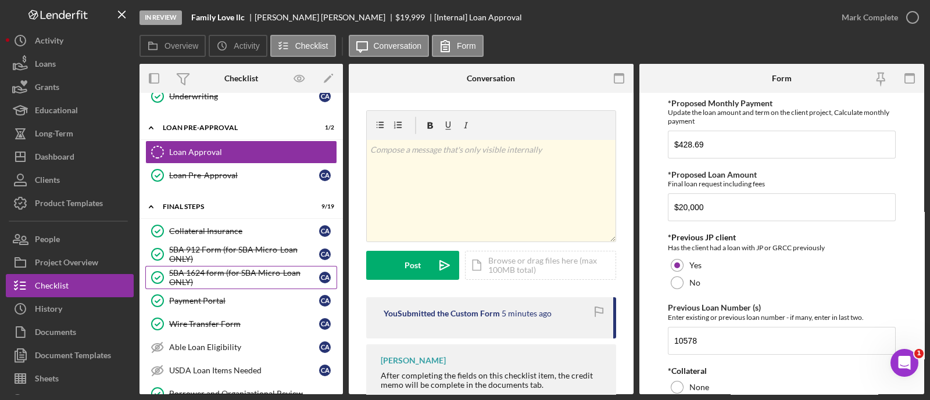
scroll to position [1440, 0]
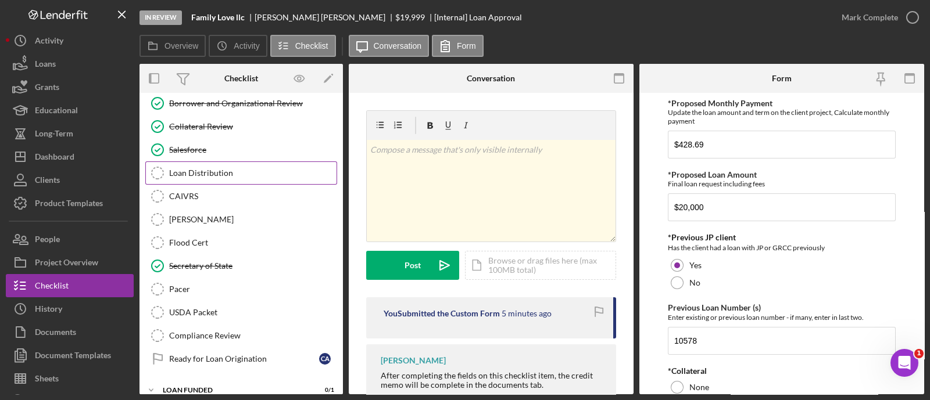
click at [212, 162] on link "Loan Distribution Loan Distribution" at bounding box center [241, 173] width 192 height 23
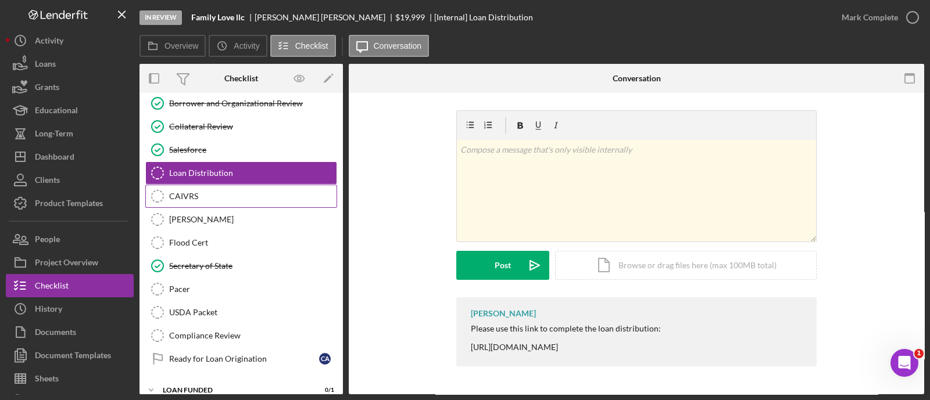
click at [189, 192] on div "CAIVRS" at bounding box center [252, 196] width 167 height 9
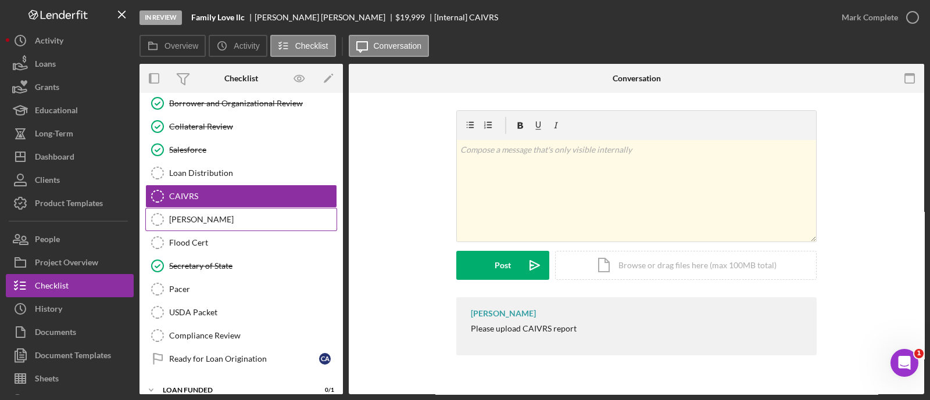
click at [191, 215] on div "[PERSON_NAME]" at bounding box center [252, 219] width 167 height 9
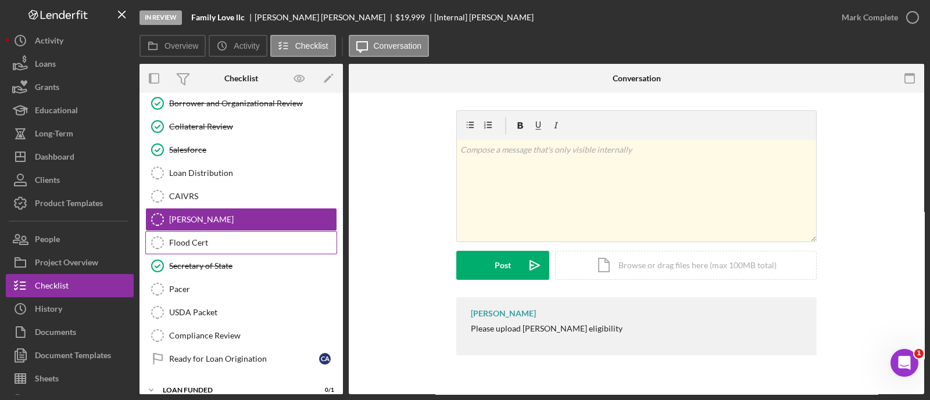
click at [189, 231] on link "Flood Cert Flood Cert" at bounding box center [241, 242] width 192 height 23
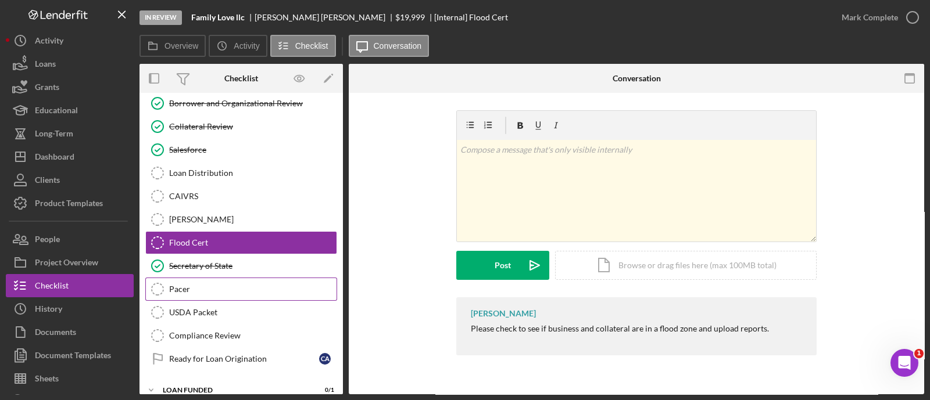
click at [193, 286] on link "Pacer Pacer" at bounding box center [241, 289] width 192 height 23
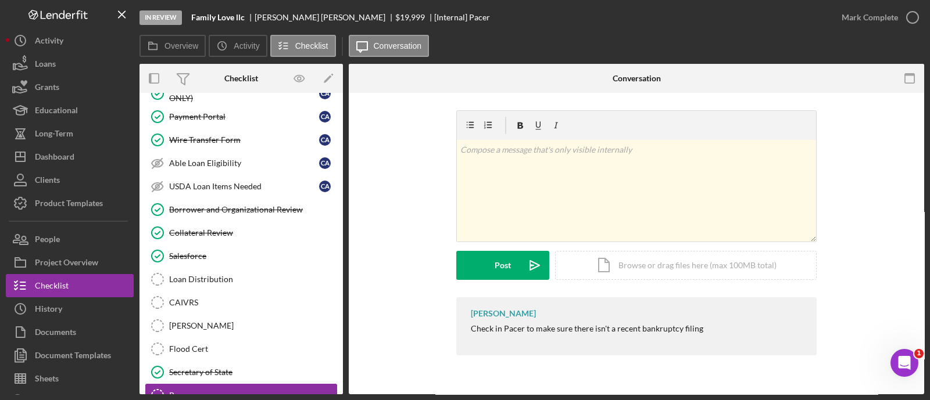
scroll to position [1440, 0]
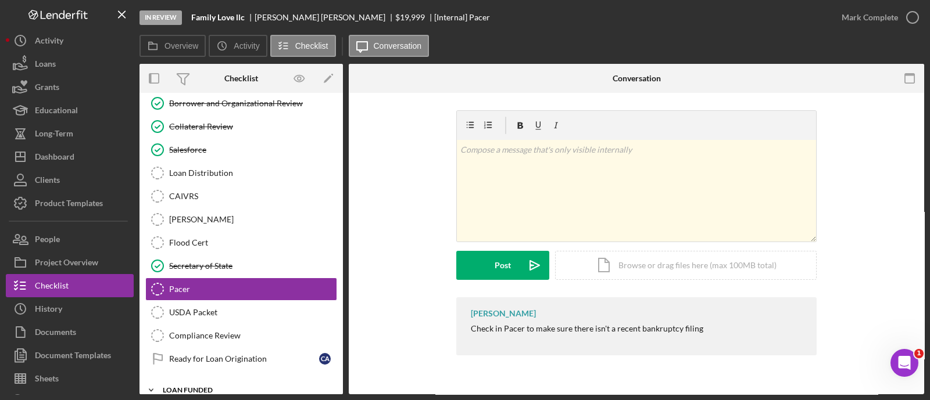
click at [198, 379] on div "Icon/Expander LOAN FUNDED 0 / 1" at bounding box center [240, 390] width 203 height 23
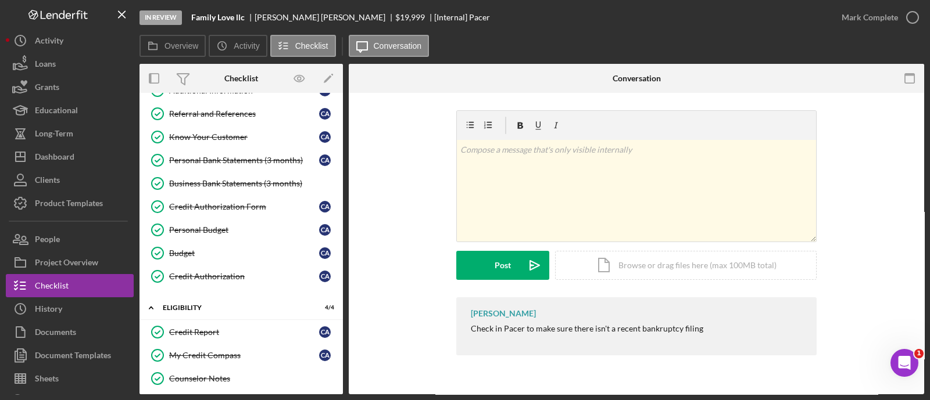
scroll to position [0, 0]
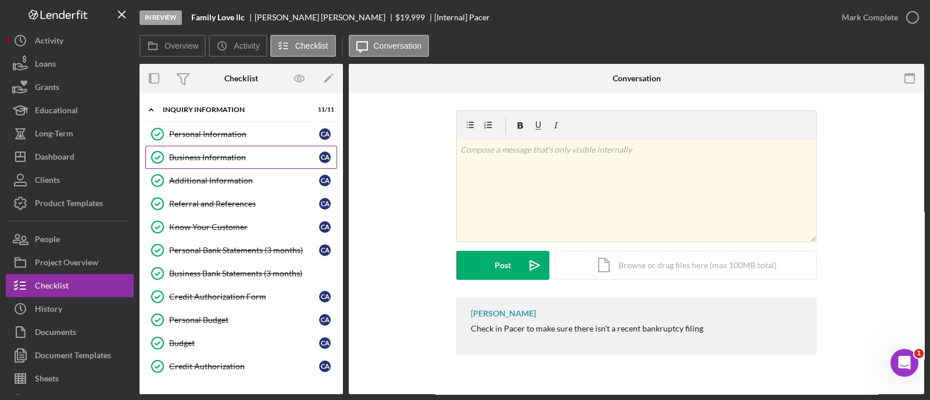
click at [208, 166] on link "Business Information Business Information C A" at bounding box center [241, 157] width 192 height 23
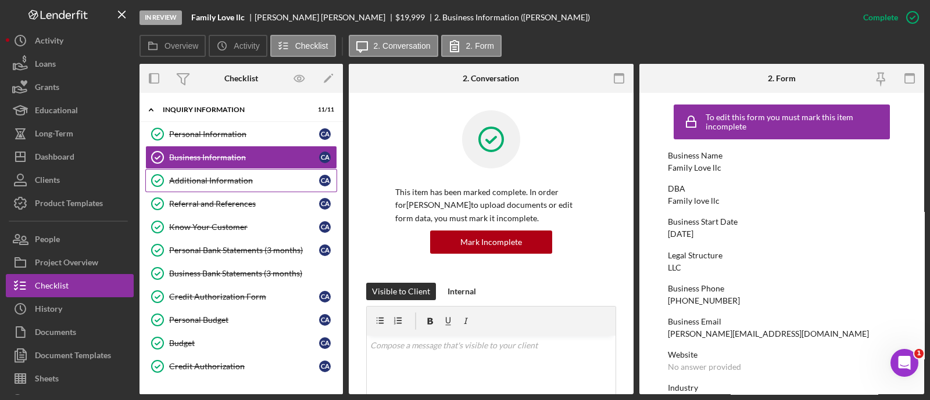
click at [211, 183] on div "Additional Information" at bounding box center [244, 180] width 150 height 9
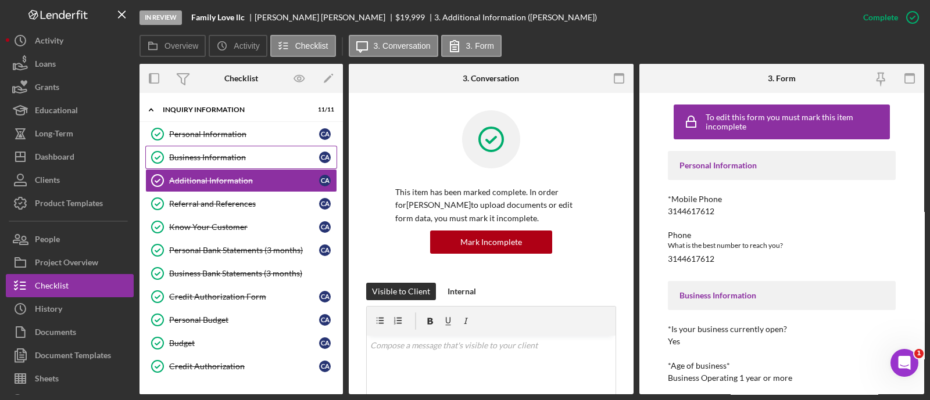
click at [203, 162] on link "Business Information Business Information C A" at bounding box center [241, 157] width 192 height 23
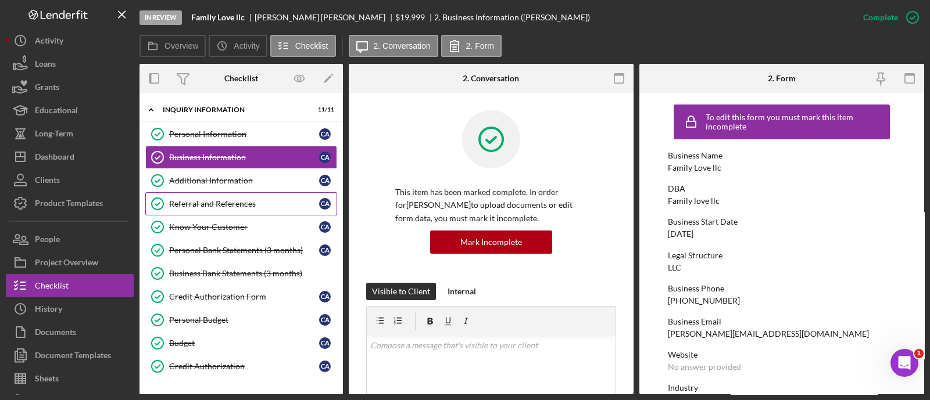
click at [203, 205] on div "Referral and References" at bounding box center [244, 203] width 150 height 9
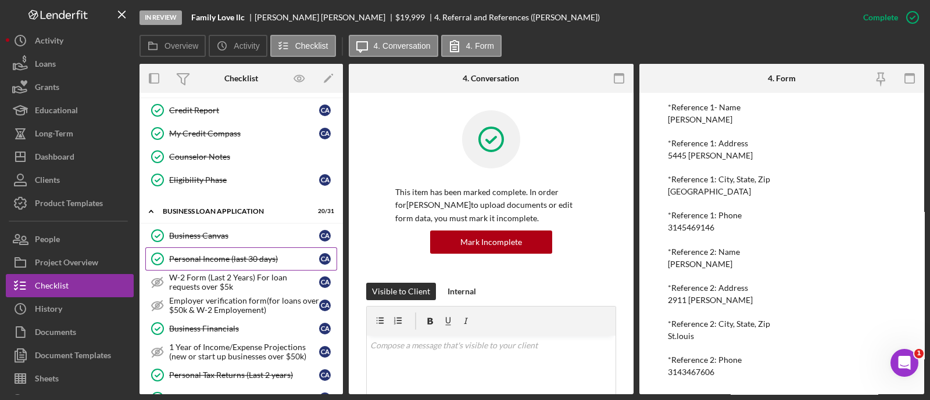
scroll to position [314, 0]
click at [248, 257] on div "Personal Income (last 30 days)" at bounding box center [244, 256] width 150 height 9
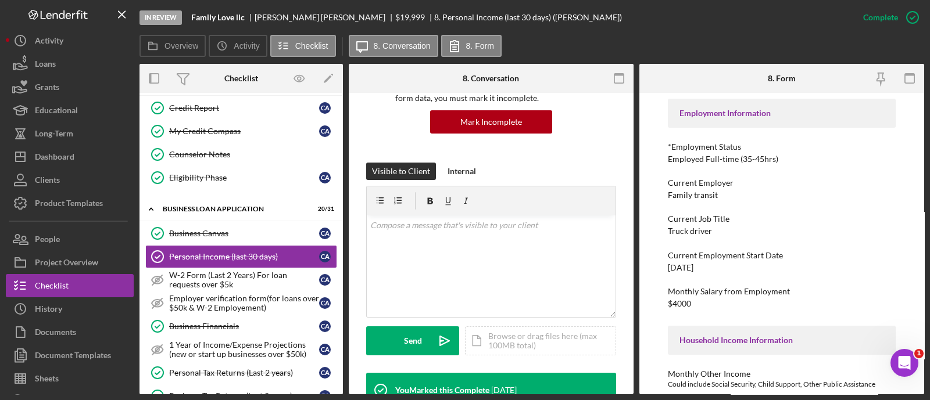
scroll to position [119, 0]
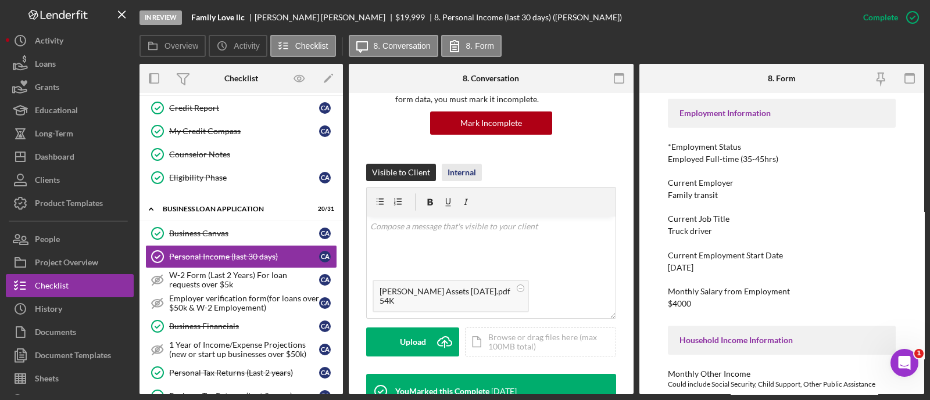
click at [470, 174] on div "Internal" at bounding box center [462, 172] width 28 height 17
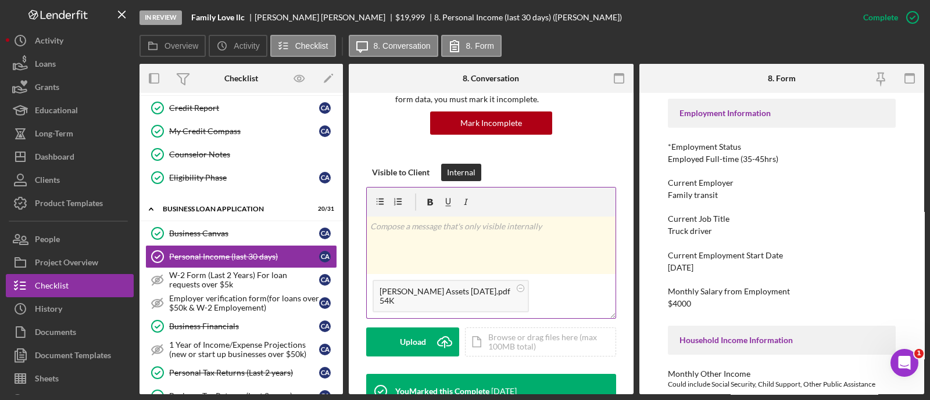
scroll to position [214, 0]
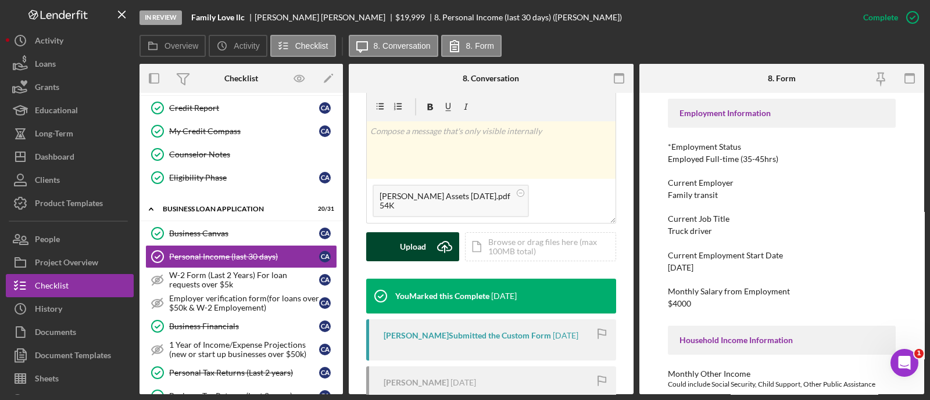
click at [403, 252] on div "Upload" at bounding box center [413, 246] width 26 height 29
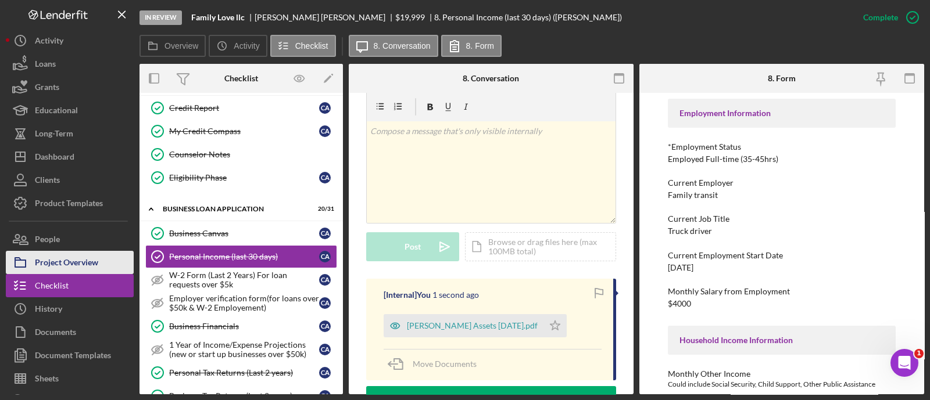
click at [38, 260] on div "Project Overview" at bounding box center [66, 264] width 63 height 26
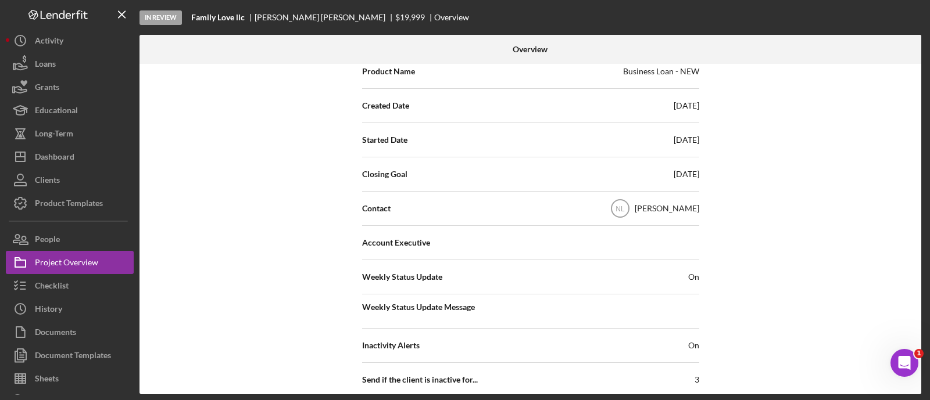
scroll to position [552, 0]
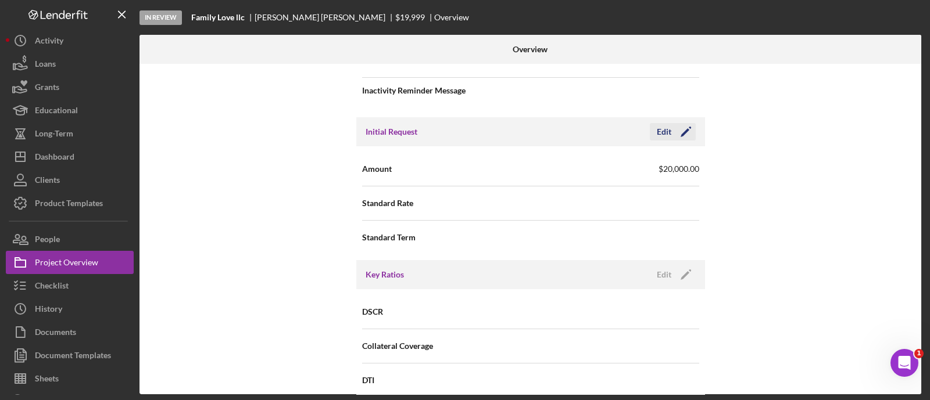
click at [693, 134] on div "Edit Icon/Edit" at bounding box center [673, 131] width 46 height 17
click at [671, 127] on icon "Icon/Edit" at bounding box center [685, 131] width 29 height 29
click at [668, 127] on div "Save" at bounding box center [676, 131] width 16 height 17
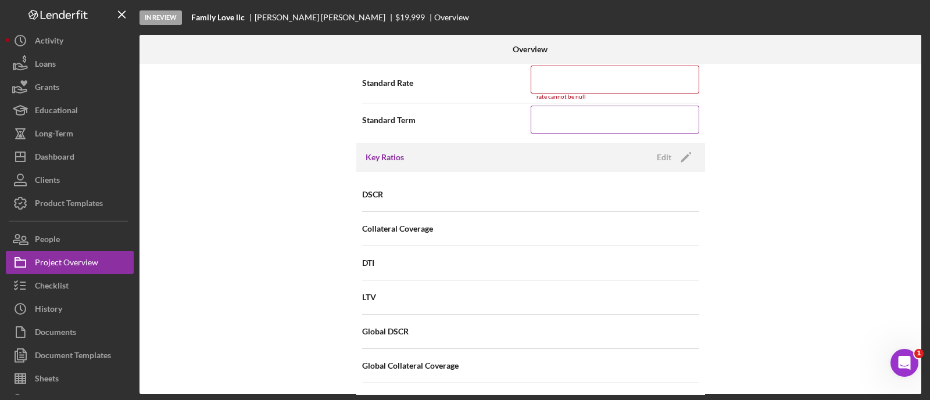
scroll to position [592, 0]
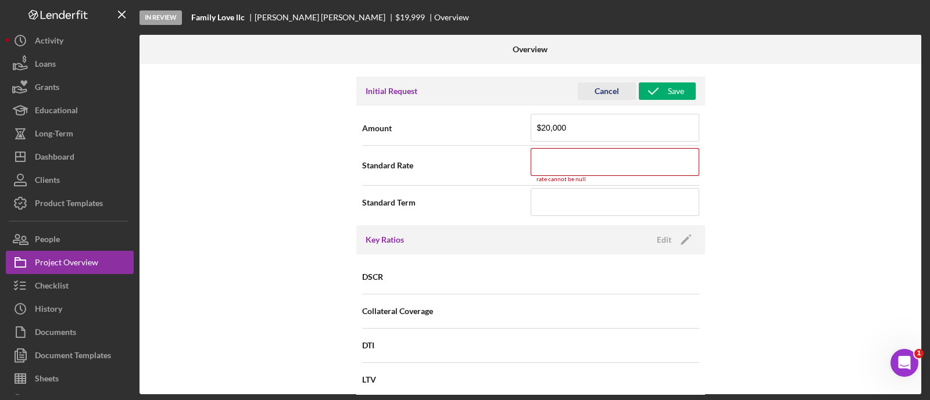
click at [613, 88] on div "Cancel" at bounding box center [607, 91] width 24 height 17
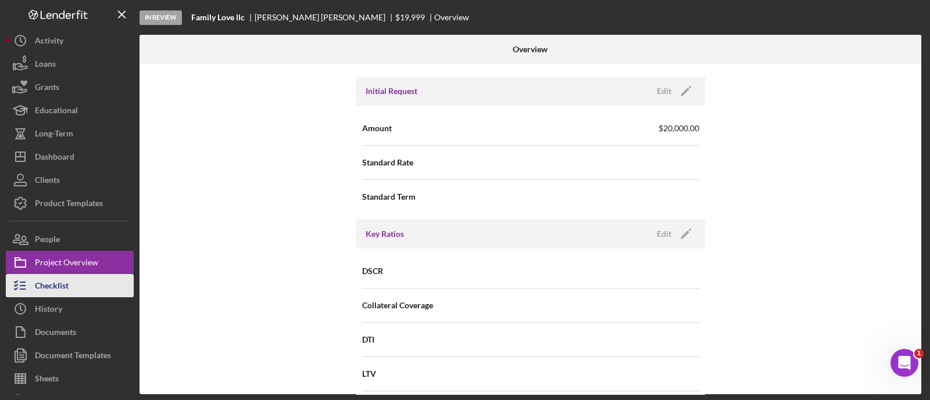
click at [85, 283] on button "Checklist" at bounding box center [70, 285] width 128 height 23
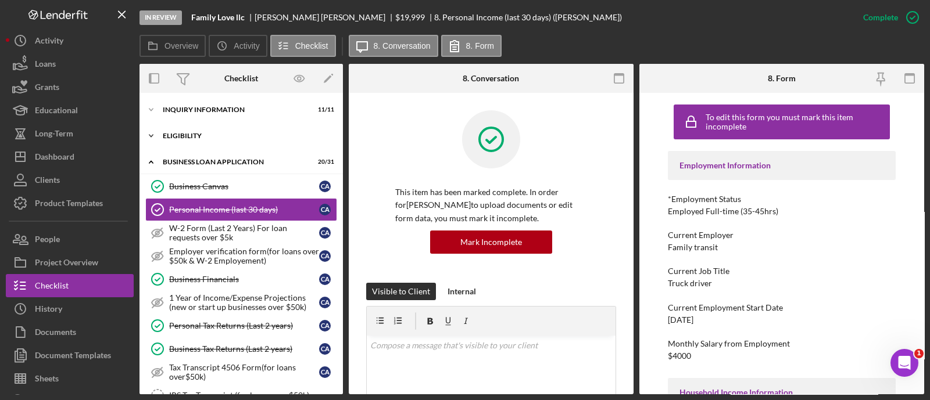
click at [207, 133] on div "ELIGIBILITY" at bounding box center [246, 136] width 166 height 7
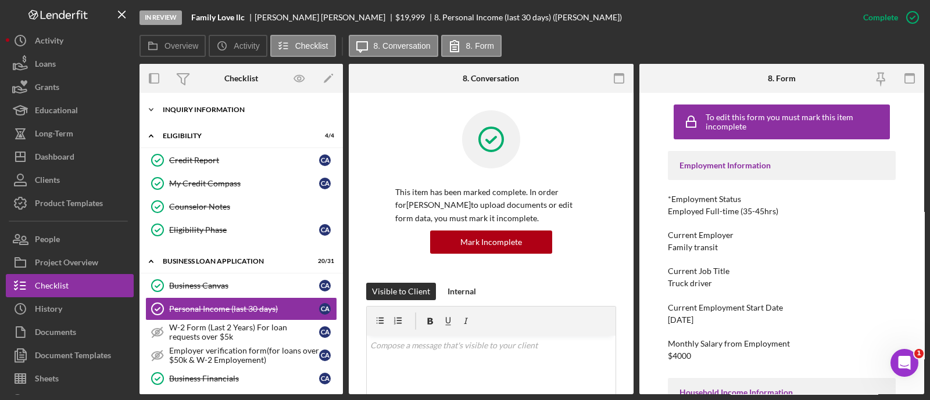
click at [203, 117] on div "Icon/Expander INQUIRY INFORMATION 11 / 11" at bounding box center [240, 109] width 203 height 23
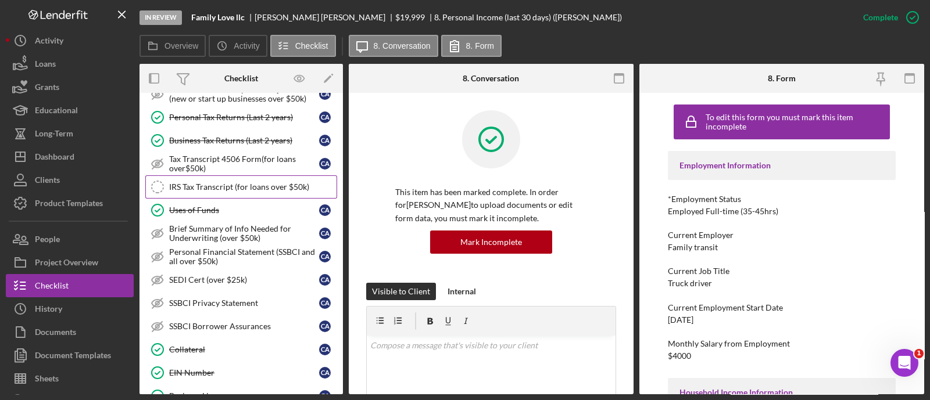
scroll to position [563, 0]
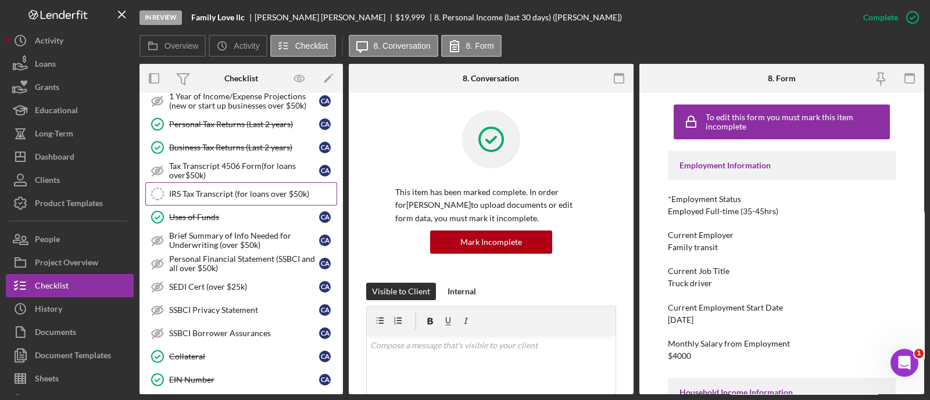
drag, startPoint x: 215, startPoint y: 145, endPoint x: 189, endPoint y: 188, distance: 50.8
click at [189, 189] on div "IRS Tax Transcript (for loans over $50k)" at bounding box center [252, 193] width 167 height 9
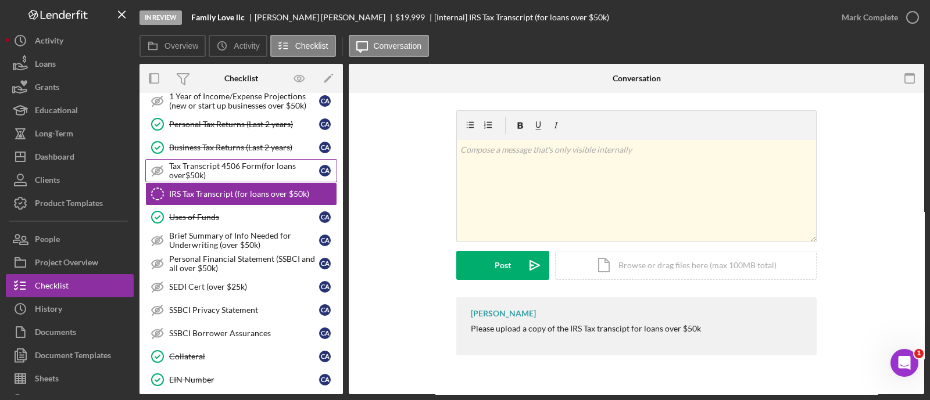
click at [201, 165] on div "Tax Transcript 4506 Form(for loans over$50k)" at bounding box center [244, 171] width 150 height 19
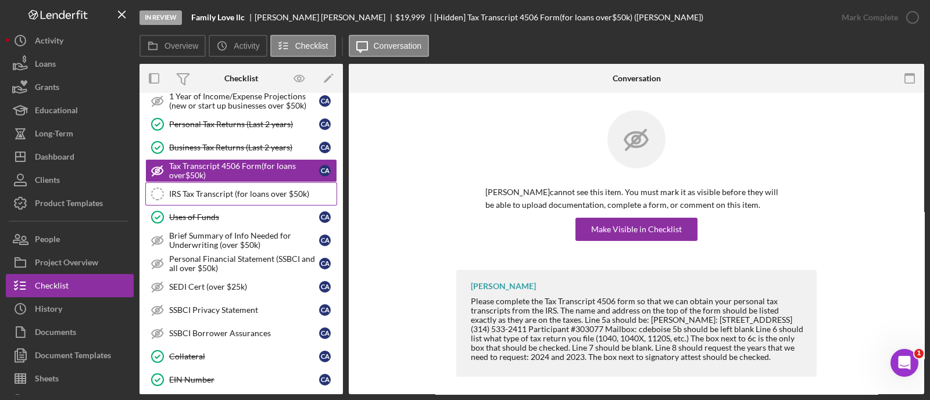
click at [271, 189] on div "IRS Tax Transcript (for loans over $50k)" at bounding box center [252, 193] width 167 height 9
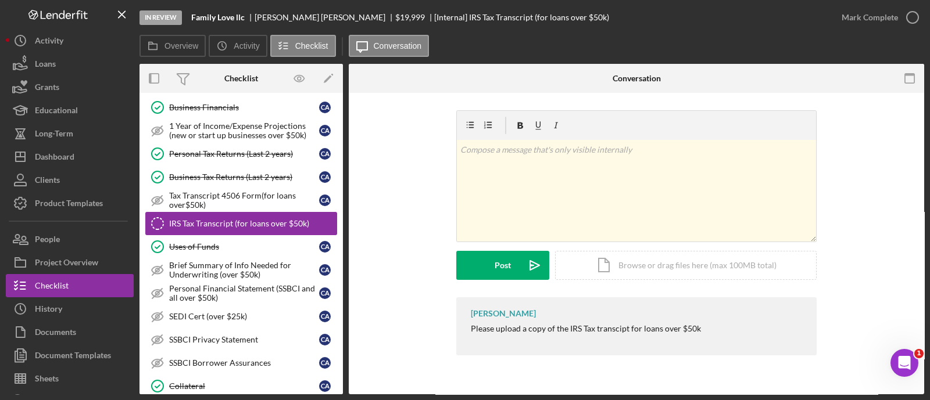
scroll to position [524, 0]
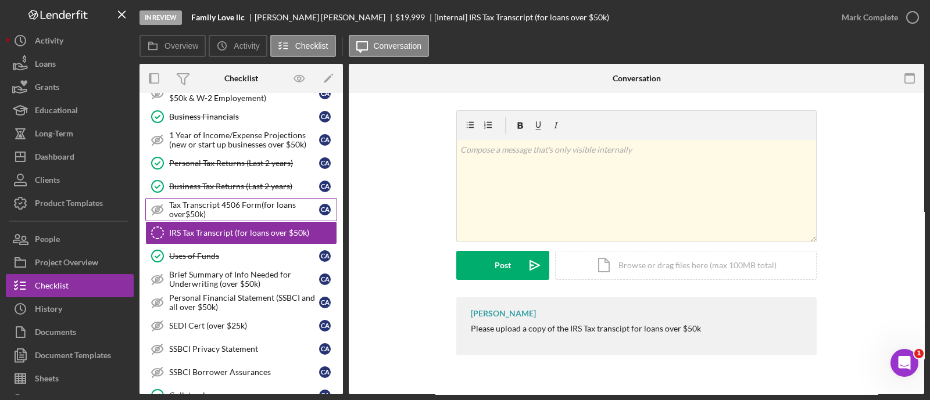
click at [226, 207] on div "Tax Transcript 4506 Form(for loans over$50k)" at bounding box center [244, 210] width 150 height 19
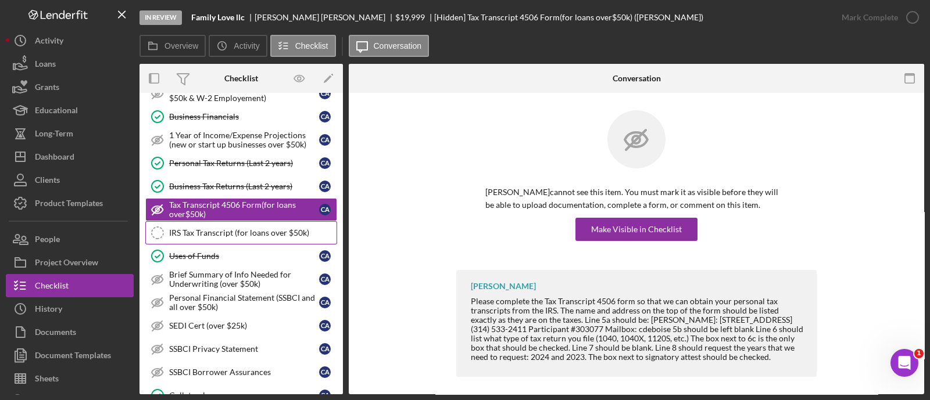
click at [190, 228] on div "IRS Tax Transcript (for loans over $50k)" at bounding box center [252, 232] width 167 height 9
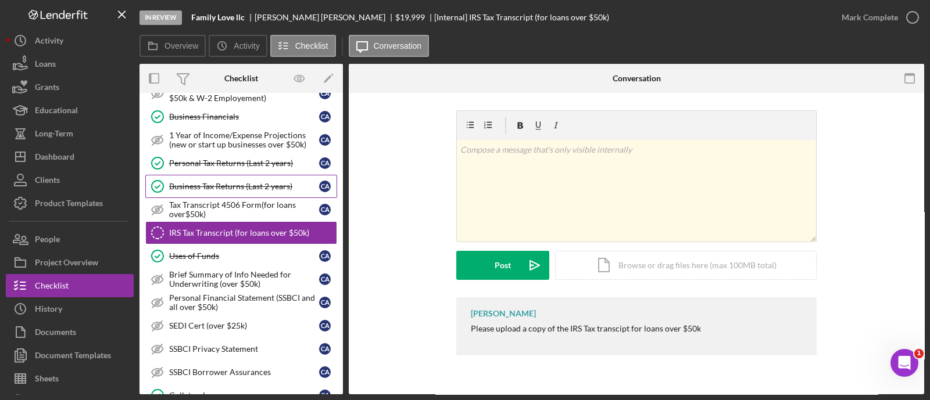
click at [193, 183] on div "Business Tax Returns (Last 2 years)" at bounding box center [244, 186] width 150 height 9
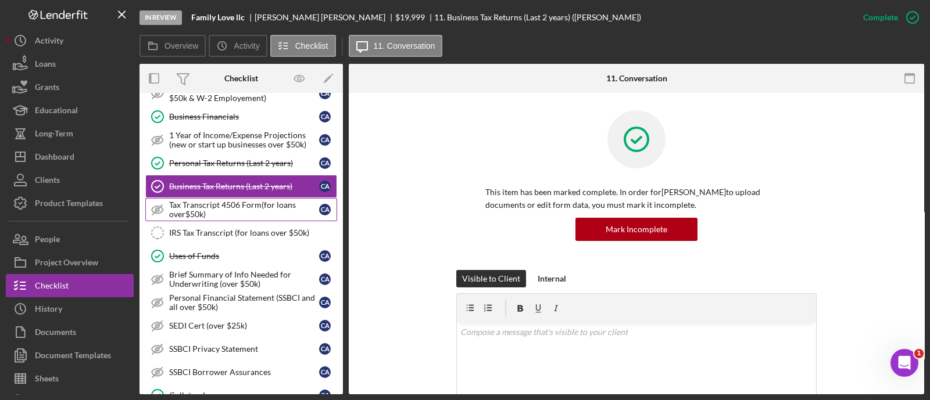
click at [193, 201] on div "Tax Transcript 4506 Form(for loans over$50k)" at bounding box center [244, 210] width 150 height 19
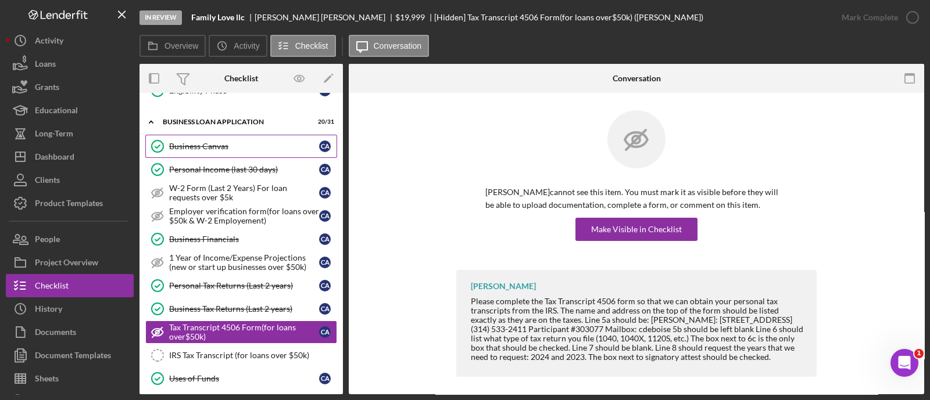
scroll to position [401, 0]
click at [282, 214] on div "Employer verification form(for loans over $50k & W-2 Employement)" at bounding box center [244, 216] width 150 height 19
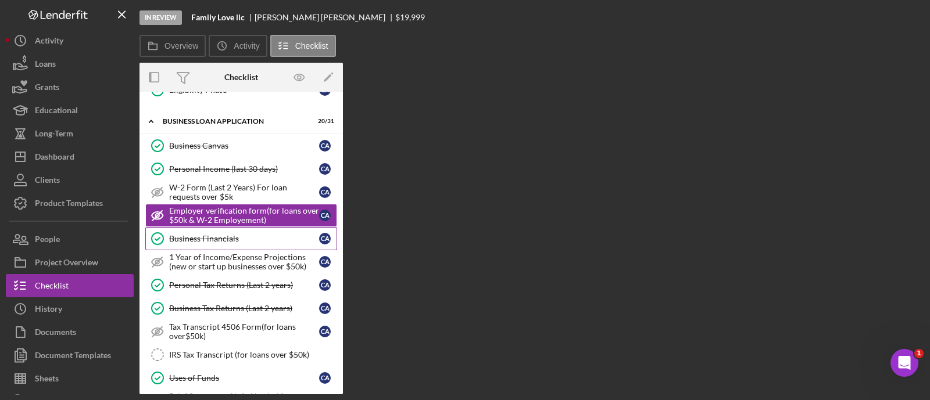
click at [238, 228] on link "Business Financials Business Financials C A" at bounding box center [241, 238] width 192 height 23
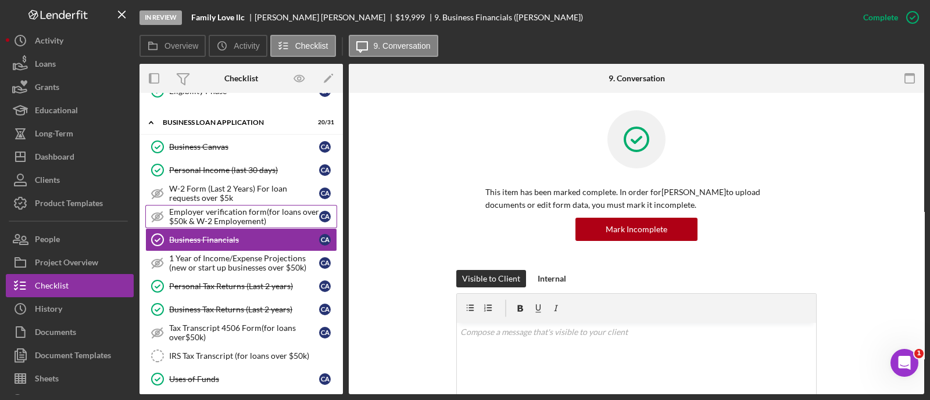
click at [226, 207] on div "Employer verification form(for loans over $50k & W-2 Employement)" at bounding box center [244, 216] width 150 height 19
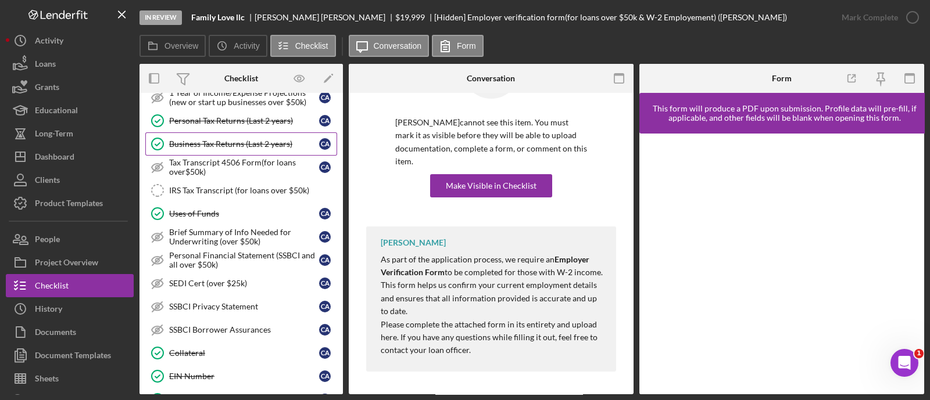
scroll to position [616, 0]
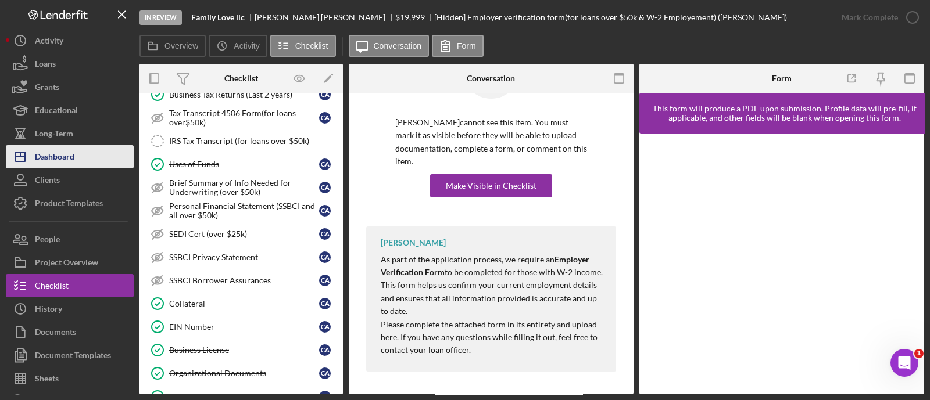
click at [73, 161] on div "Dashboard" at bounding box center [55, 158] width 40 height 26
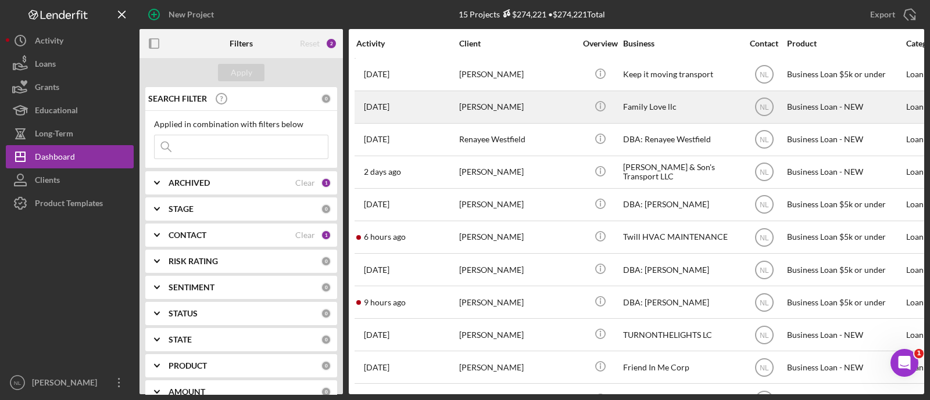
click at [462, 102] on div "Clifton Allen" at bounding box center [517, 107] width 116 height 31
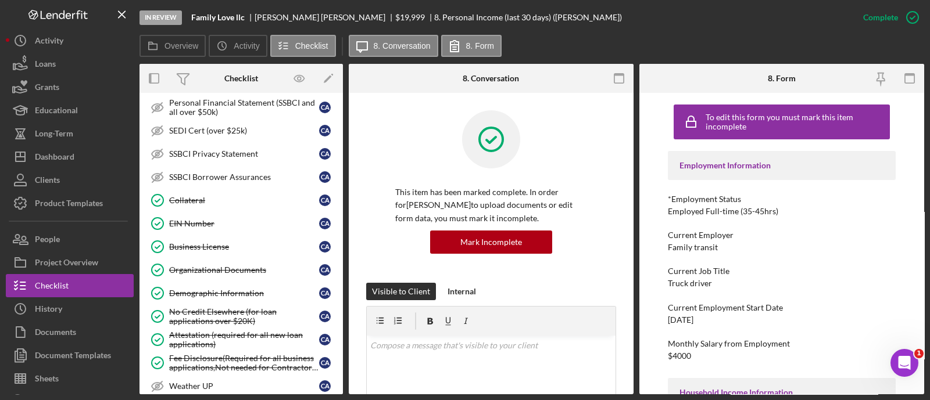
scroll to position [584, 0]
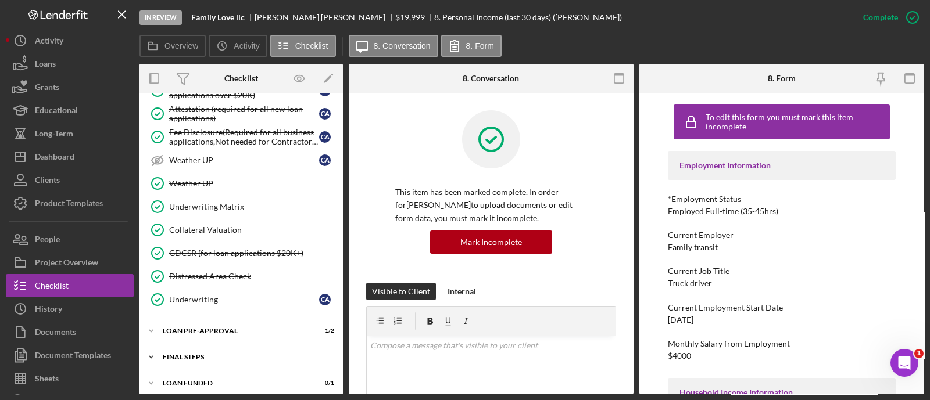
click at [226, 354] on div "FINAL STEPS" at bounding box center [246, 357] width 166 height 7
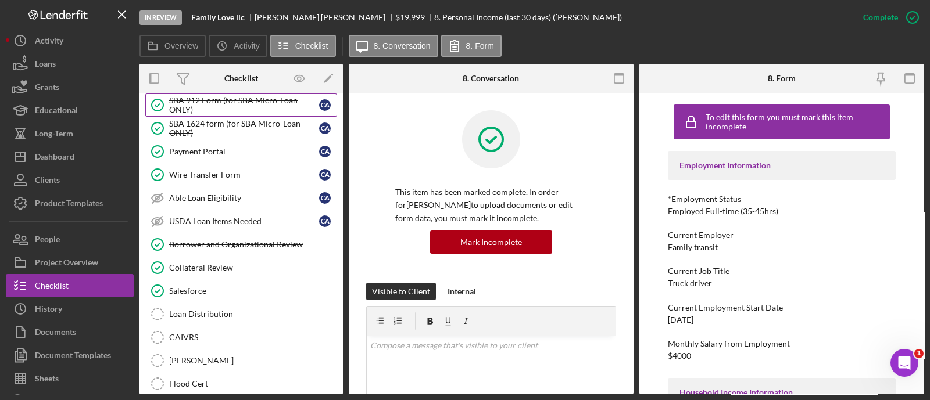
scroll to position [1029, 0]
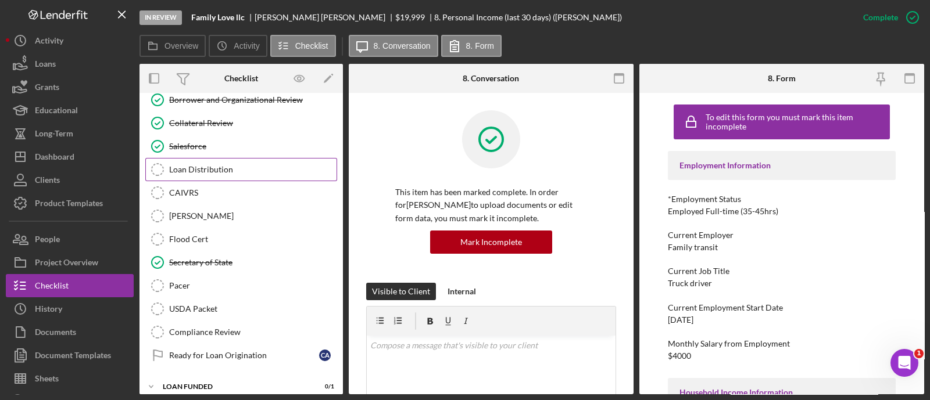
click at [203, 165] on div "Loan Distribution" at bounding box center [252, 169] width 167 height 9
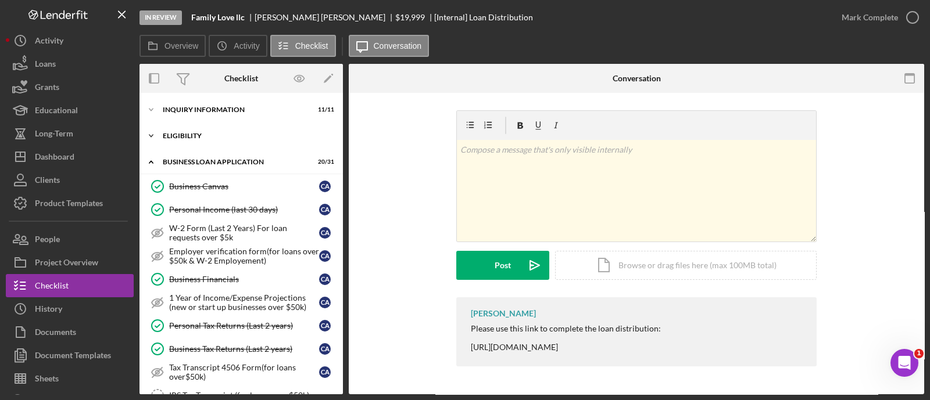
click at [166, 131] on div "Icon/Expander ELIGIBILITY 4 / 4" at bounding box center [240, 135] width 203 height 23
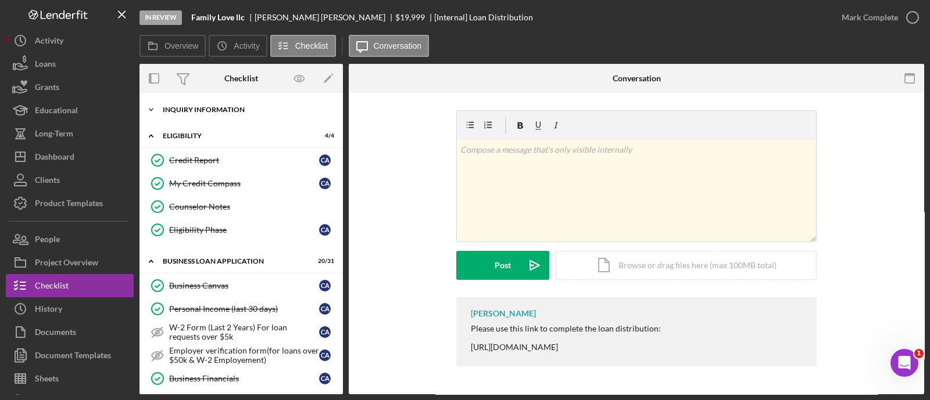
click at [169, 118] on div "Icon/Expander INQUIRY INFORMATION 11 / 11" at bounding box center [240, 109] width 203 height 23
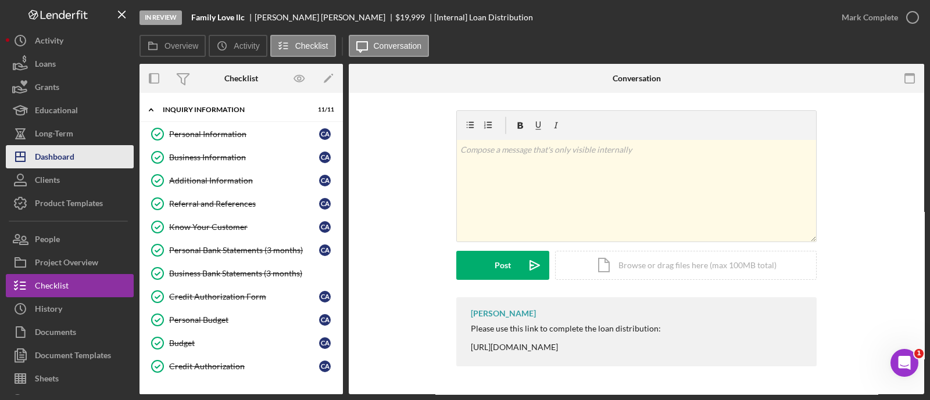
click at [93, 162] on button "Icon/Dashboard Dashboard" at bounding box center [70, 156] width 128 height 23
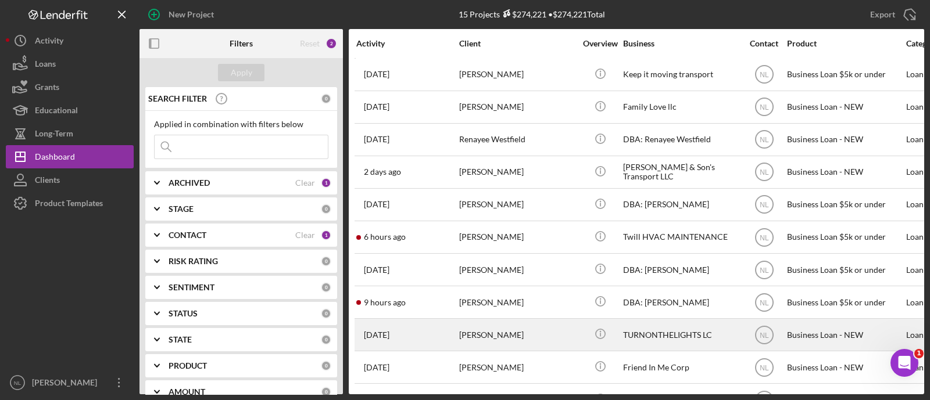
scroll to position [165, 0]
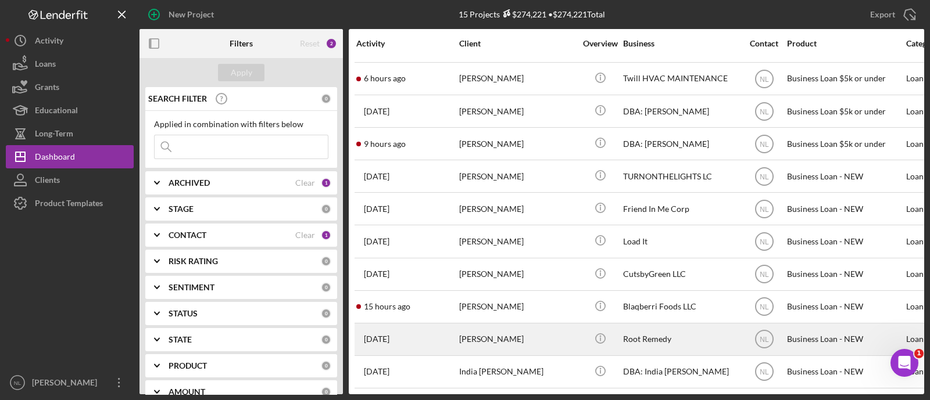
click at [499, 338] on div "Lindsay Vaughn" at bounding box center [517, 339] width 116 height 31
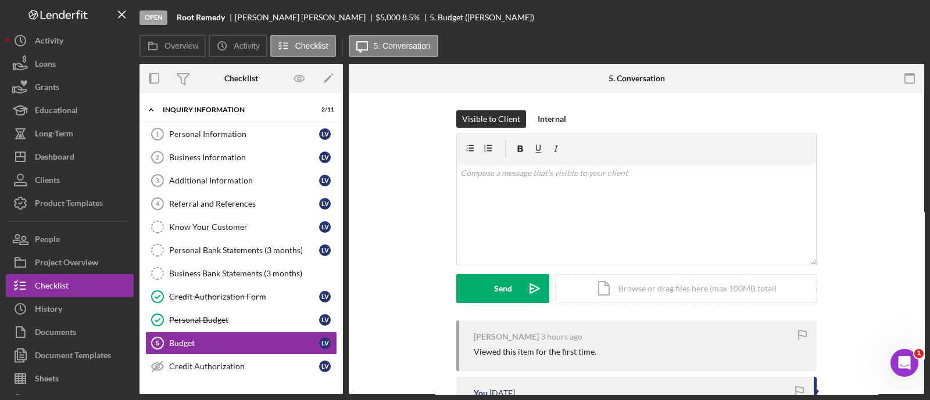
scroll to position [96, 0]
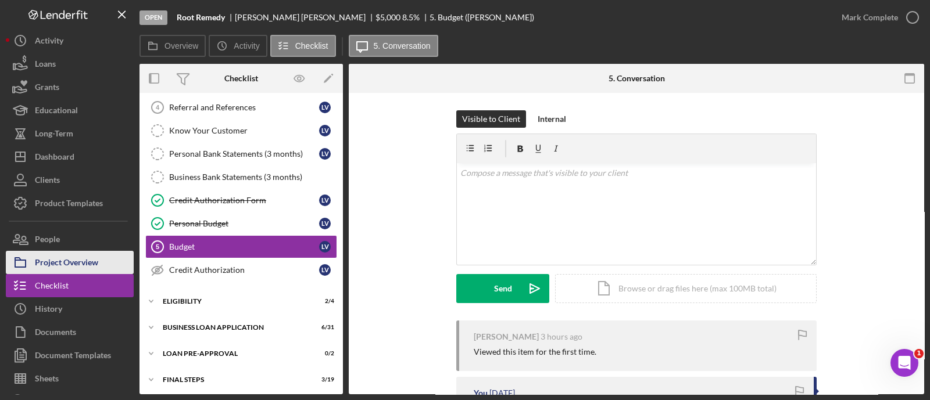
click at [80, 263] on div "Project Overview" at bounding box center [66, 264] width 63 height 26
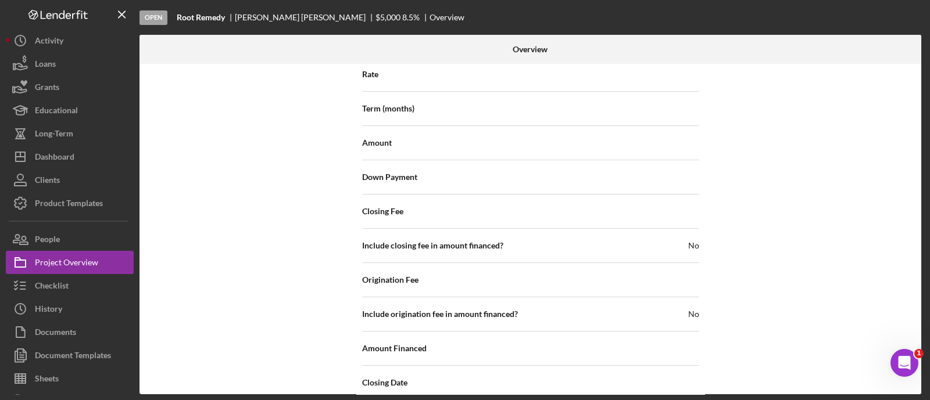
scroll to position [1397, 0]
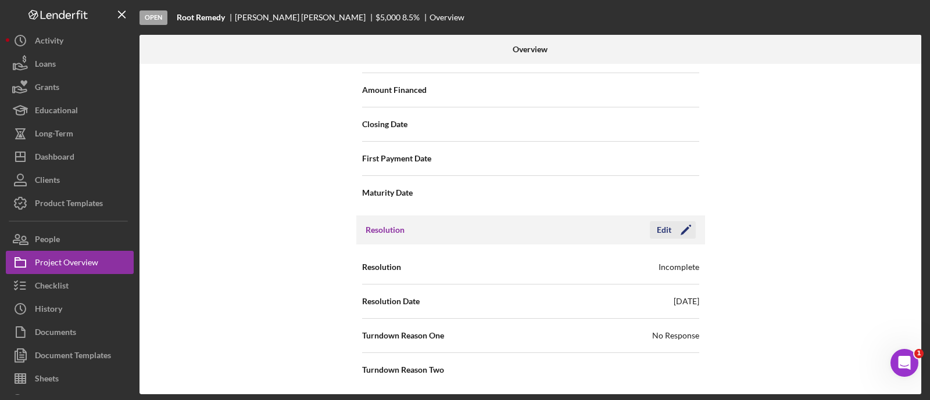
click at [663, 228] on div "Edit" at bounding box center [664, 229] width 15 height 17
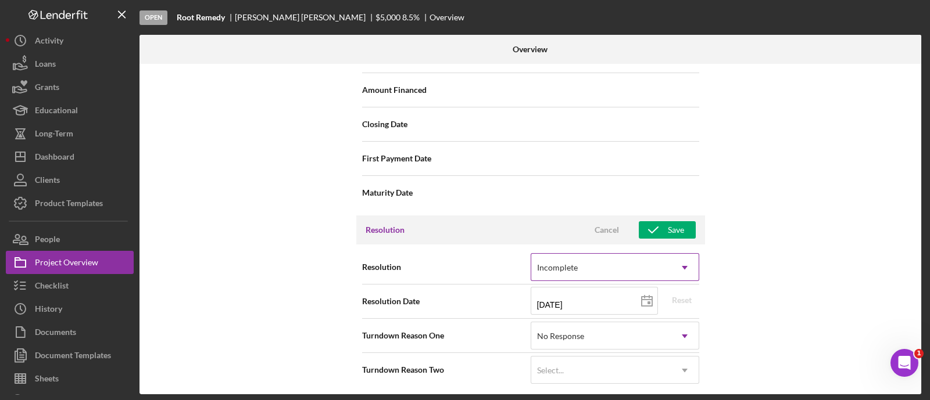
click at [620, 271] on div "Incomplete" at bounding box center [600, 268] width 139 height 27
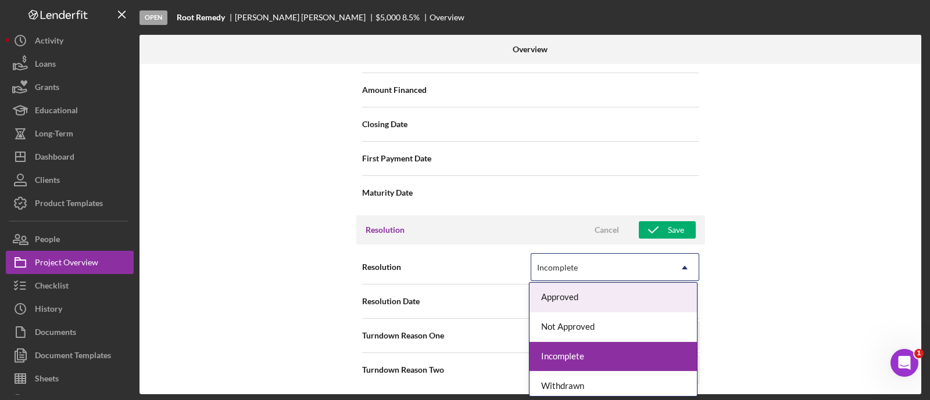
click at [613, 303] on div "Approved" at bounding box center [612, 298] width 167 height 30
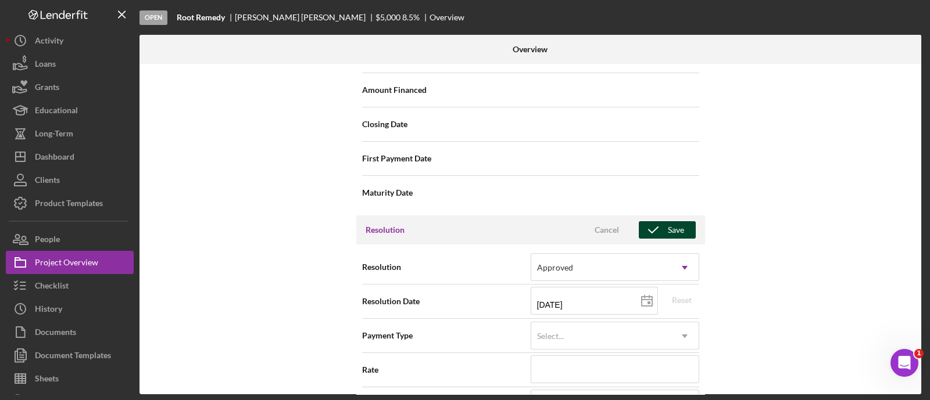
click at [654, 226] on icon "button" at bounding box center [653, 230] width 29 height 29
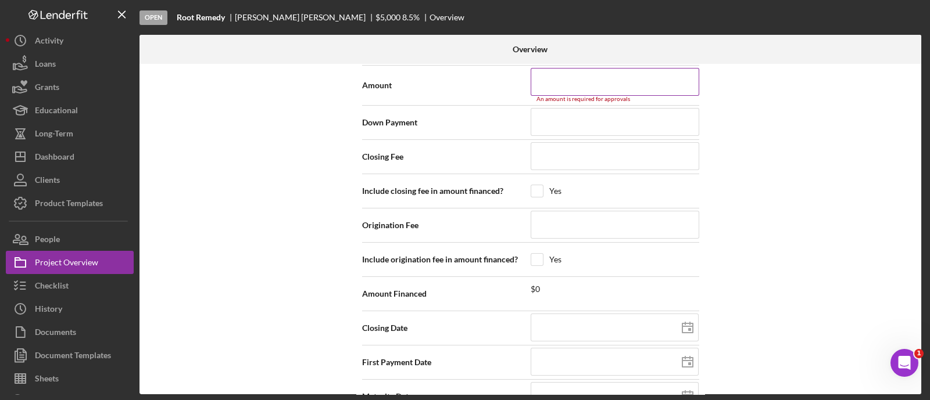
click at [550, 87] on input at bounding box center [615, 82] width 169 height 28
type input "$5"
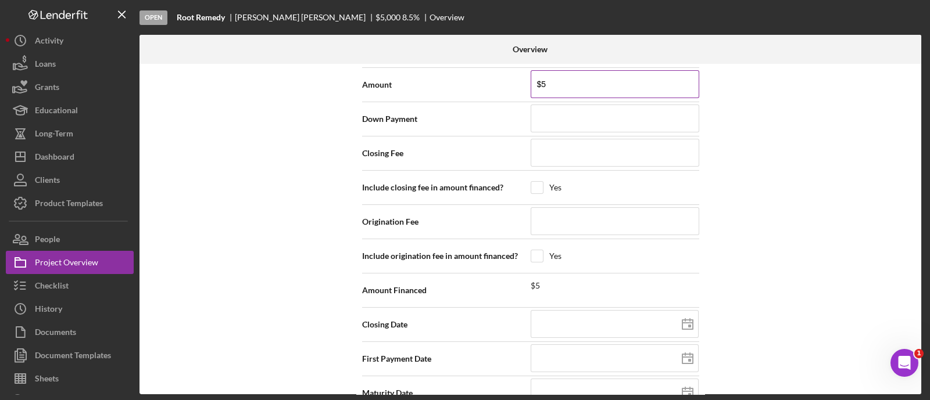
type input "$50"
type input "$500"
type input "$5,000"
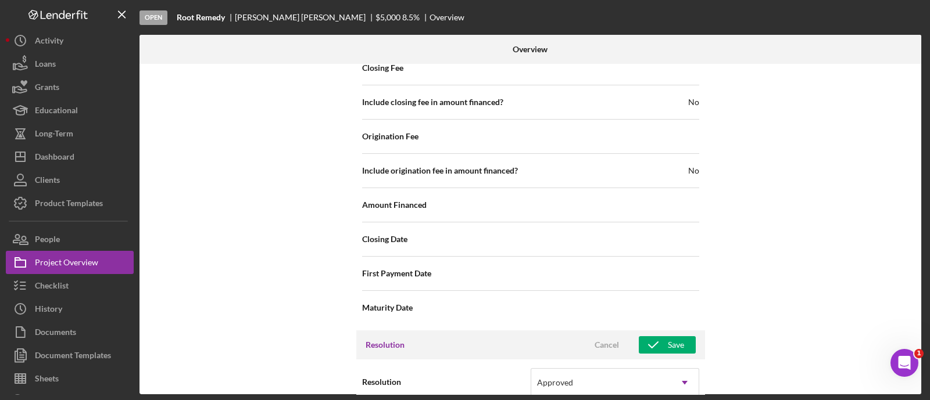
scroll to position [1304, 0]
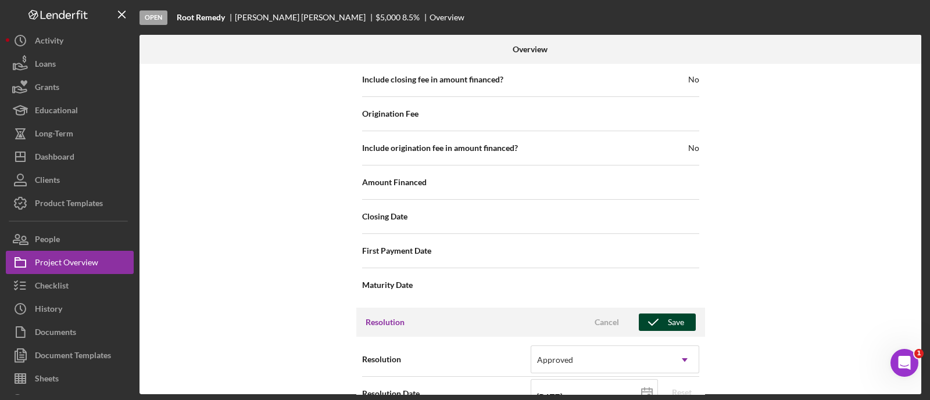
type input "$5,000"
click at [653, 315] on icon "button" at bounding box center [653, 322] width 29 height 29
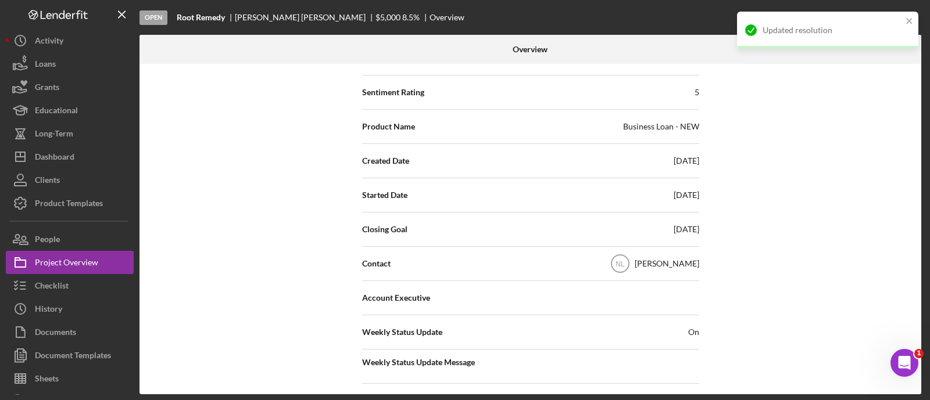
scroll to position [0, 0]
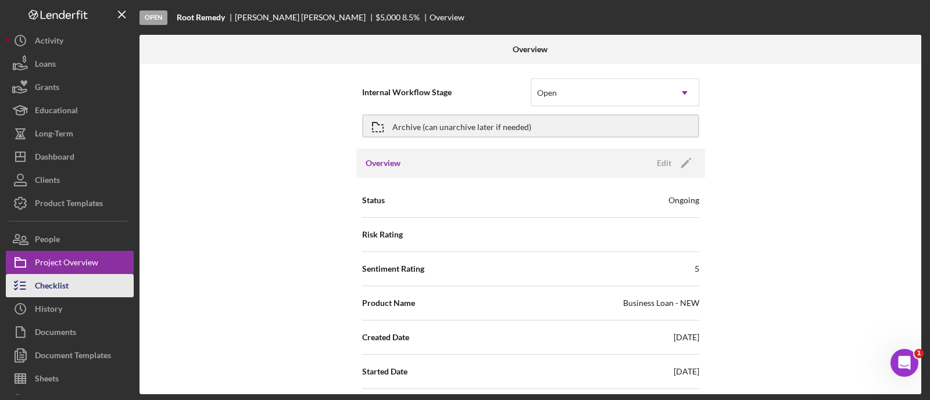
click at [51, 289] on div "Checklist" at bounding box center [52, 287] width 34 height 26
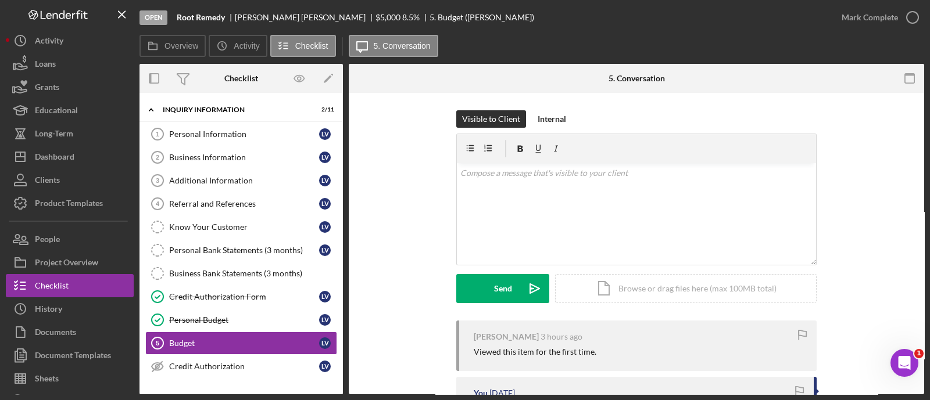
scroll to position [96, 0]
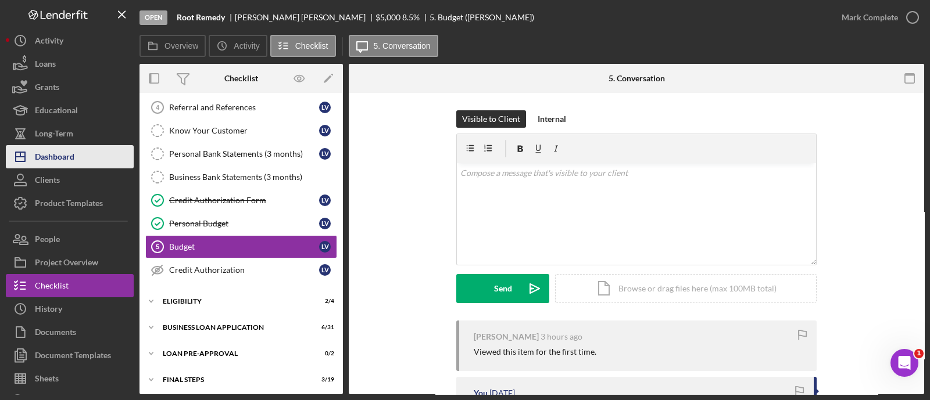
click at [90, 153] on button "Icon/Dashboard Dashboard" at bounding box center [70, 156] width 128 height 23
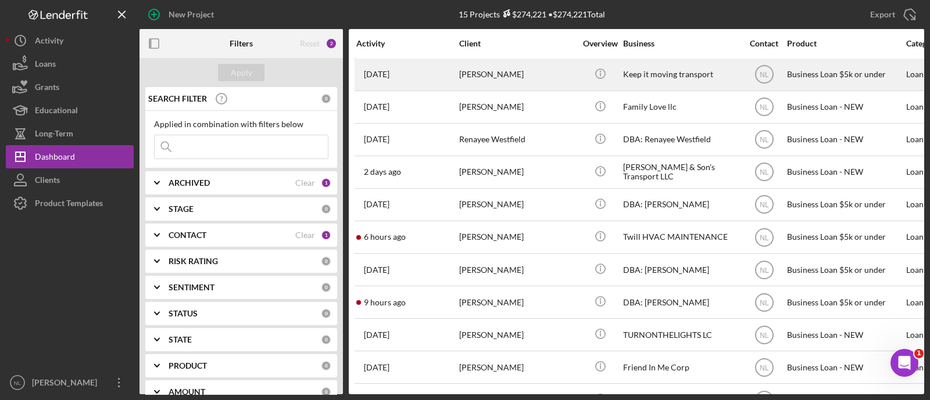
click at [469, 77] on div "Leonard Kyles" at bounding box center [517, 74] width 116 height 31
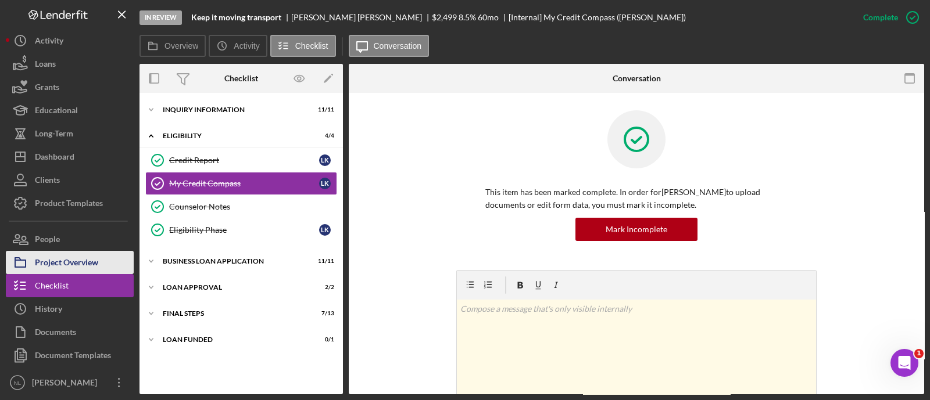
click at [96, 254] on div "Project Overview" at bounding box center [66, 264] width 63 height 26
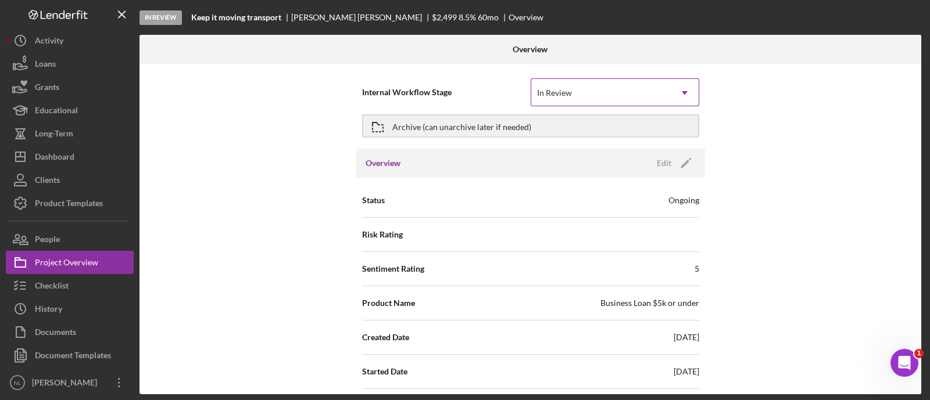
click at [586, 85] on div "In Review" at bounding box center [600, 93] width 139 height 27
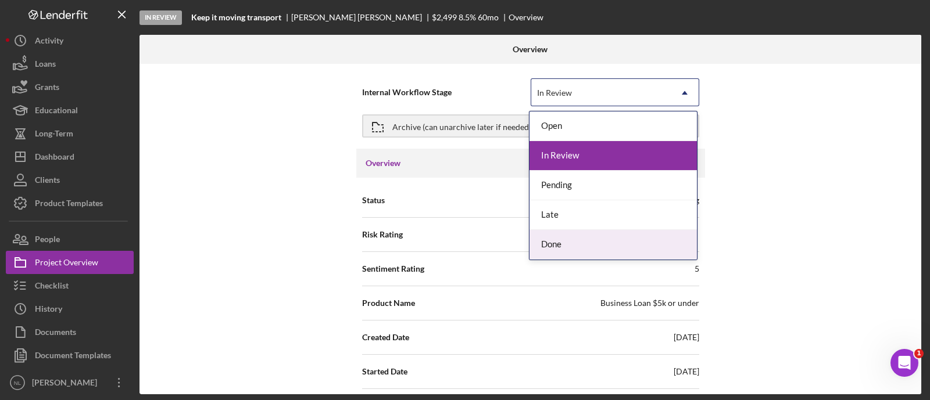
click at [559, 241] on div "Done" at bounding box center [612, 245] width 167 height 30
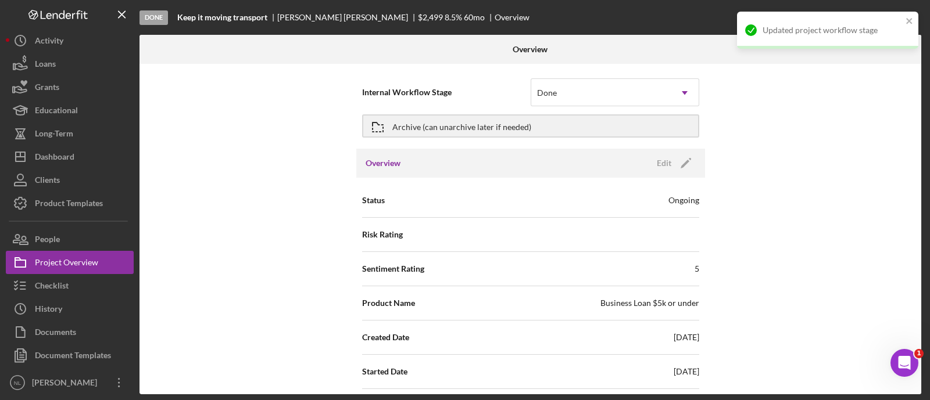
click at [419, 137] on div "Archive (can unarchive later if needed)" at bounding box center [530, 126] width 337 height 29
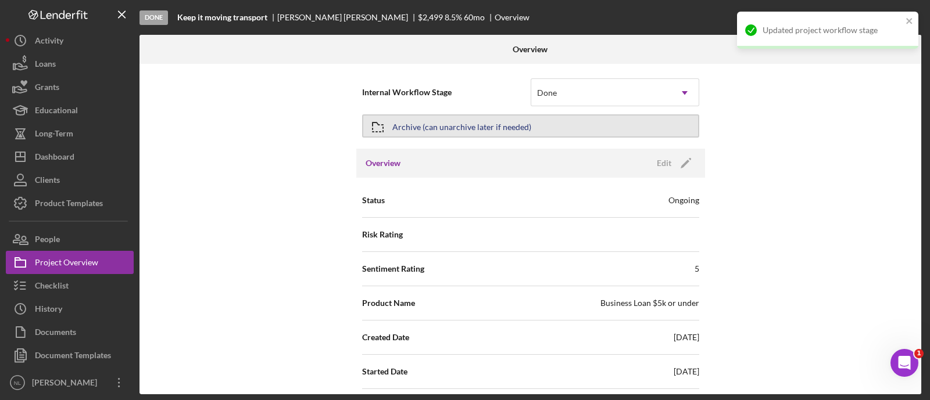
click at [416, 123] on div "Archive (can unarchive later if needed)" at bounding box center [461, 126] width 139 height 21
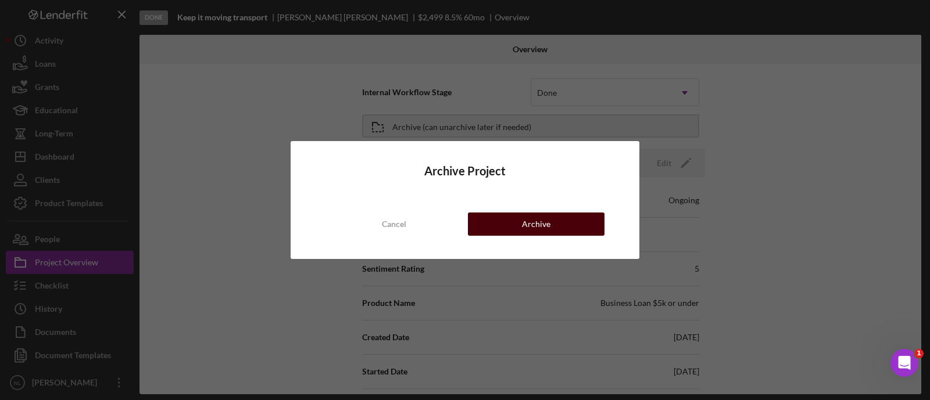
click at [530, 217] on div "Archive" at bounding box center [536, 224] width 28 height 23
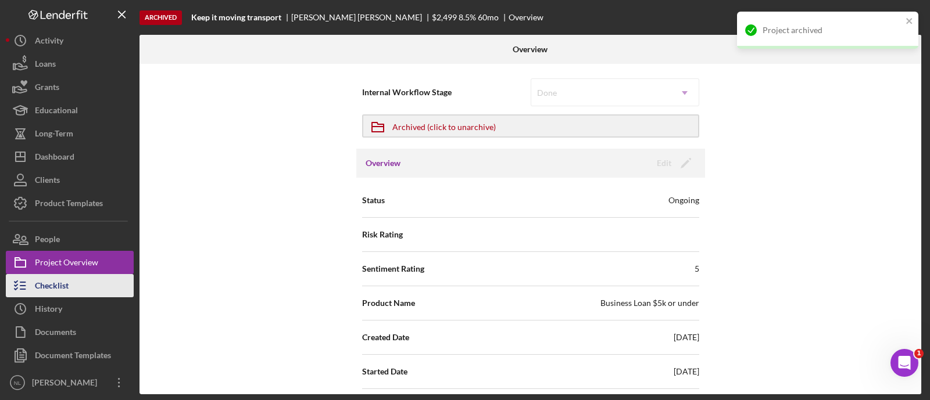
click at [97, 286] on button "Checklist" at bounding box center [70, 285] width 128 height 23
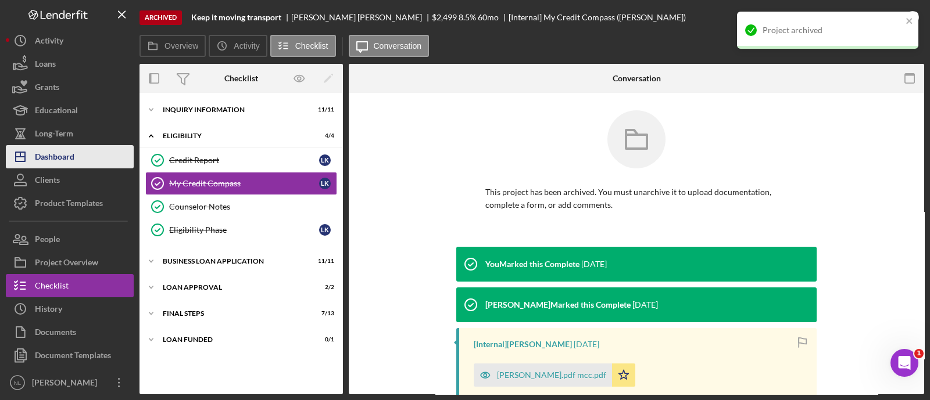
click at [76, 163] on button "Icon/Dashboard Dashboard" at bounding box center [70, 156] width 128 height 23
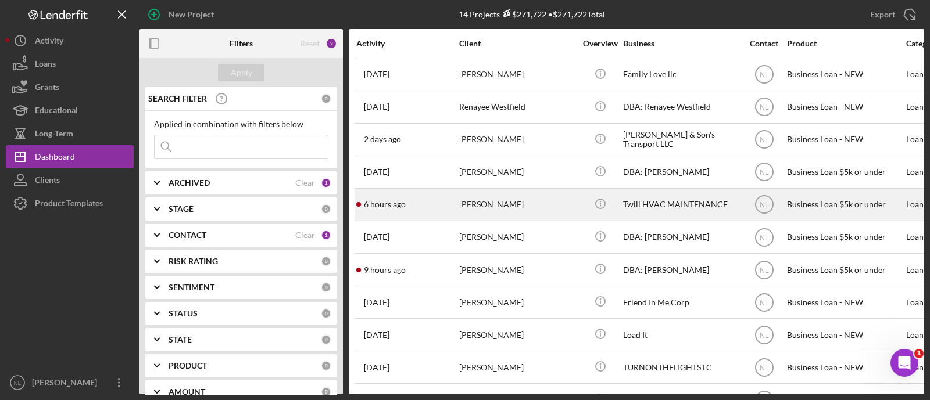
click at [453, 211] on div "6 hours ago Terrell Williams" at bounding box center [407, 204] width 102 height 31
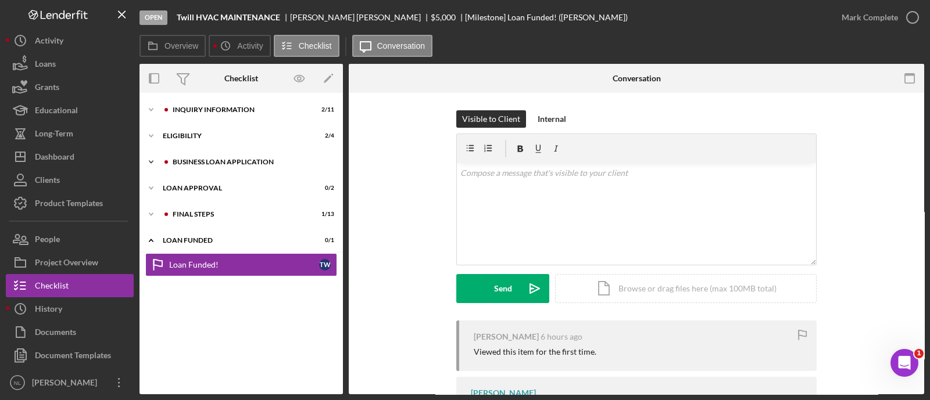
click at [266, 159] on div "BUSINESS LOAN APPLICATION" at bounding box center [251, 162] width 156 height 7
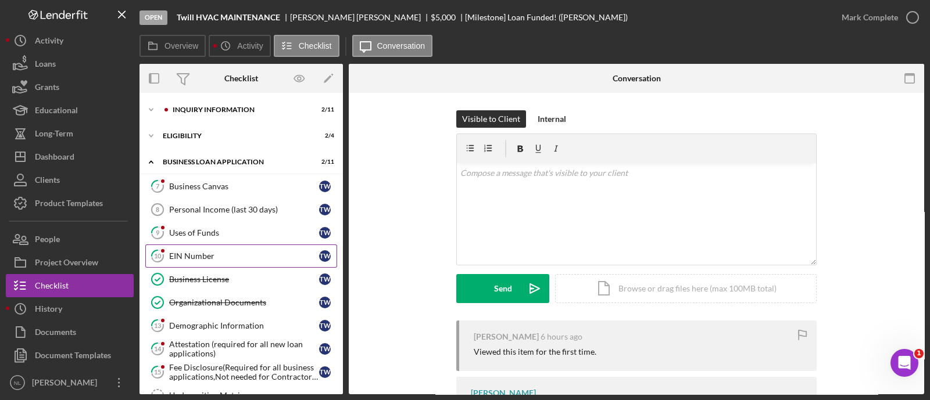
scroll to position [153, 0]
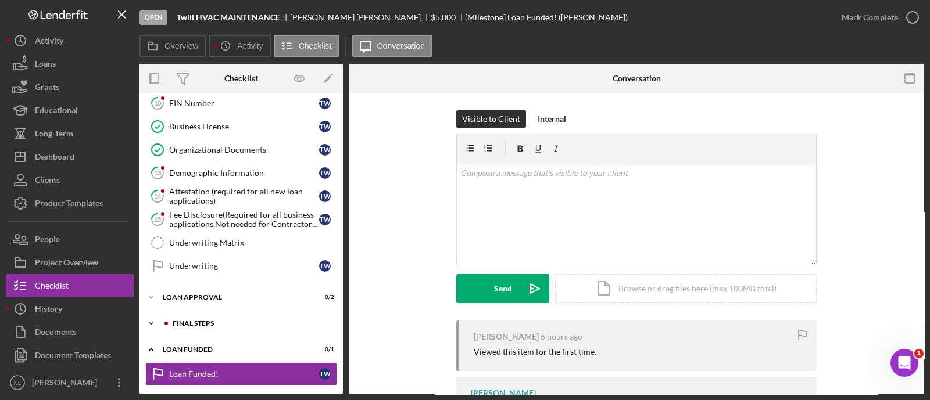
click at [214, 324] on div "Icon/Expander Final Steps 1 / 13" at bounding box center [240, 323] width 203 height 23
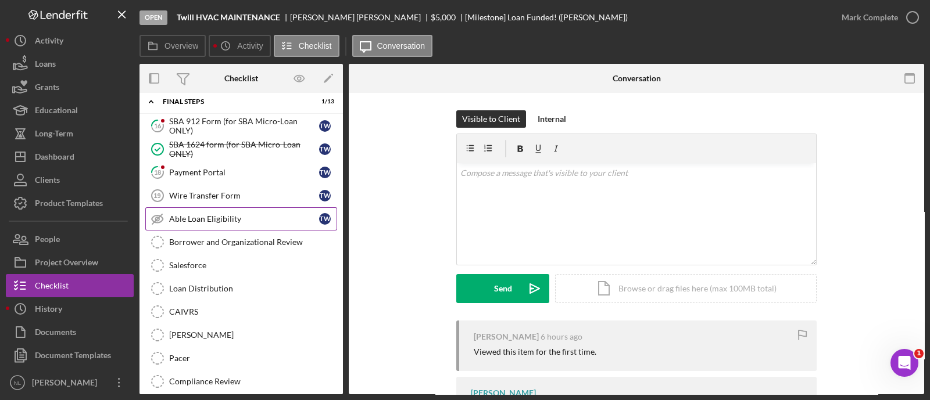
scroll to position [0, 0]
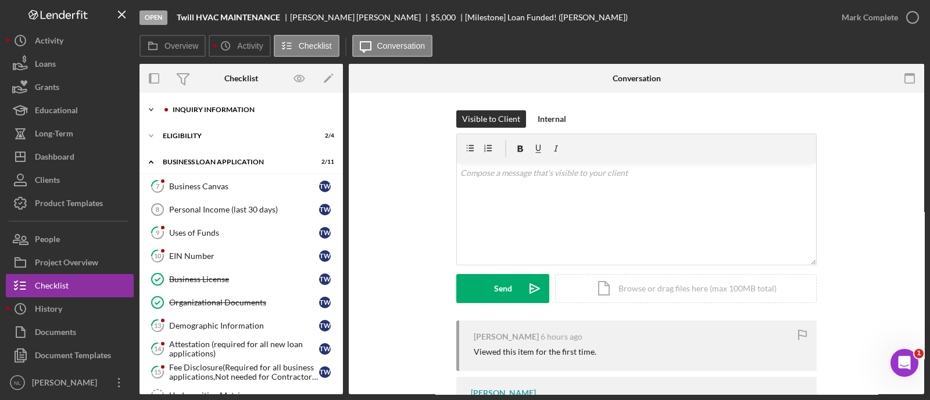
click at [195, 114] on div "Icon/Expander INQUIRY INFORMATION 2 / 11" at bounding box center [240, 109] width 203 height 23
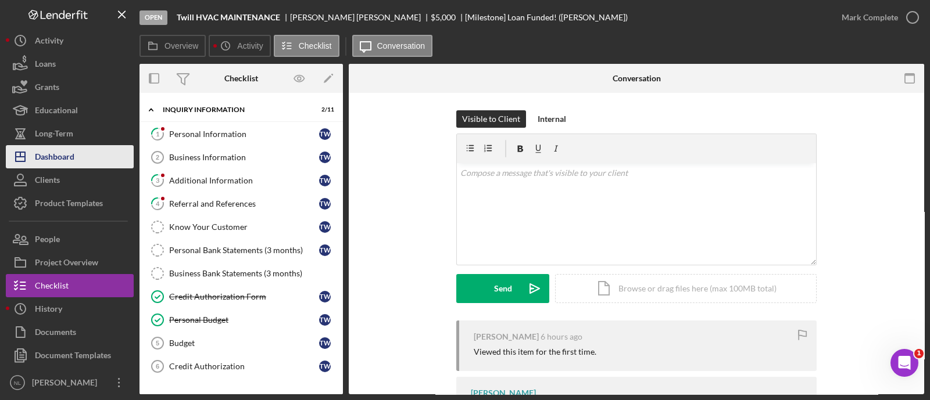
click at [50, 164] on div "Dashboard" at bounding box center [55, 158] width 40 height 26
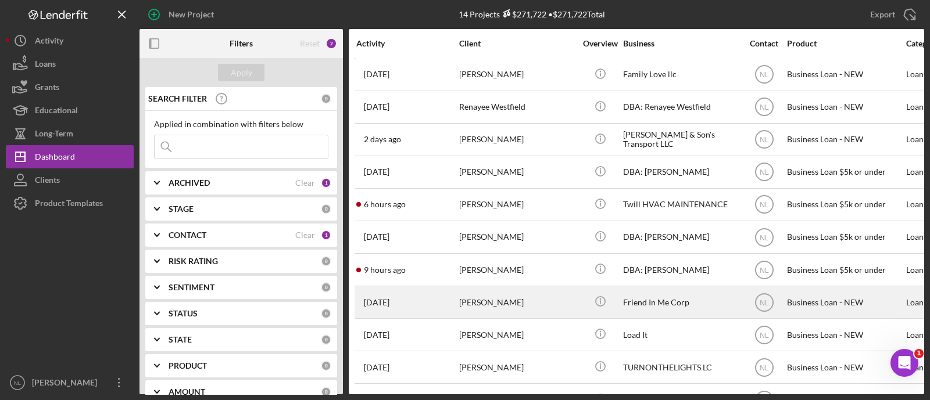
click at [494, 306] on div "[PERSON_NAME]" at bounding box center [517, 302] width 116 height 31
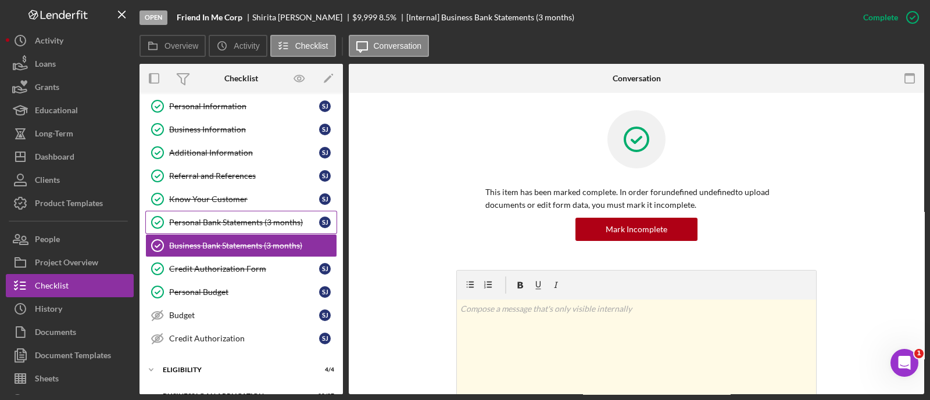
scroll to position [124, 0]
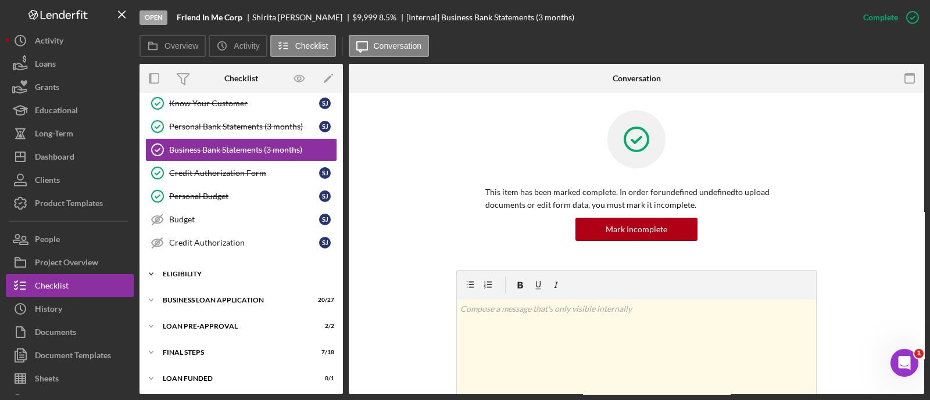
click at [210, 274] on div "ELIGIBILITY" at bounding box center [246, 274] width 166 height 7
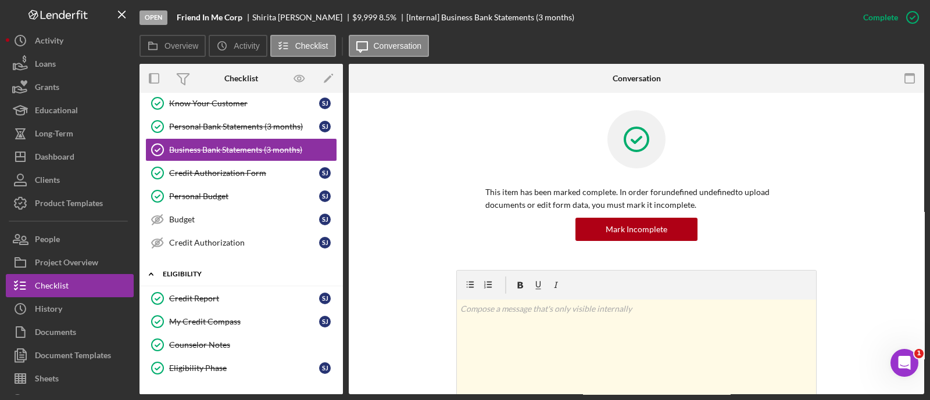
scroll to position [222, 0]
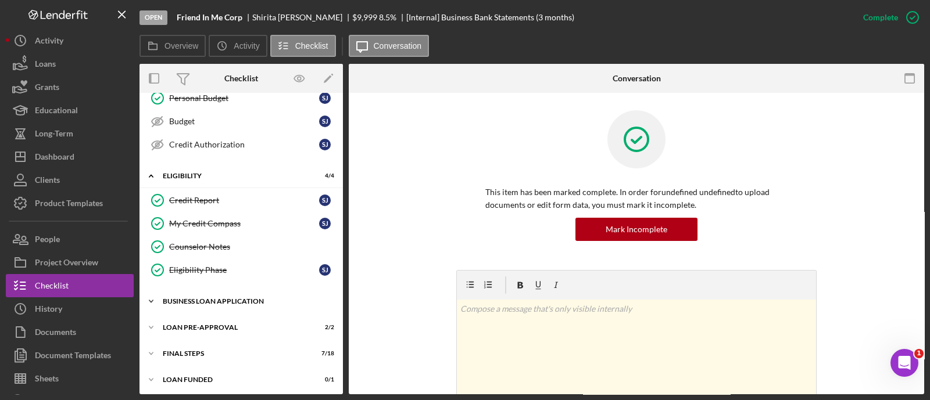
click at [258, 298] on div "BUSINESS LOAN APPLICATION" at bounding box center [246, 301] width 166 height 7
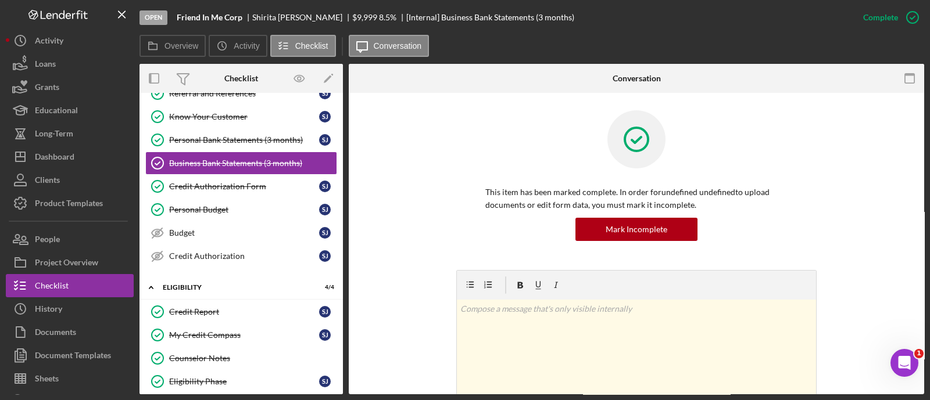
scroll to position [0, 0]
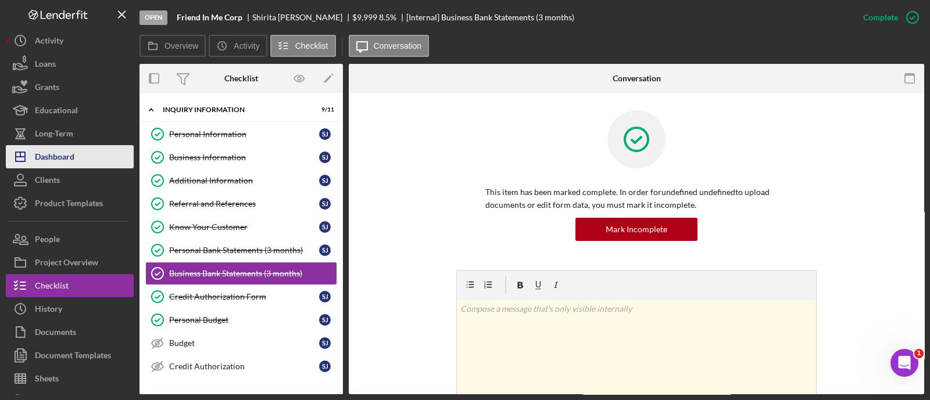
click at [65, 160] on div "Dashboard" at bounding box center [55, 158] width 40 height 26
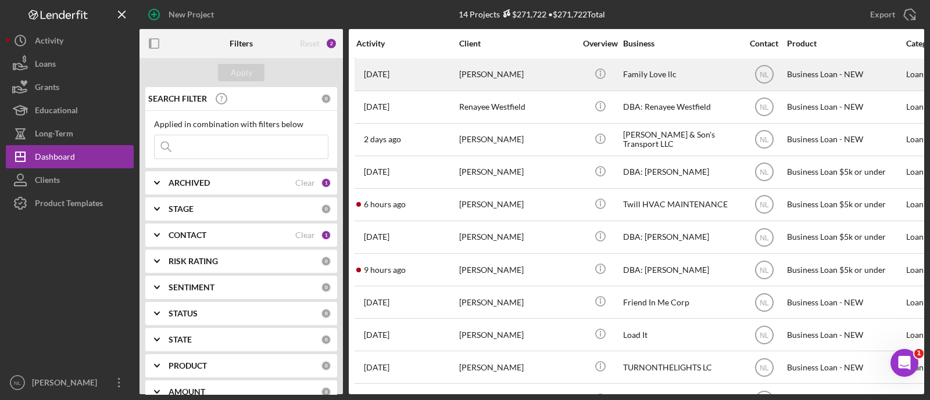
click at [454, 80] on div "2 weeks ago Clifton Allen" at bounding box center [407, 74] width 102 height 31
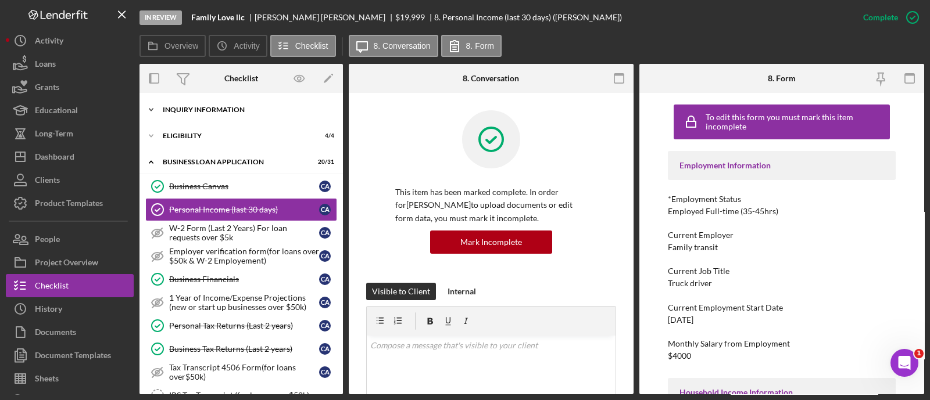
click at [221, 118] on div "Icon/Expander INQUIRY INFORMATION 11 / 11" at bounding box center [240, 109] width 203 height 23
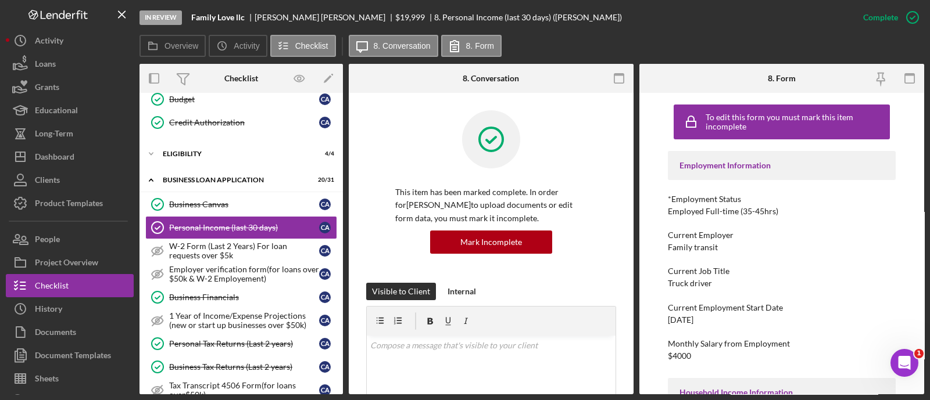
scroll to position [266, 0]
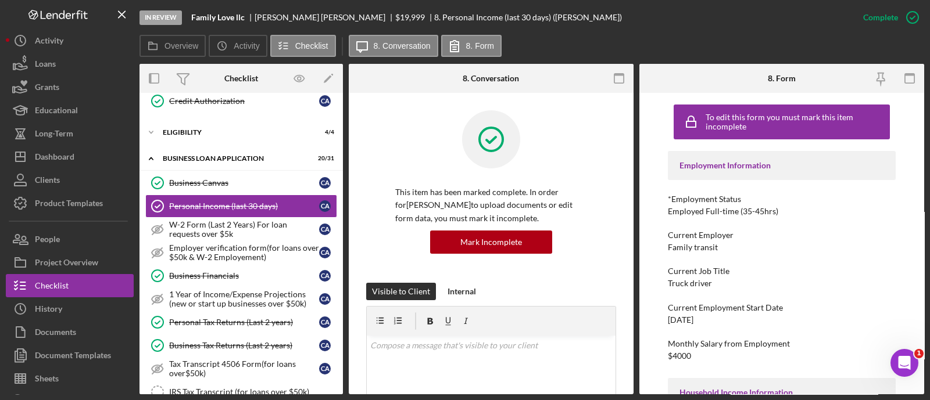
click at [195, 142] on div "Icon/Expander ELIGIBILITY 4 / 4" at bounding box center [240, 132] width 203 height 23
click at [185, 133] on div "ELIGIBILITY" at bounding box center [246, 132] width 166 height 7
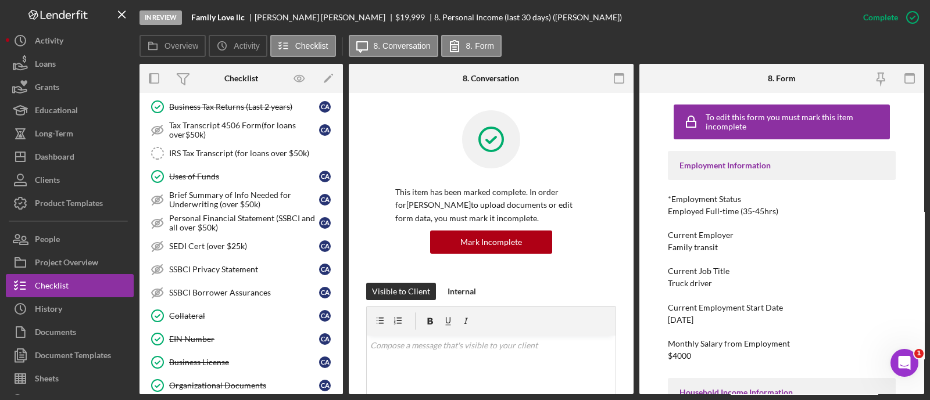
scroll to position [610, 0]
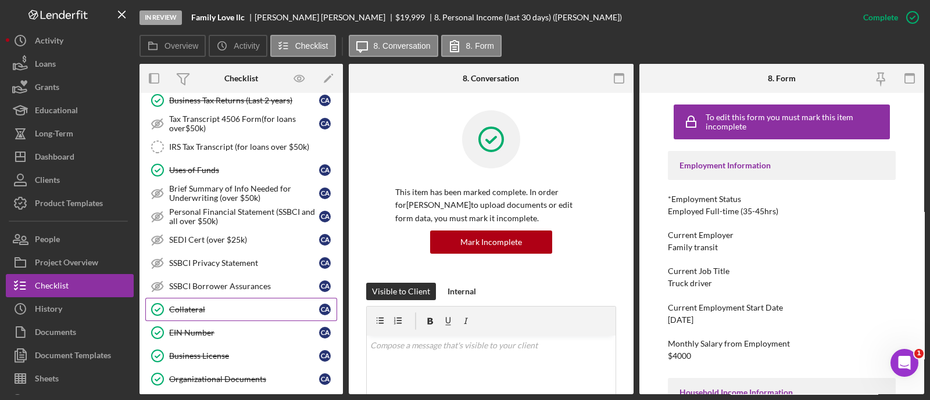
click at [194, 305] on div "Collateral" at bounding box center [244, 309] width 150 height 9
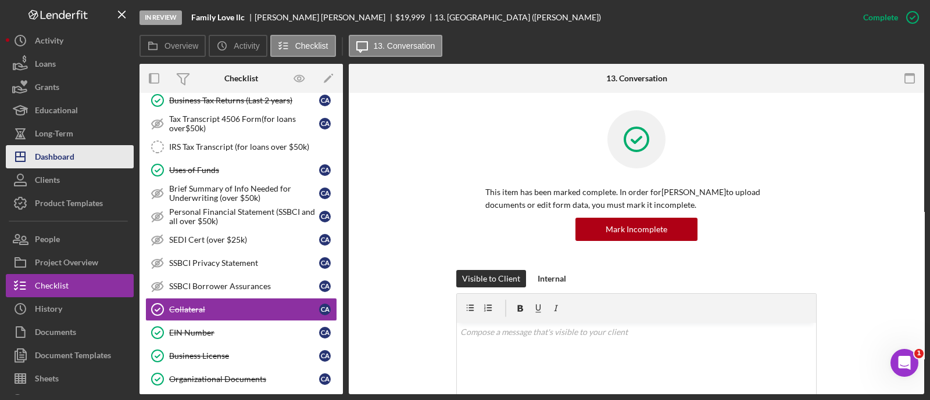
click at [95, 154] on button "Icon/Dashboard Dashboard" at bounding box center [70, 156] width 128 height 23
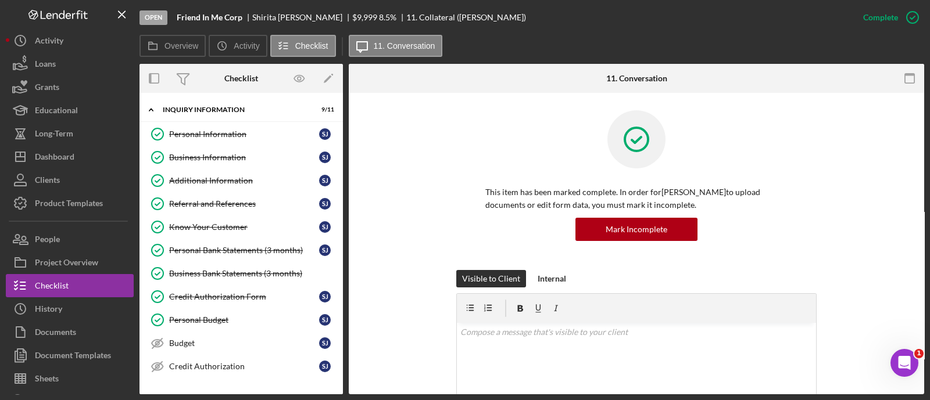
scroll to position [274, 0]
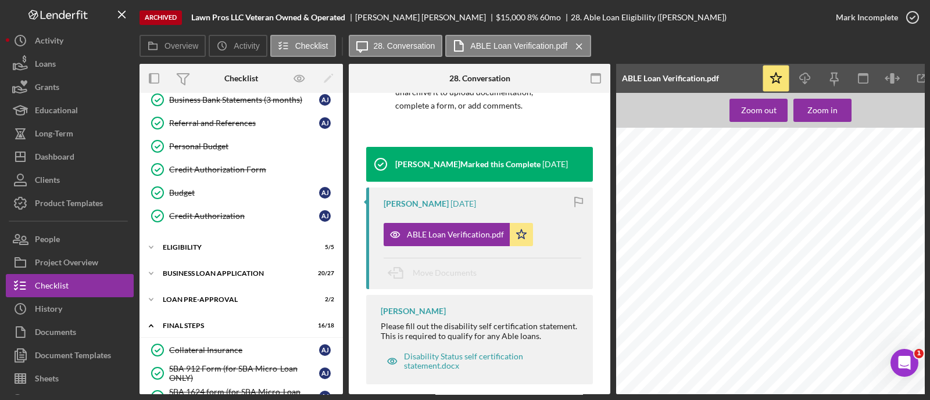
scroll to position [146, 0]
